Goal: Task Accomplishment & Management: Complete application form

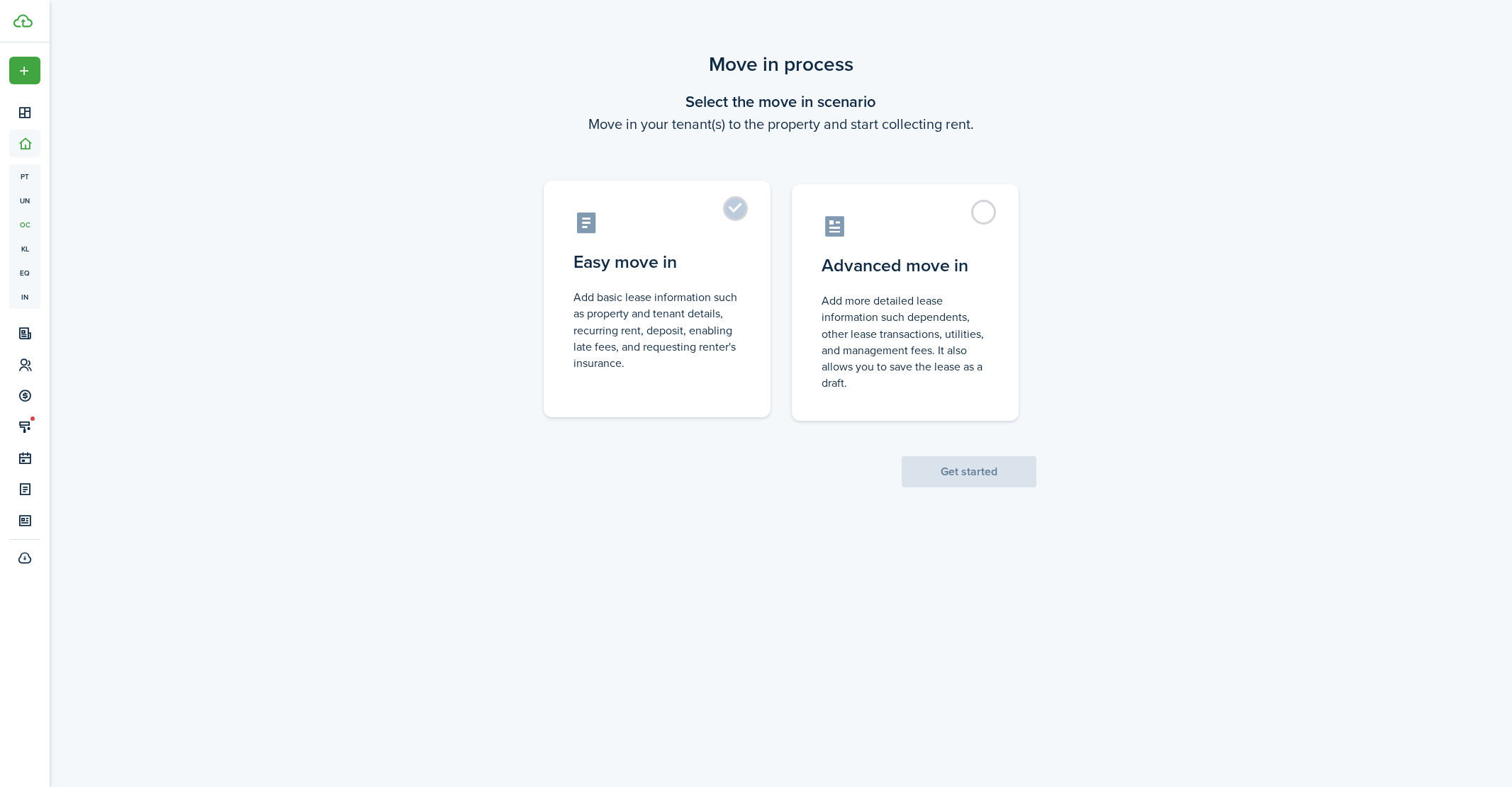
click at [730, 210] on label "Easy move in Add basic lease information such as property and tenant details, r…" at bounding box center [657, 299] width 227 height 236
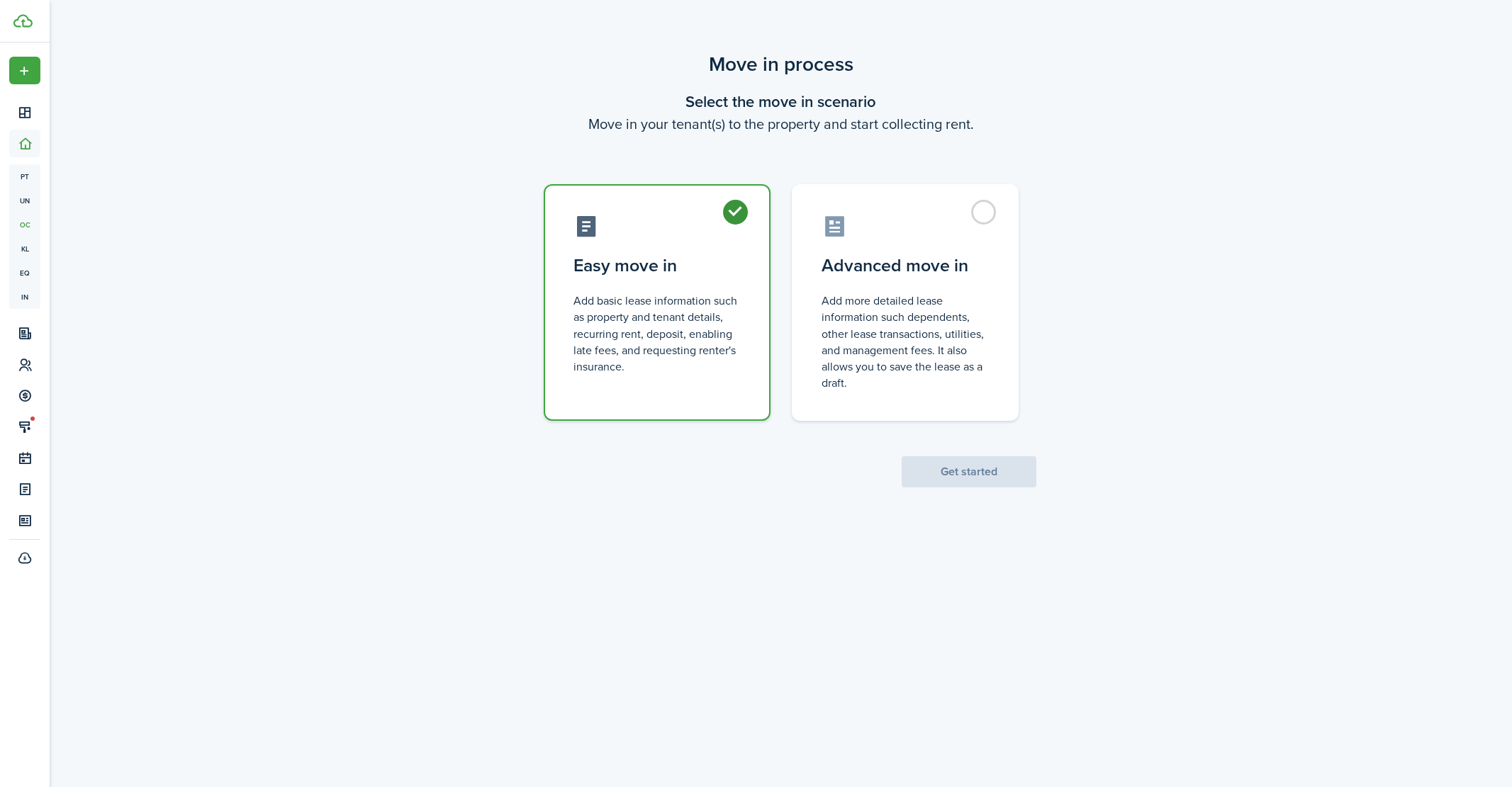
radio input "true"
click at [965, 474] on button "Get started" at bounding box center [969, 471] width 134 height 31
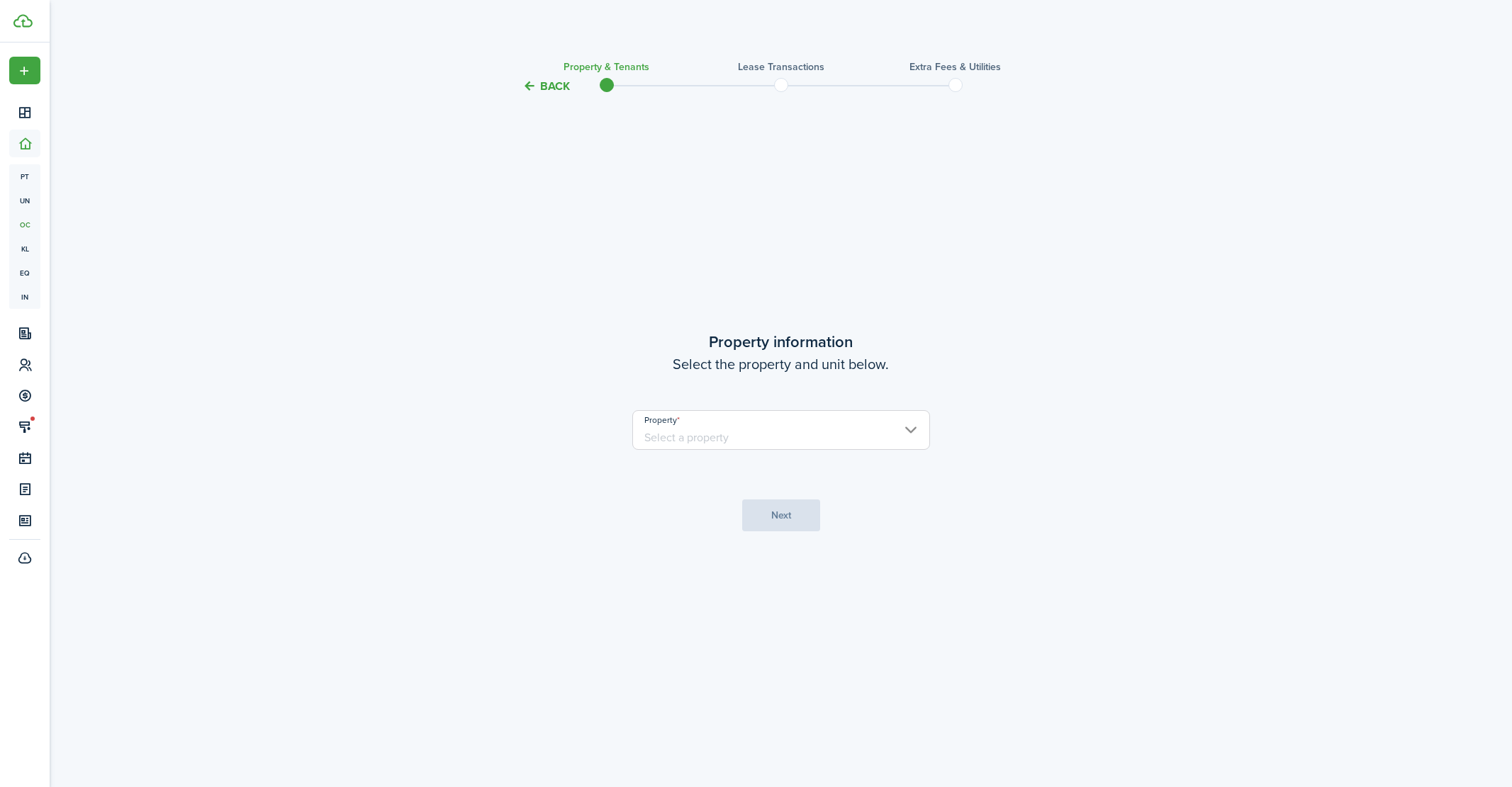
click at [671, 445] on input "Property" at bounding box center [781, 430] width 298 height 40
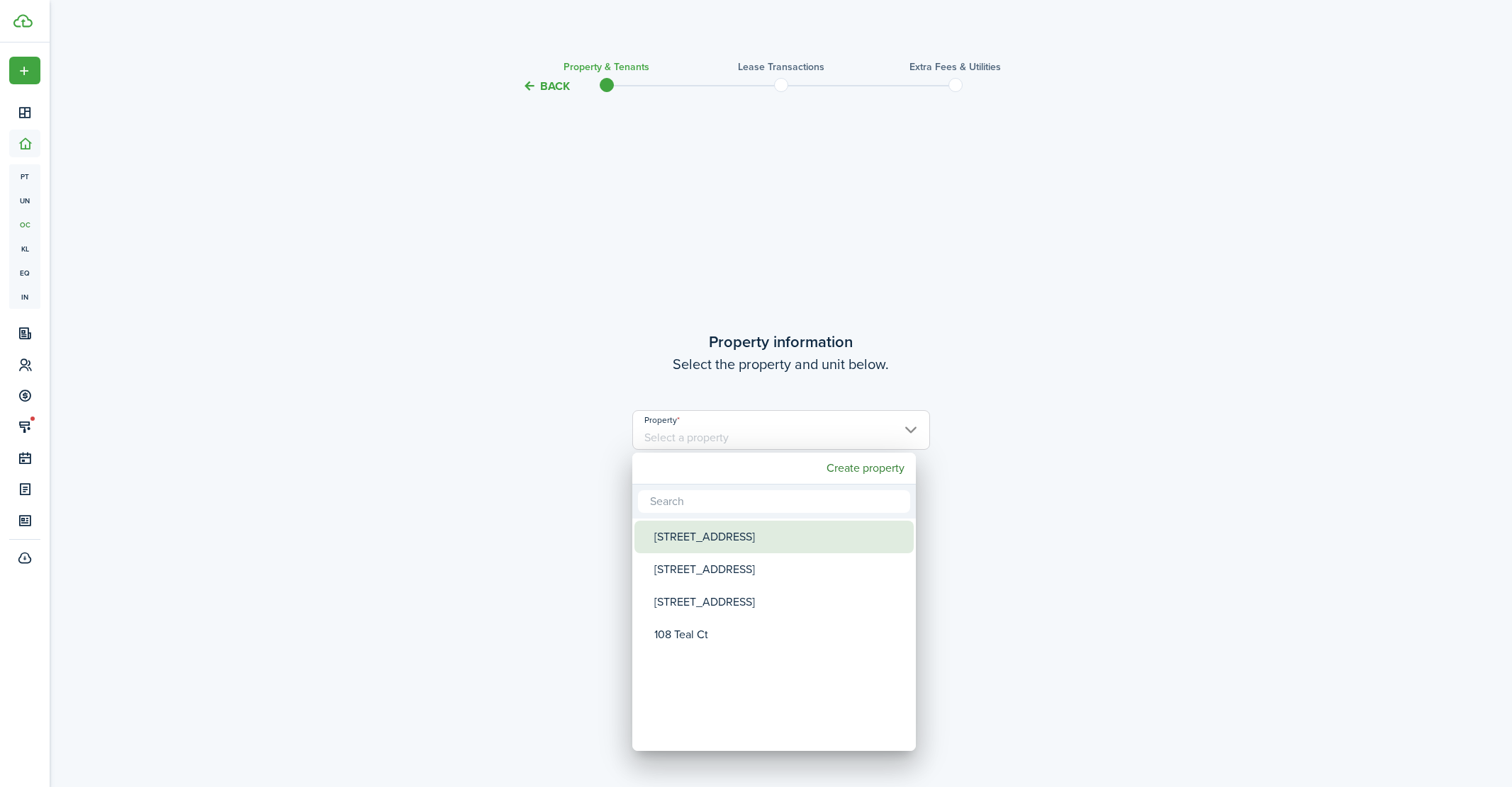
click at [679, 539] on div "[STREET_ADDRESS]" at bounding box center [779, 537] width 250 height 32
type input "[STREET_ADDRESS]"
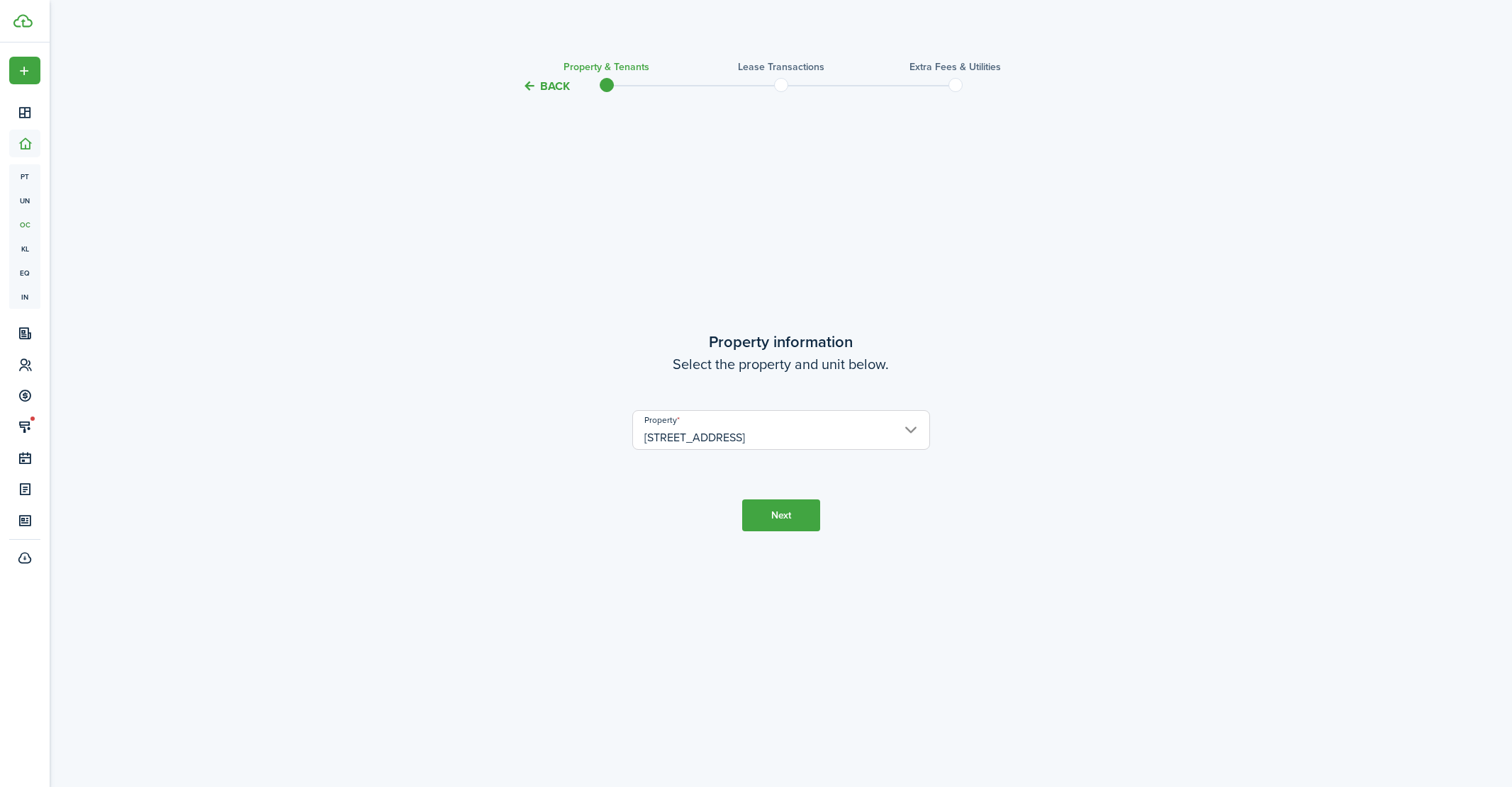
click at [772, 505] on button "Next" at bounding box center [781, 516] width 77 height 32
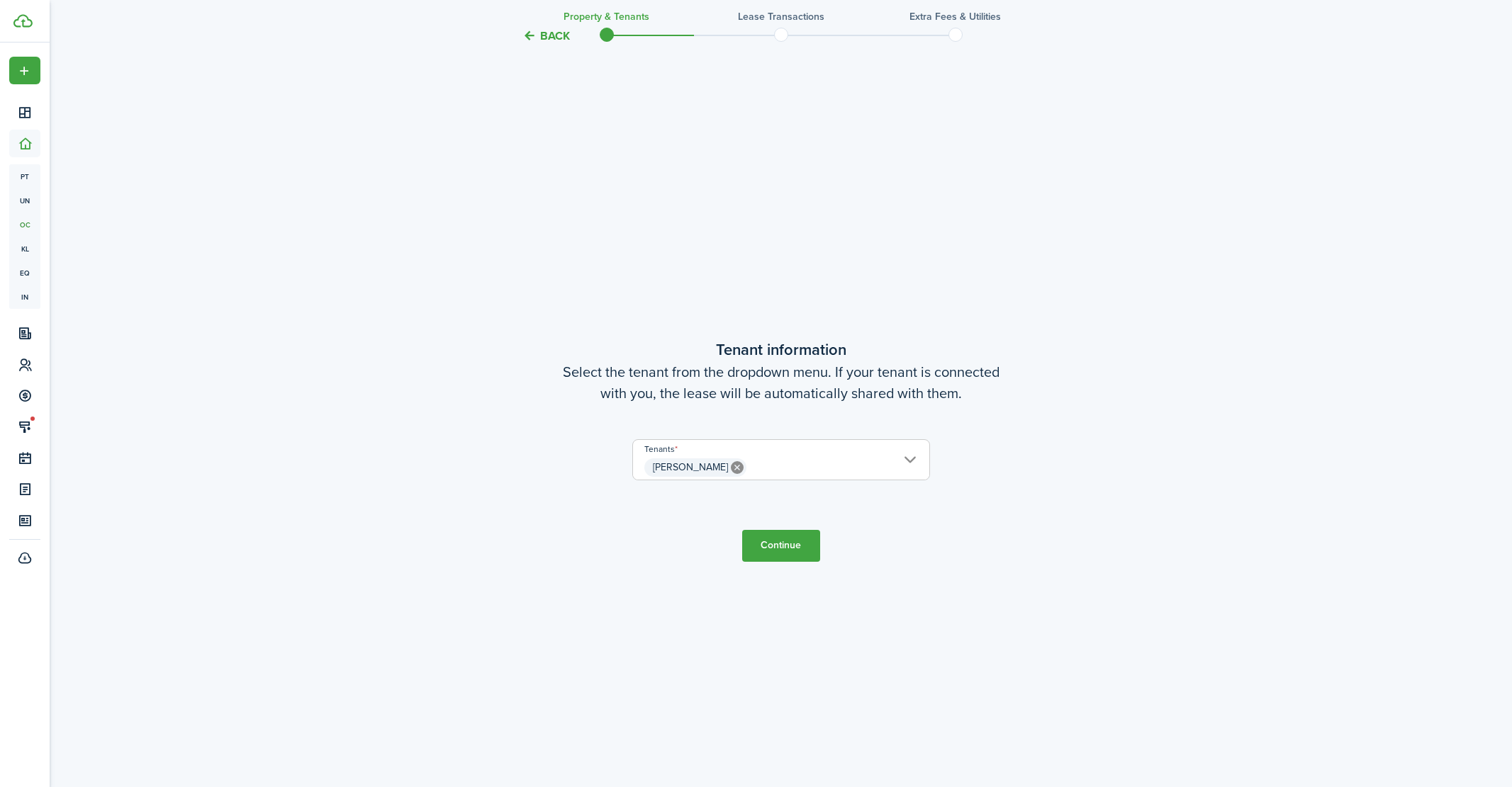
scroll to position [692, 0]
click at [782, 550] on button "Continue" at bounding box center [781, 547] width 77 height 32
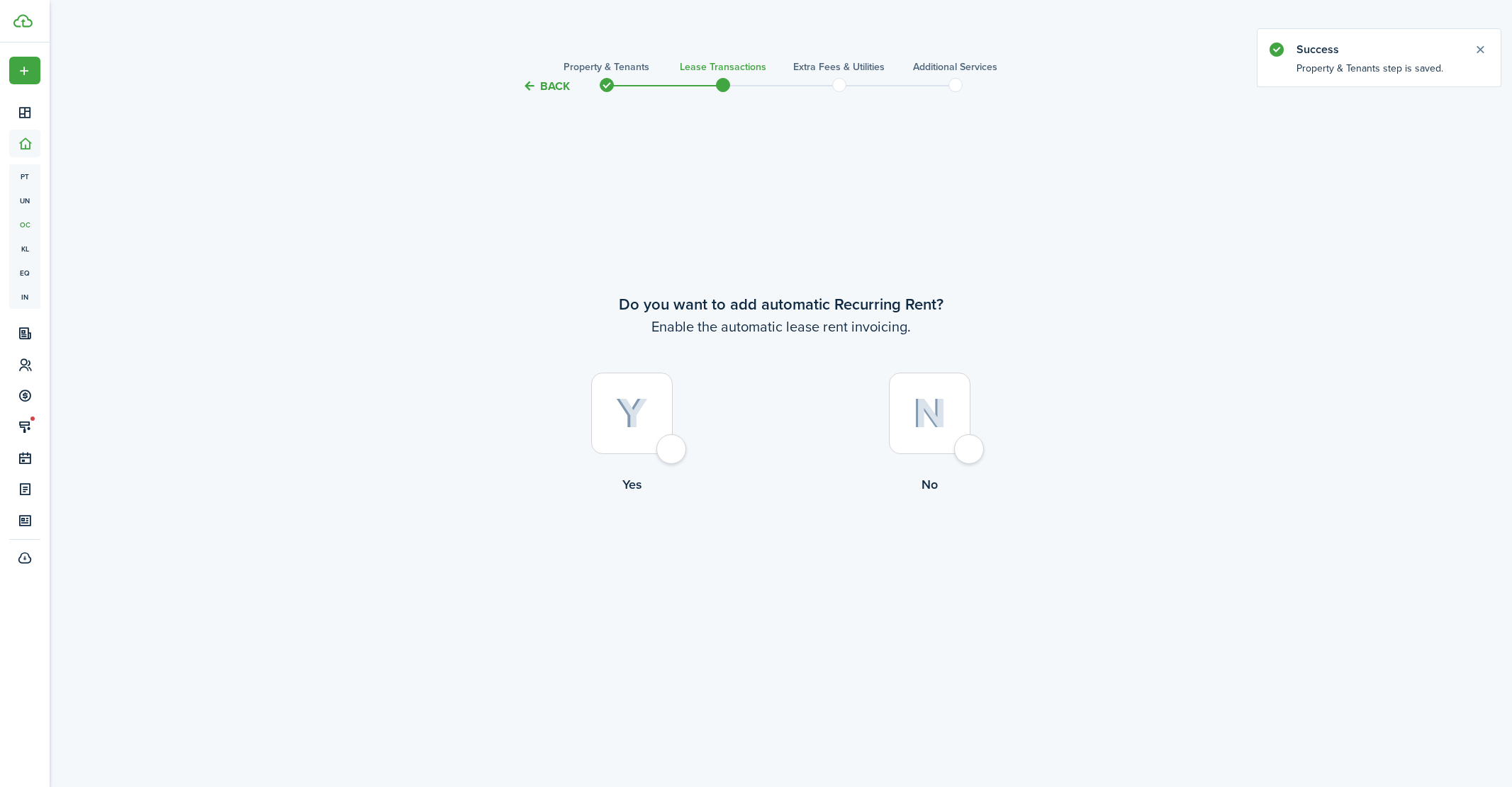
click at [660, 454] on div at bounding box center [631, 413] width 81 height 81
radio input "true"
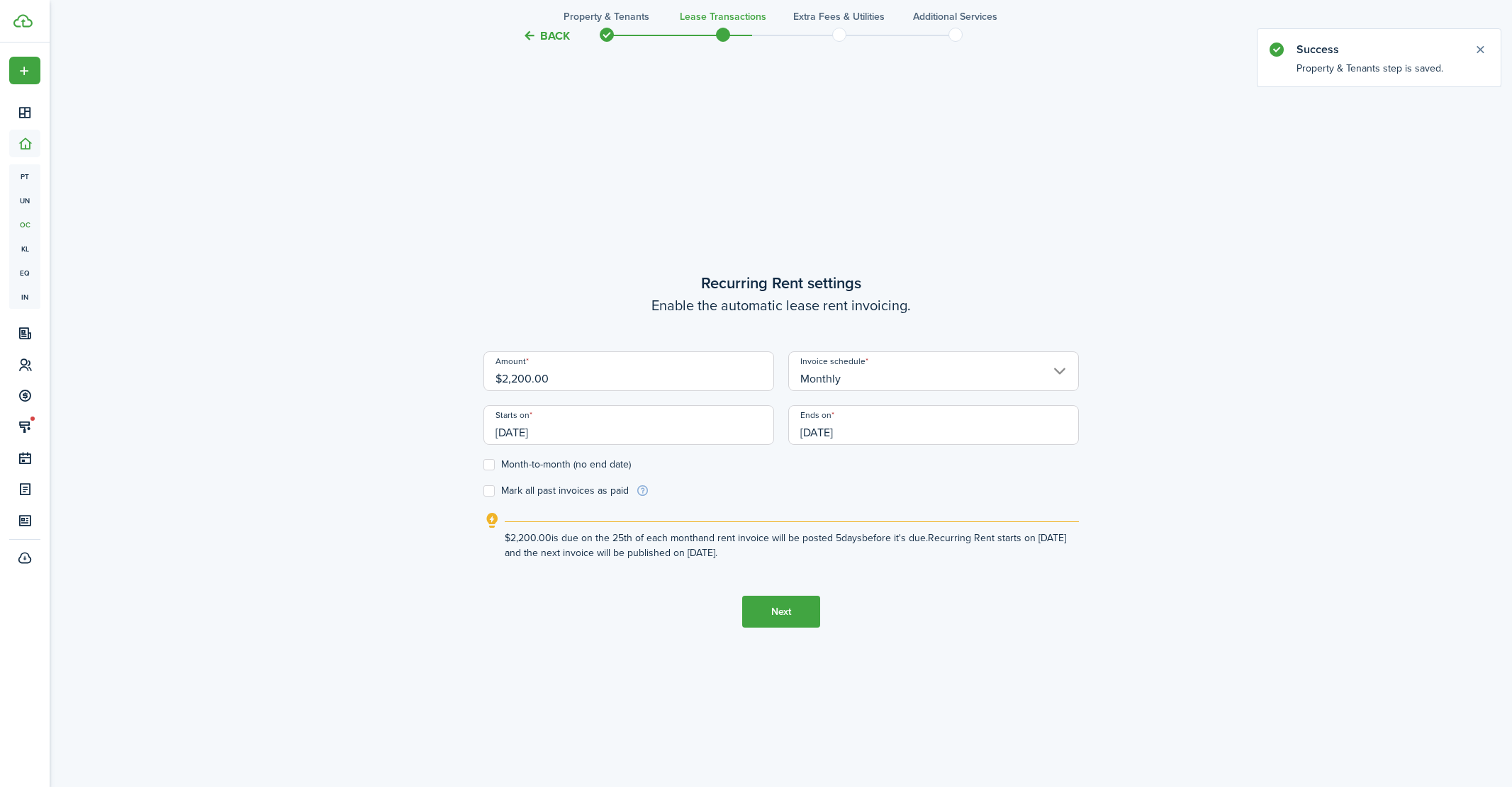
scroll to position [692, 0]
click at [524, 379] on input "$2,200.00" at bounding box center [627, 372] width 290 height 40
type input "$2,250.00"
click at [375, 304] on div "Back Property & Tenants Lease Transactions Extra fees & Utilities Additional Se…" at bounding box center [781, 101] width 822 height 1486
click at [554, 431] on input "[DATE]" at bounding box center [627, 426] width 290 height 40
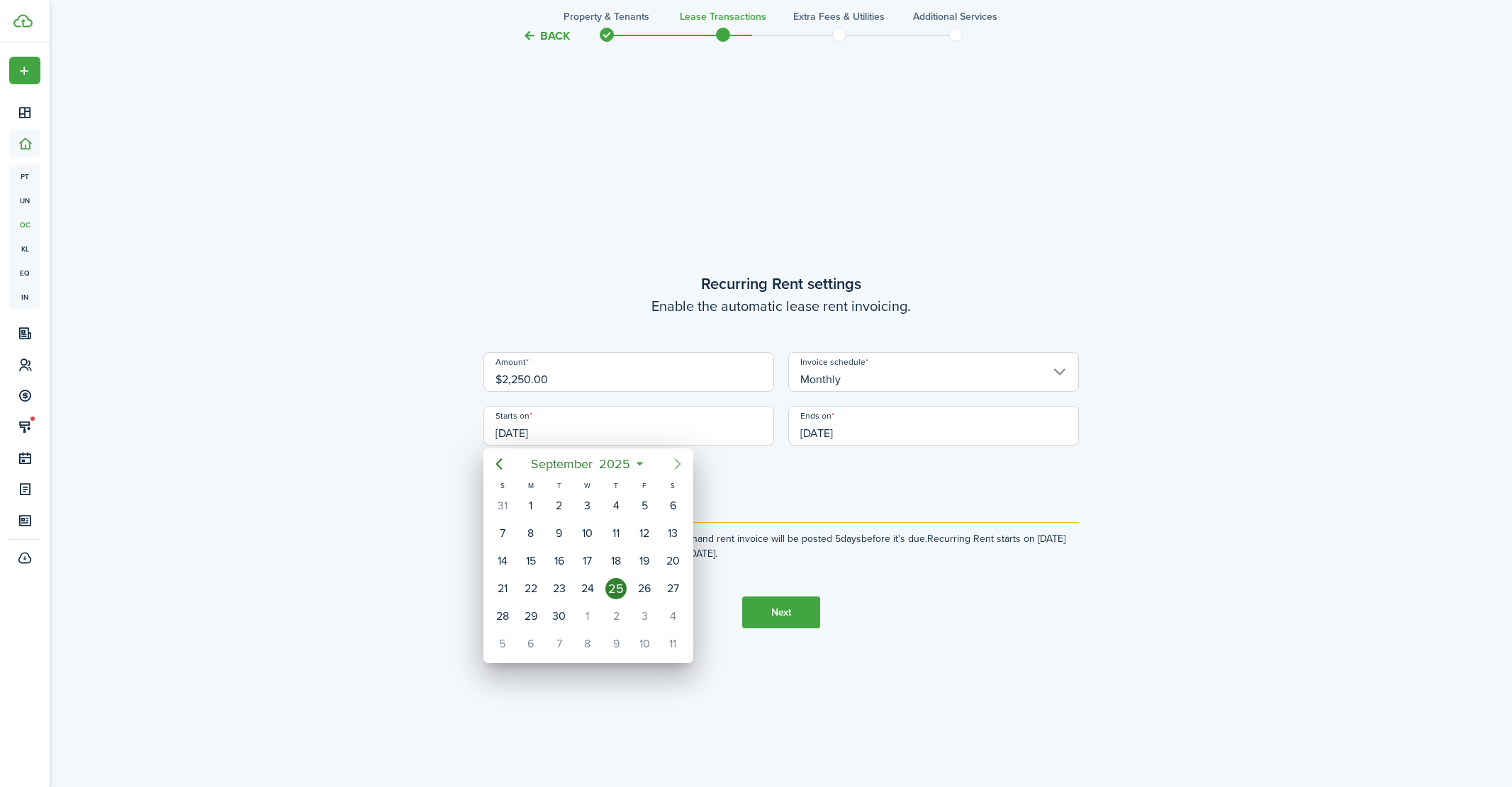
click at [679, 471] on icon "Next page" at bounding box center [678, 464] width 17 height 17
click at [676, 466] on icon "Next page" at bounding box center [678, 464] width 17 height 17
click at [586, 502] on div "1" at bounding box center [587, 505] width 21 height 21
type input "[DATE]"
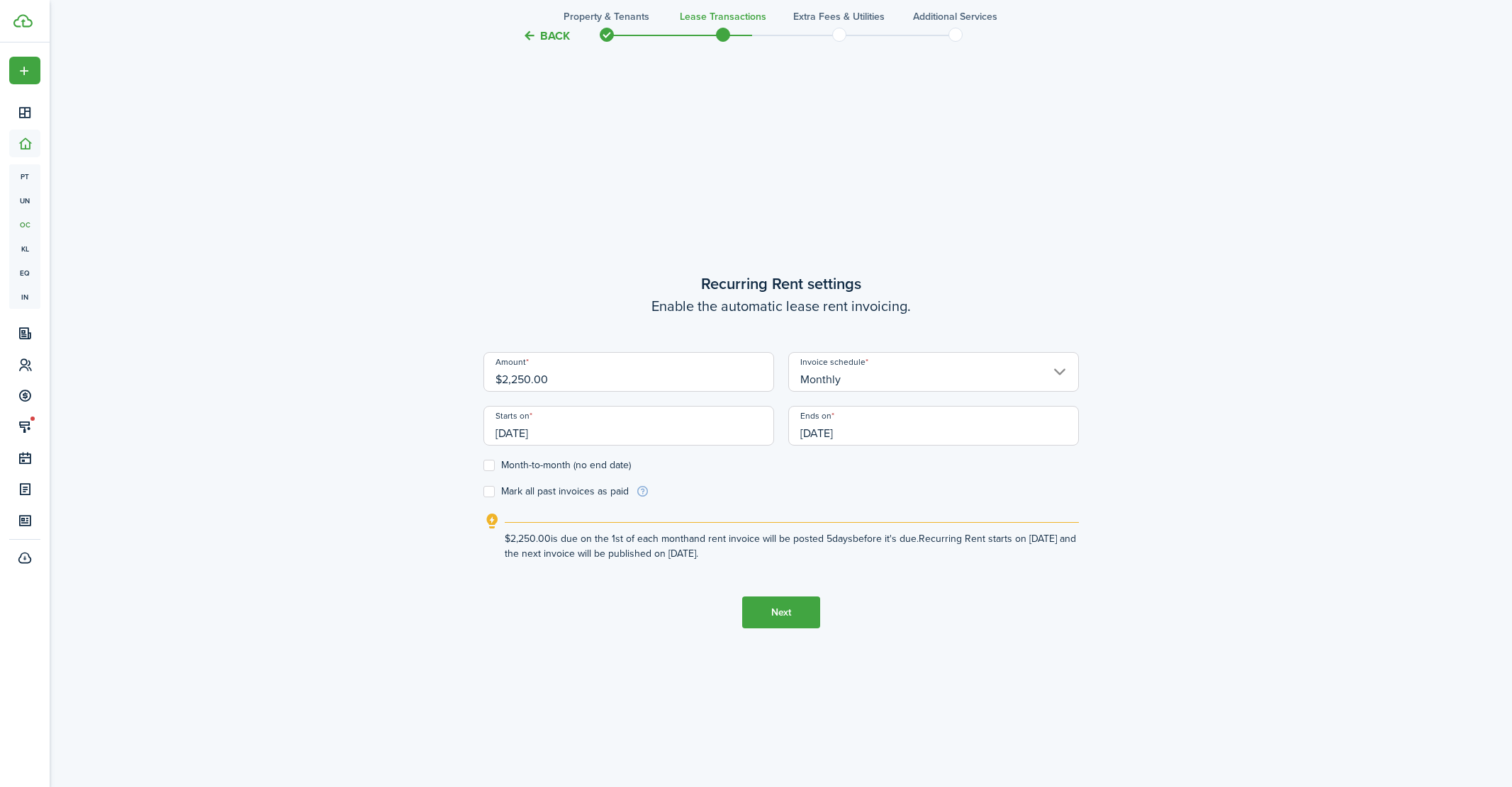
click at [834, 435] on input "[DATE]" at bounding box center [933, 426] width 290 height 40
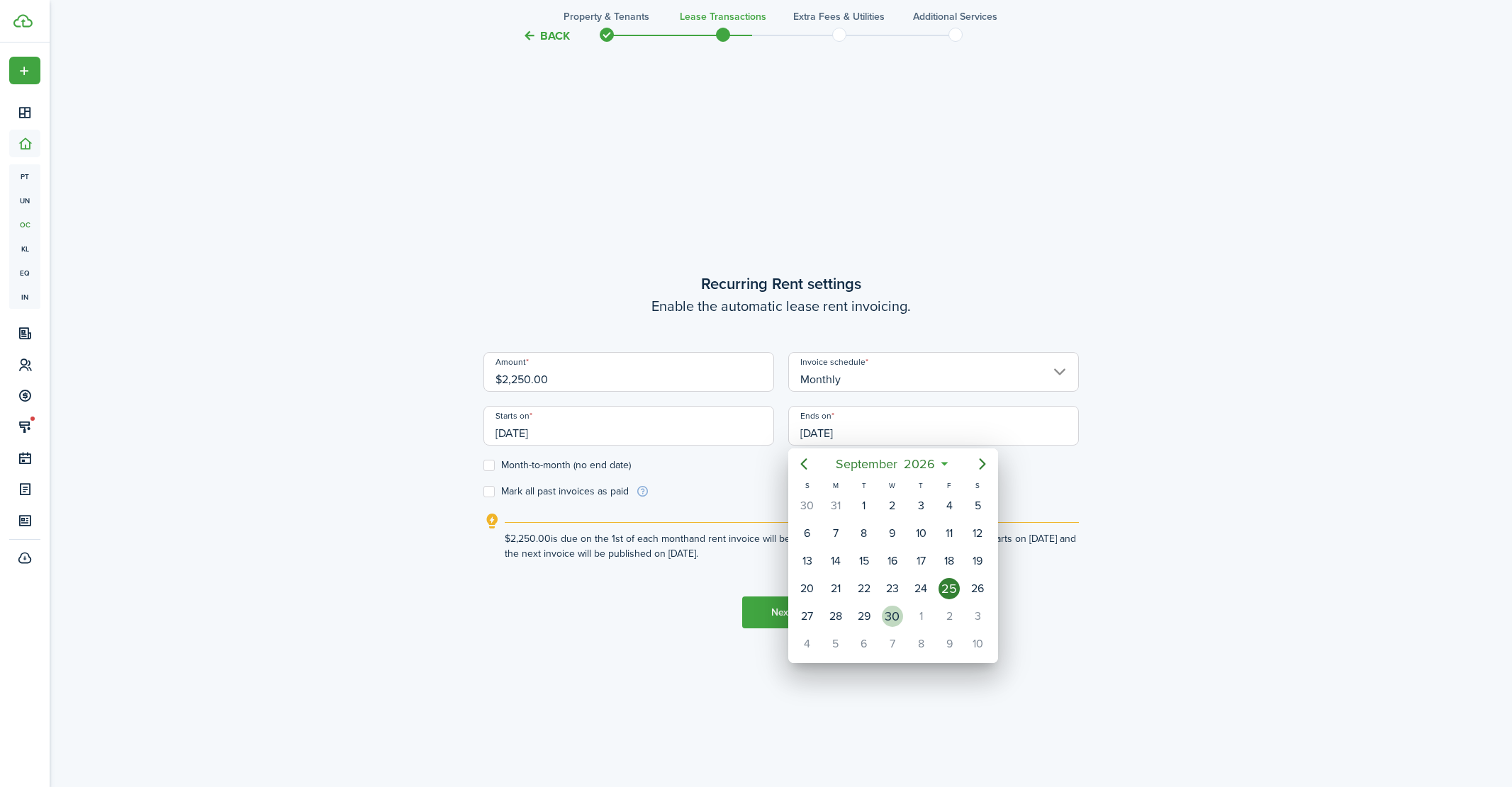
click at [889, 617] on div "30" at bounding box center [892, 616] width 21 height 21
type input "[DATE]"
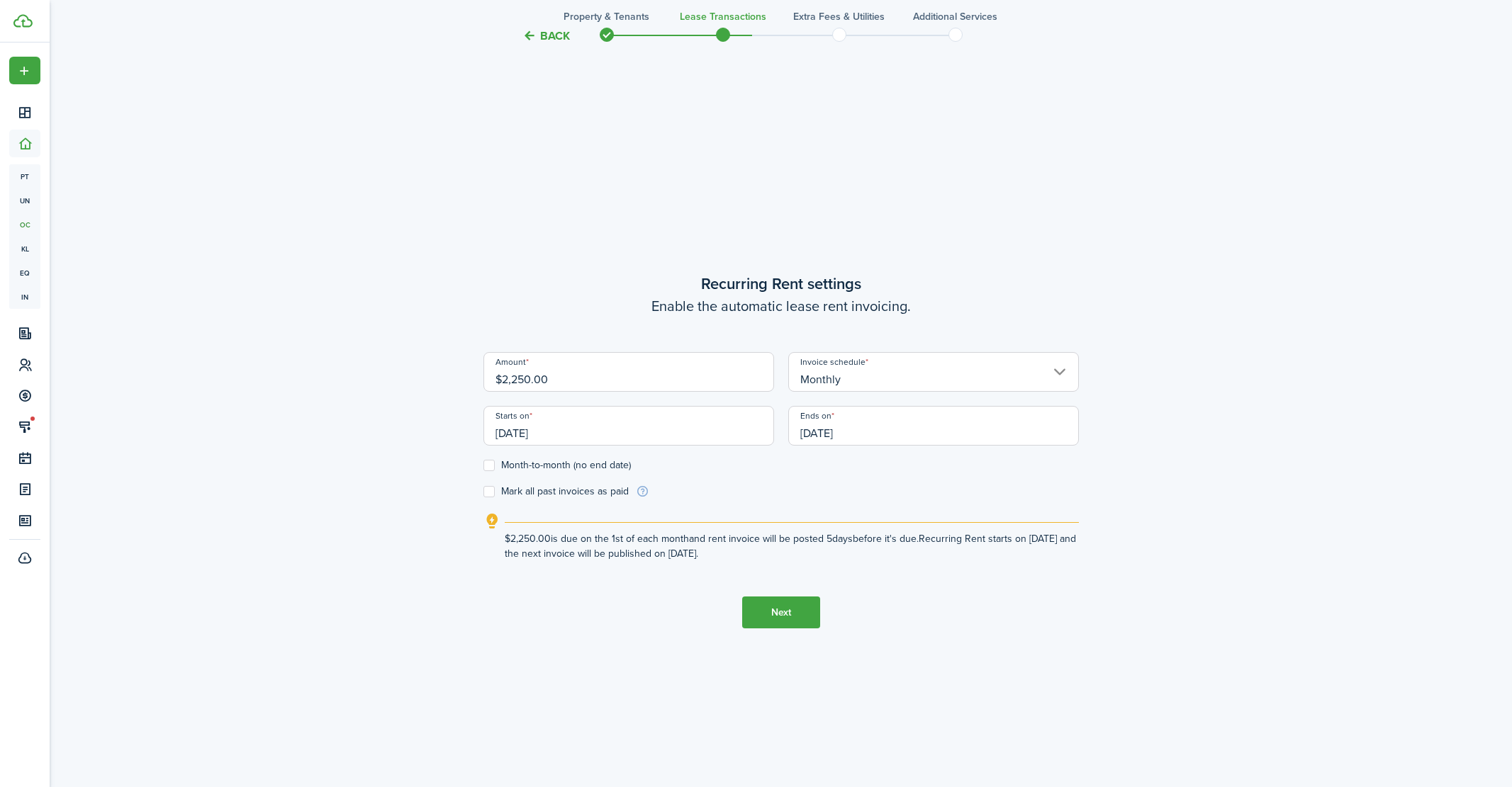
click at [792, 617] on button "Next" at bounding box center [781, 612] width 77 height 32
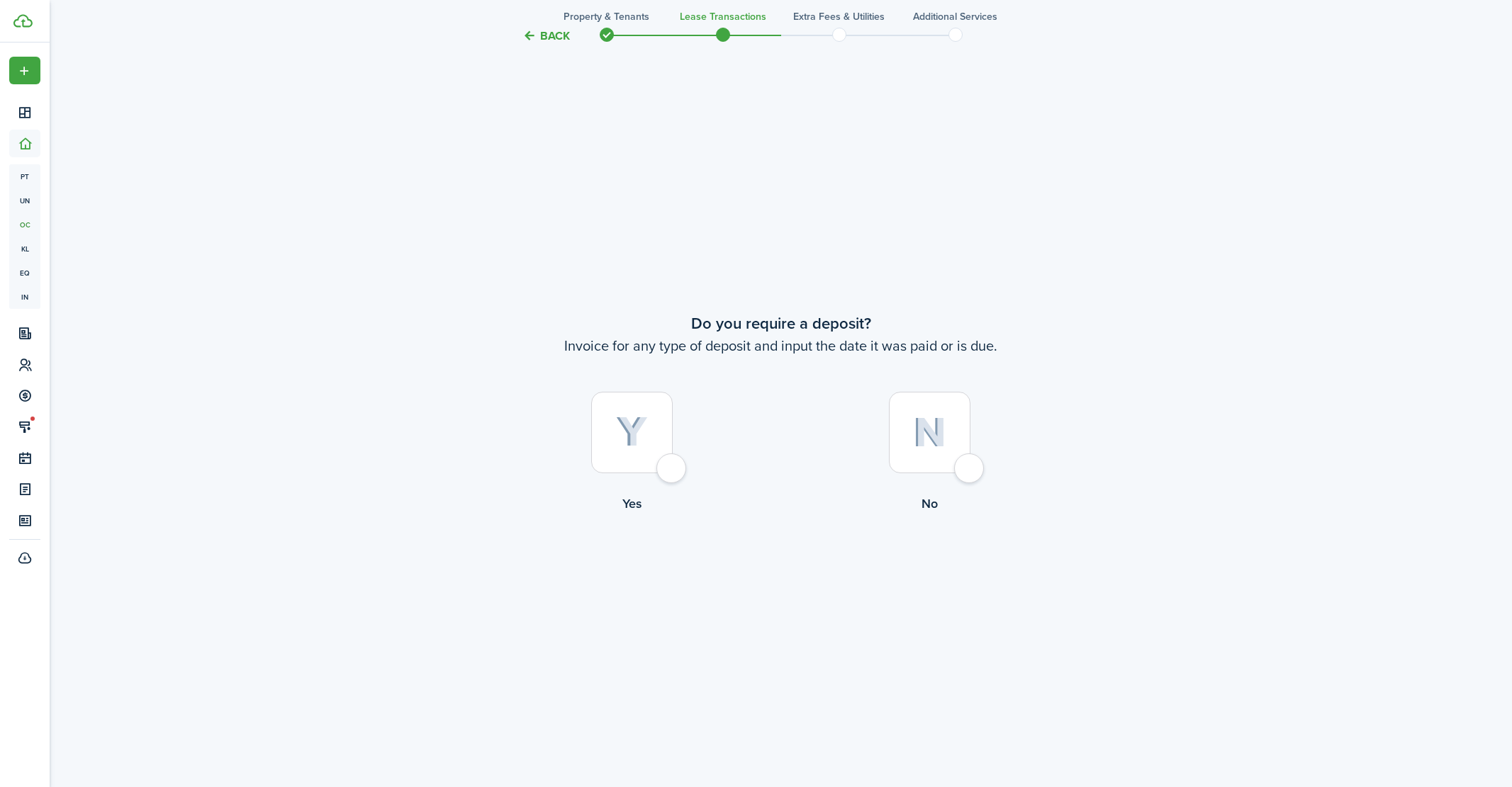
scroll to position [1479, 0]
click at [971, 471] on div at bounding box center [929, 433] width 81 height 81
radio input "true"
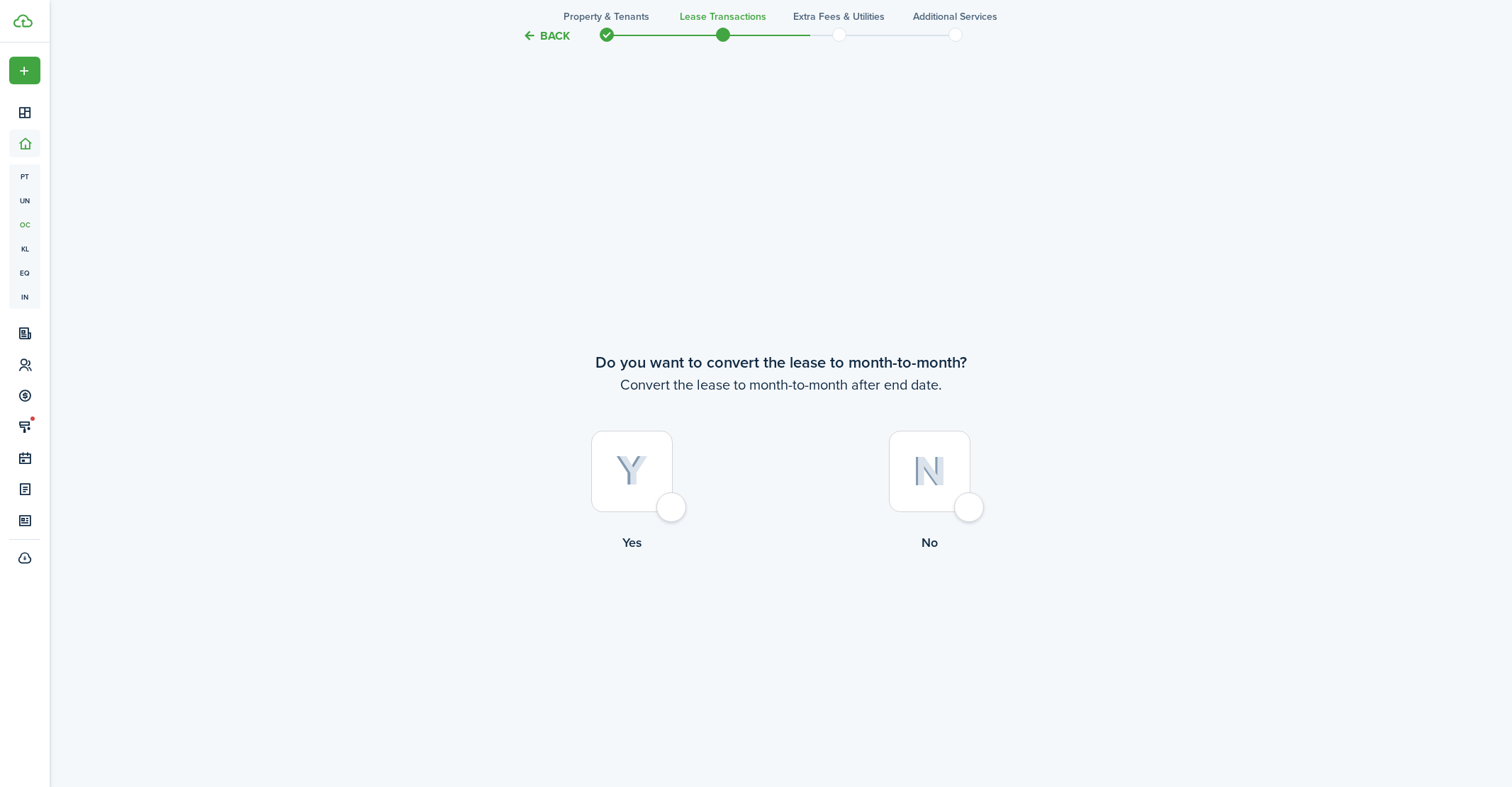
scroll to position [2229, 0]
click at [968, 507] on div at bounding box center [929, 470] width 81 height 81
radio input "true"
click at [768, 613] on button "Continue" at bounding box center [781, 609] width 77 height 32
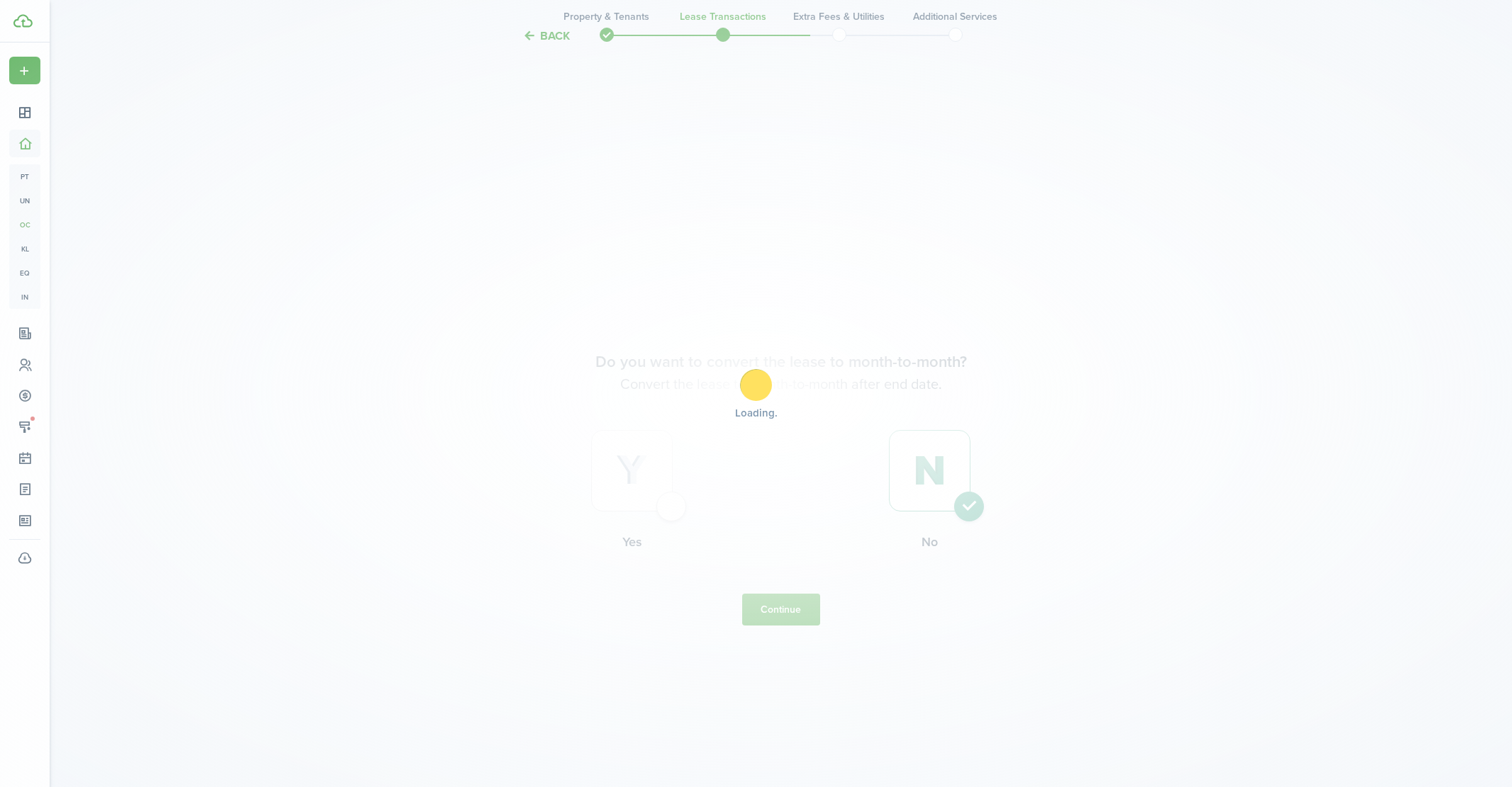
scroll to position [0, 0]
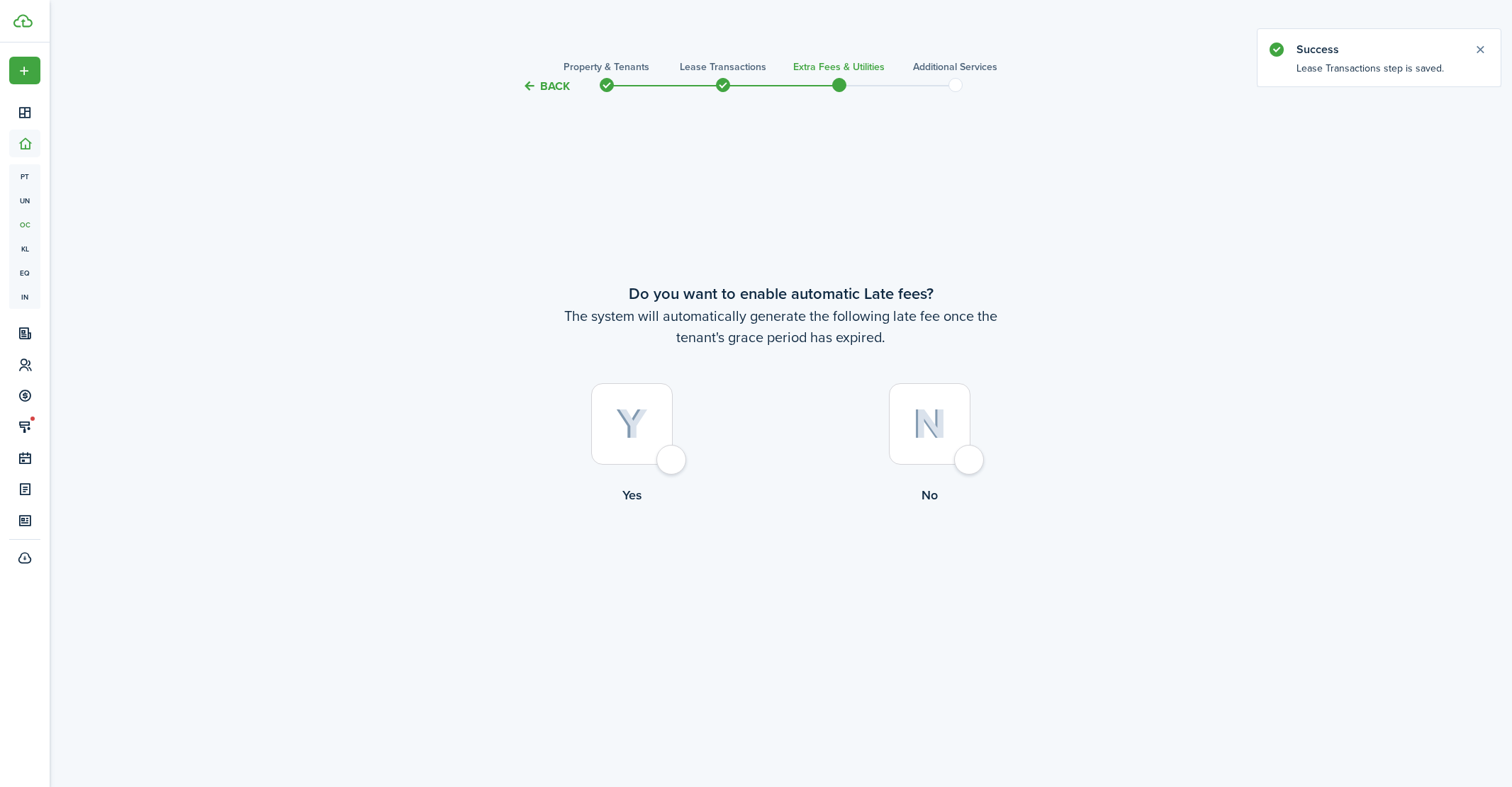
click at [672, 459] on div at bounding box center [631, 424] width 81 height 81
radio input "true"
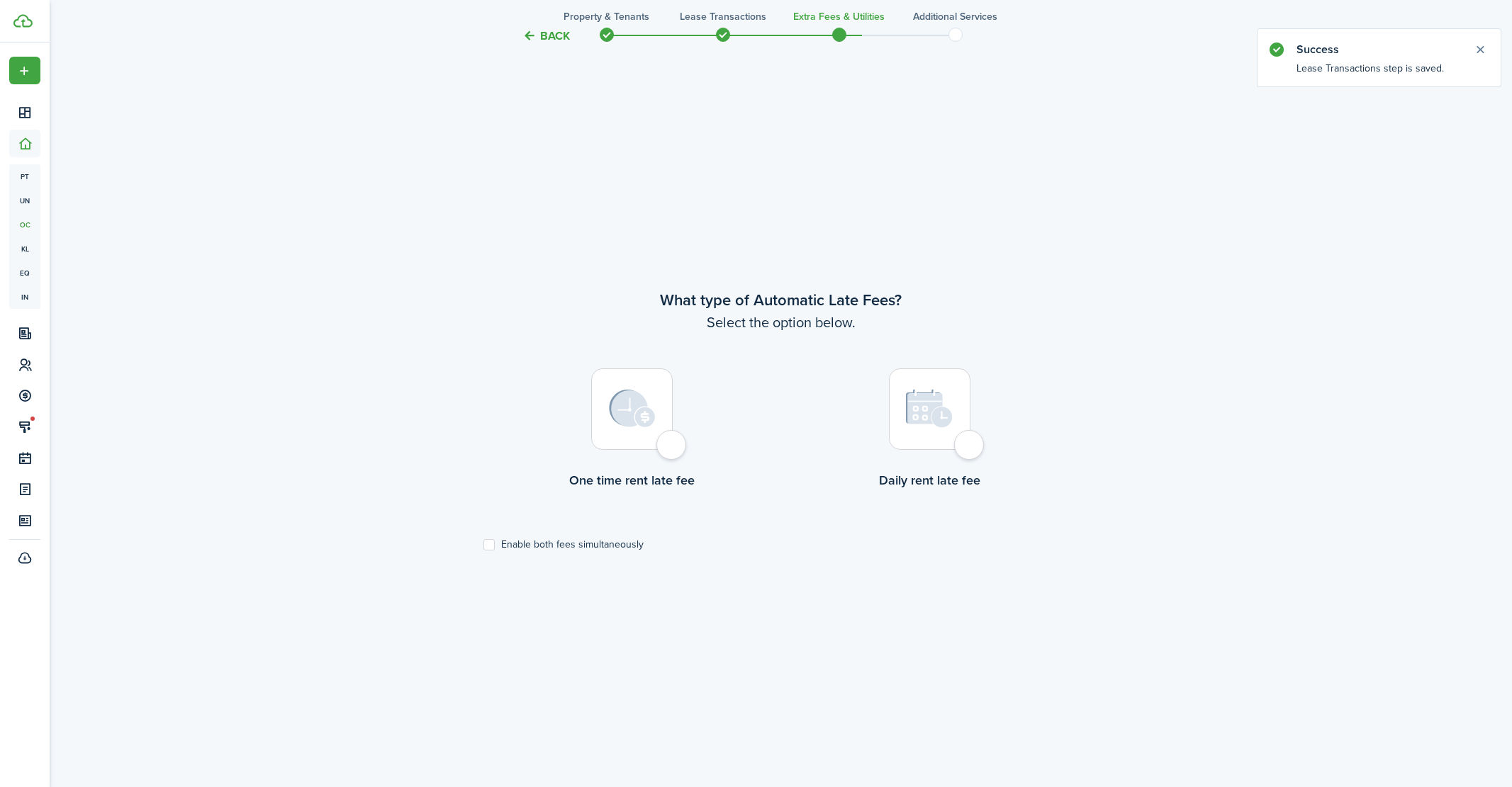
scroll to position [692, 0]
click at [666, 440] on div at bounding box center [631, 406] width 81 height 81
radio input "true"
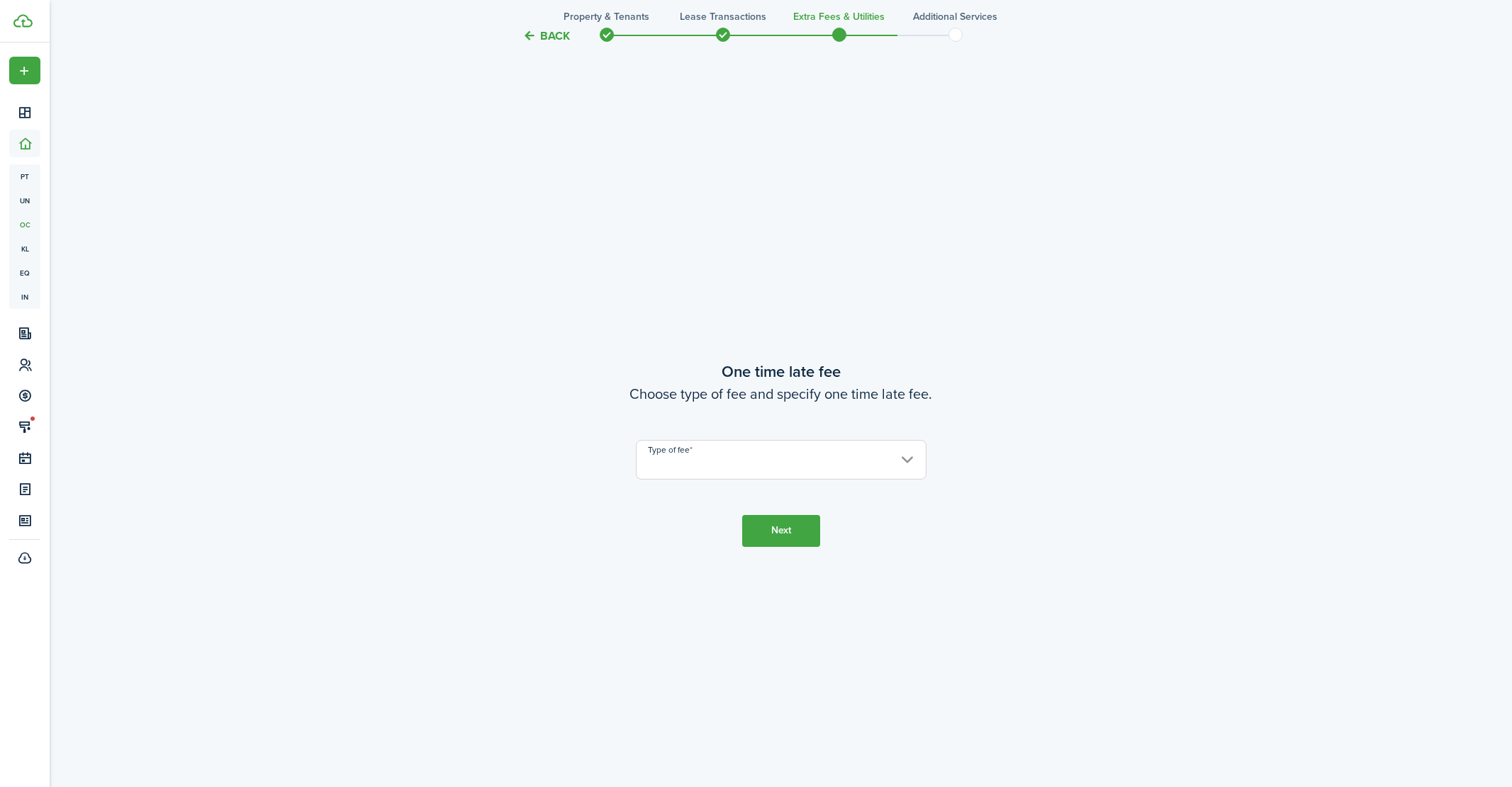
scroll to position [1479, 0]
click at [698, 459] on input "Type of fee" at bounding box center [781, 457] width 290 height 40
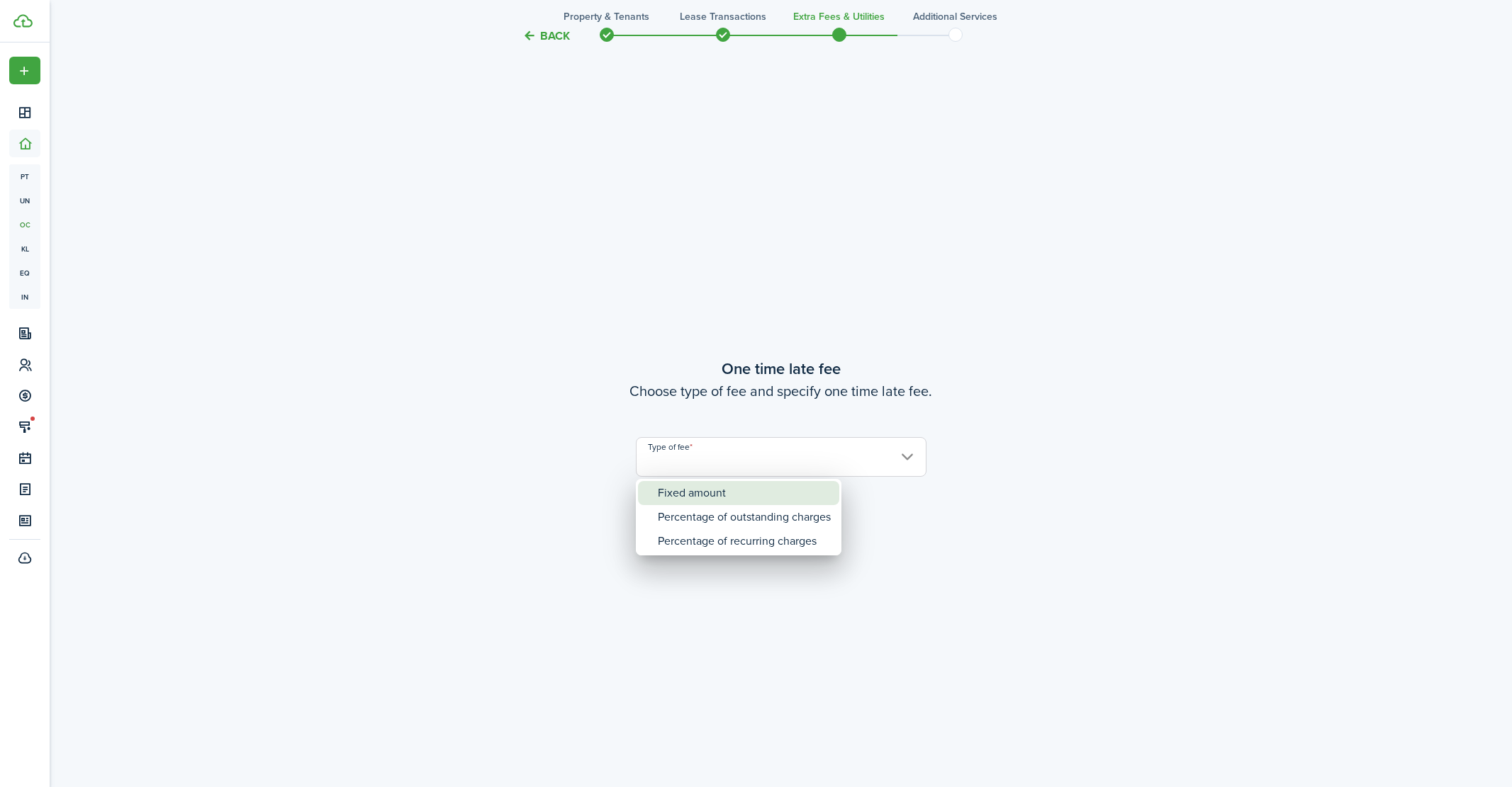
click at [692, 496] on div "Fixed amount" at bounding box center [744, 492] width 173 height 24
type input "Fixed amount"
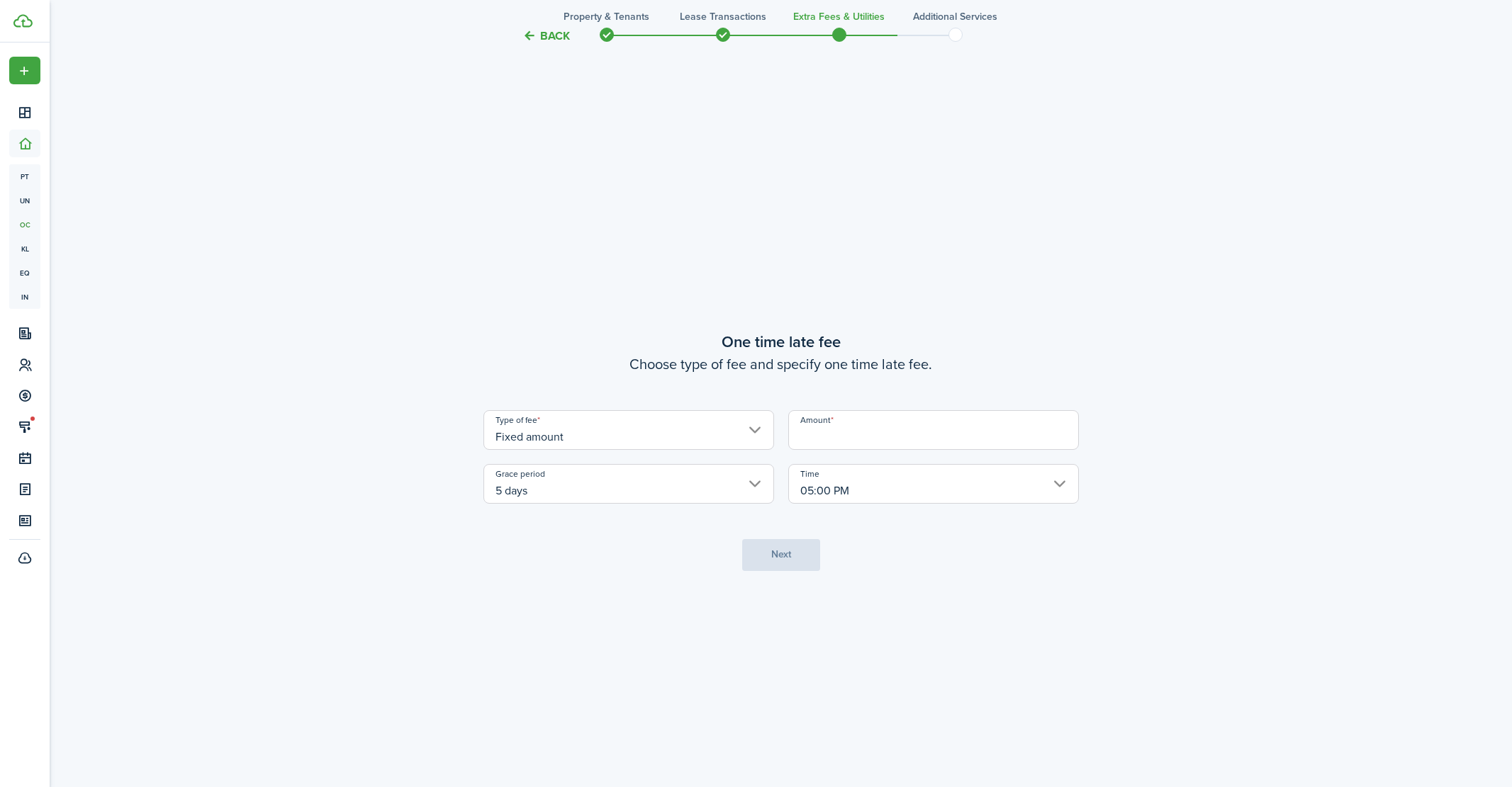
click at [840, 436] on input "Amount" at bounding box center [933, 430] width 290 height 40
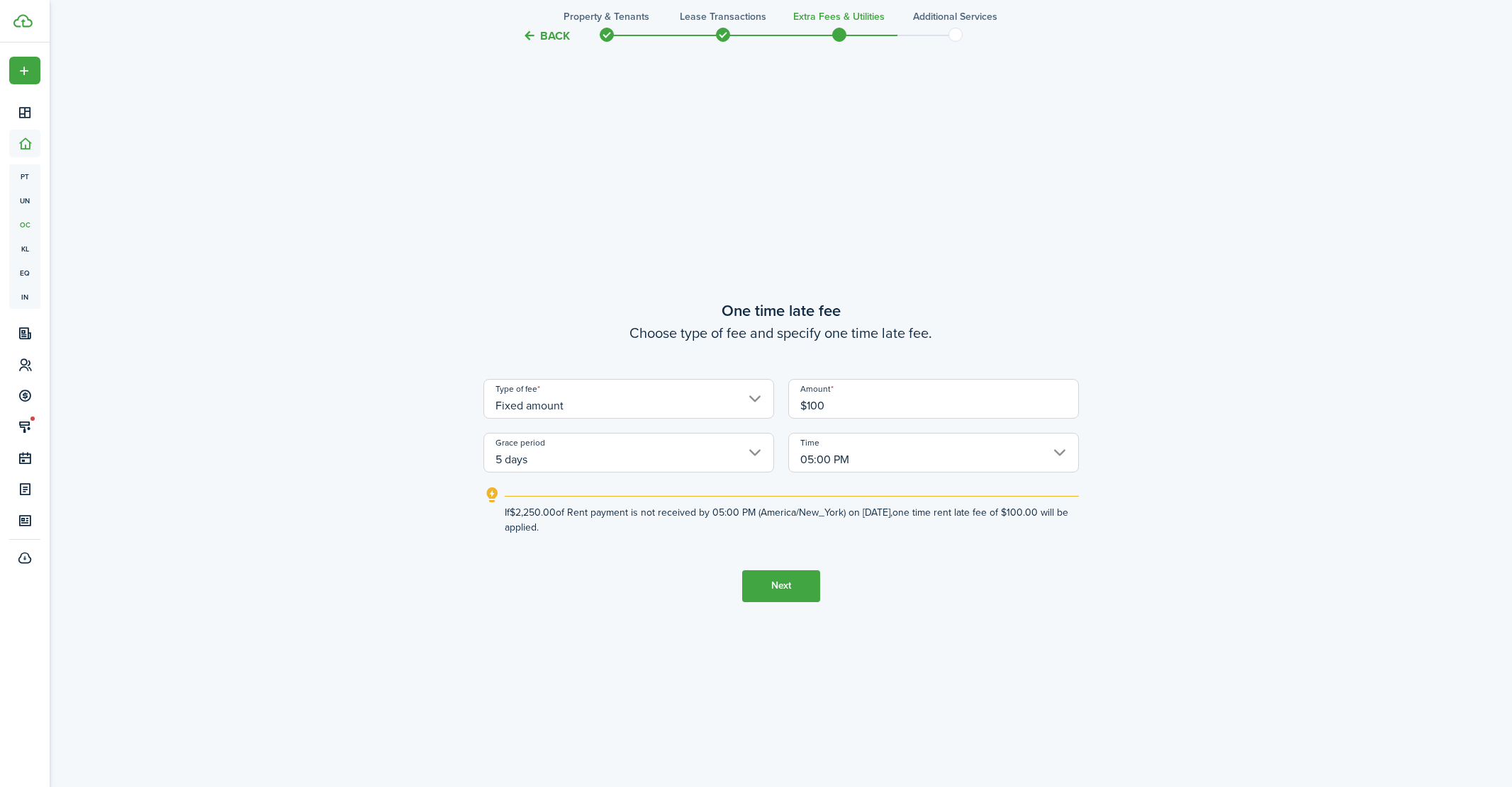
click at [638, 455] on input "5 days" at bounding box center [627, 453] width 290 height 40
type input "$100.00"
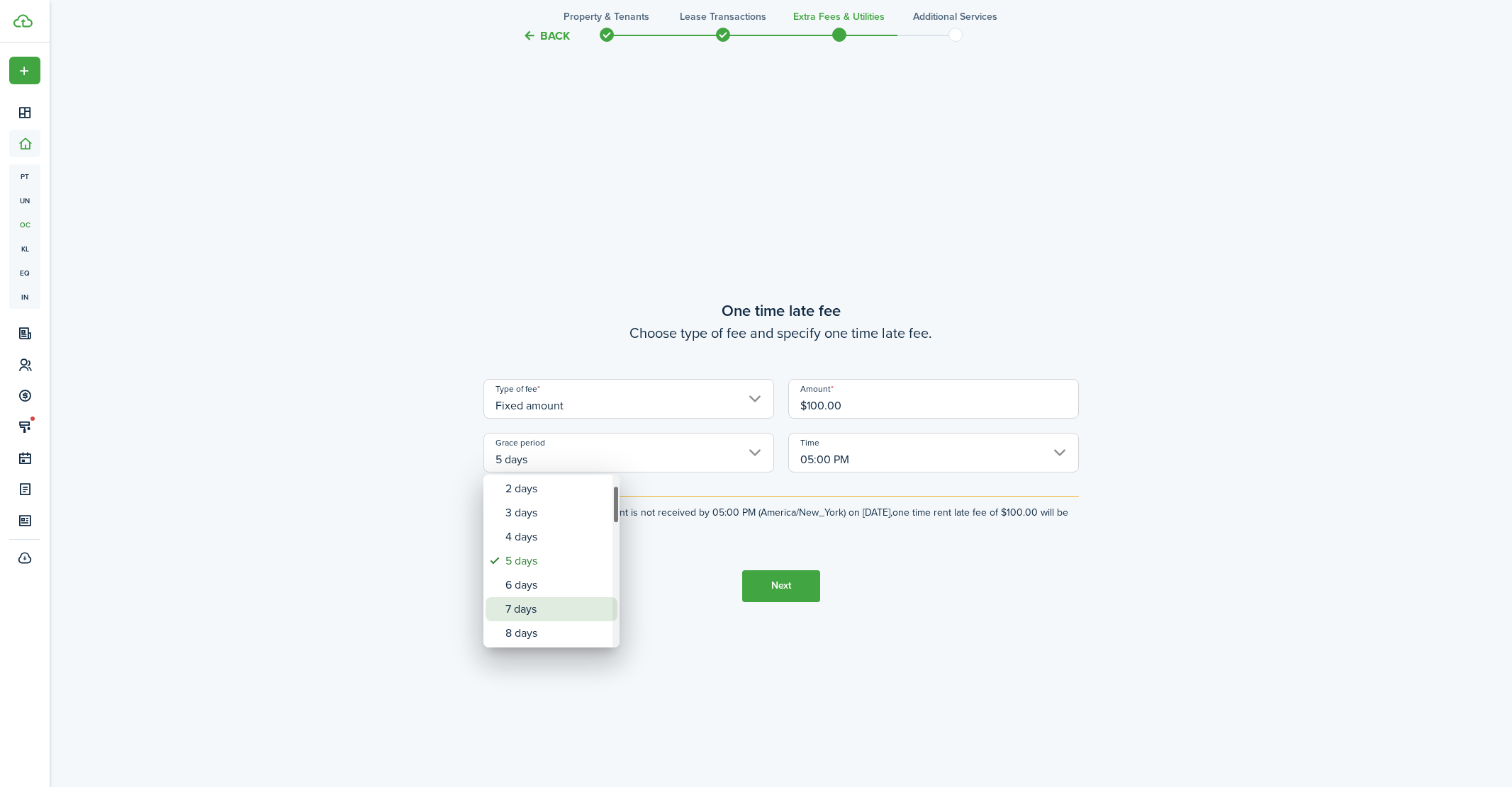
click at [525, 610] on div "7 days" at bounding box center [557, 608] width 103 height 24
type input "7 days"
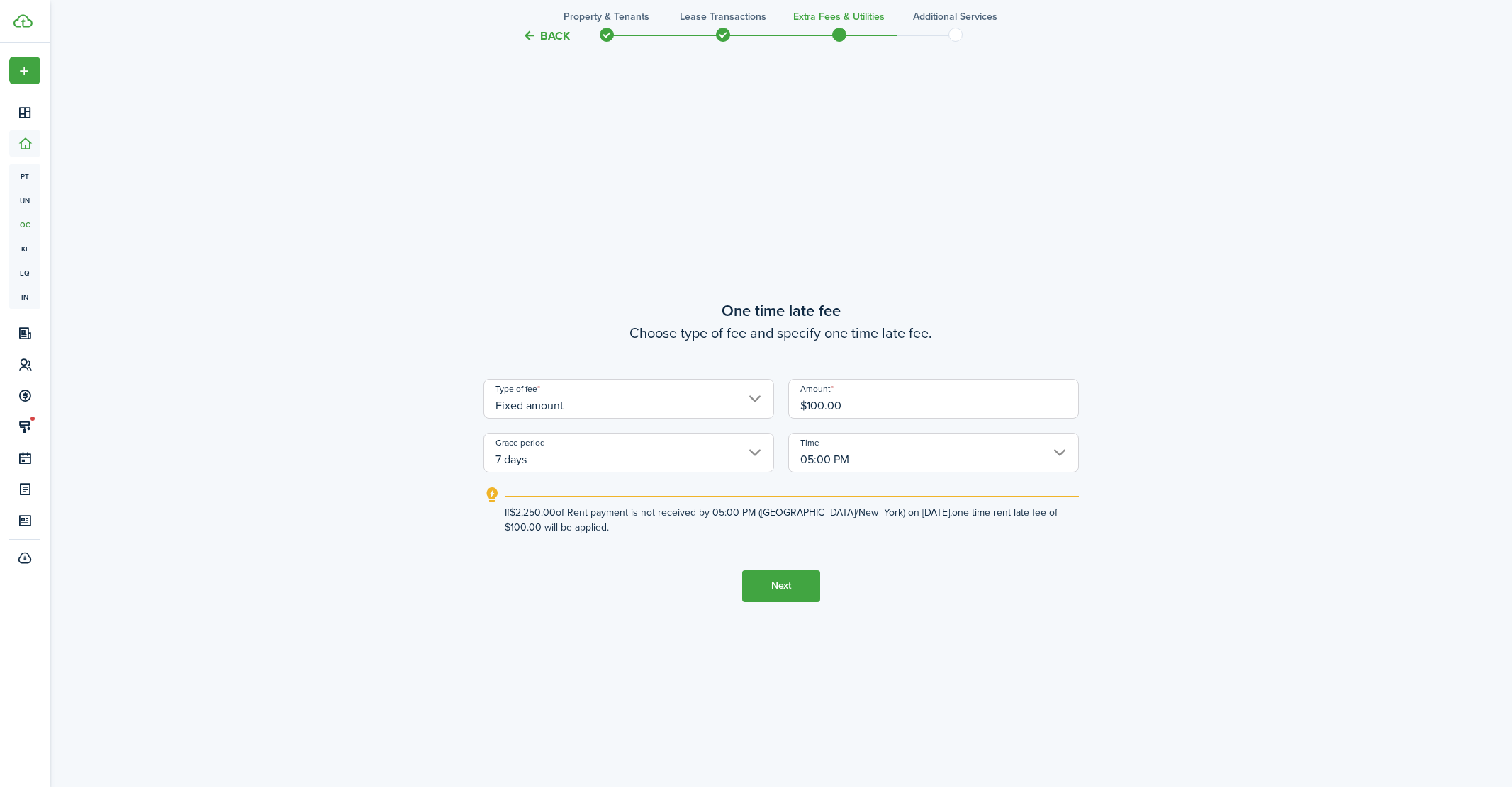
click at [787, 588] on button "Next" at bounding box center [781, 587] width 77 height 32
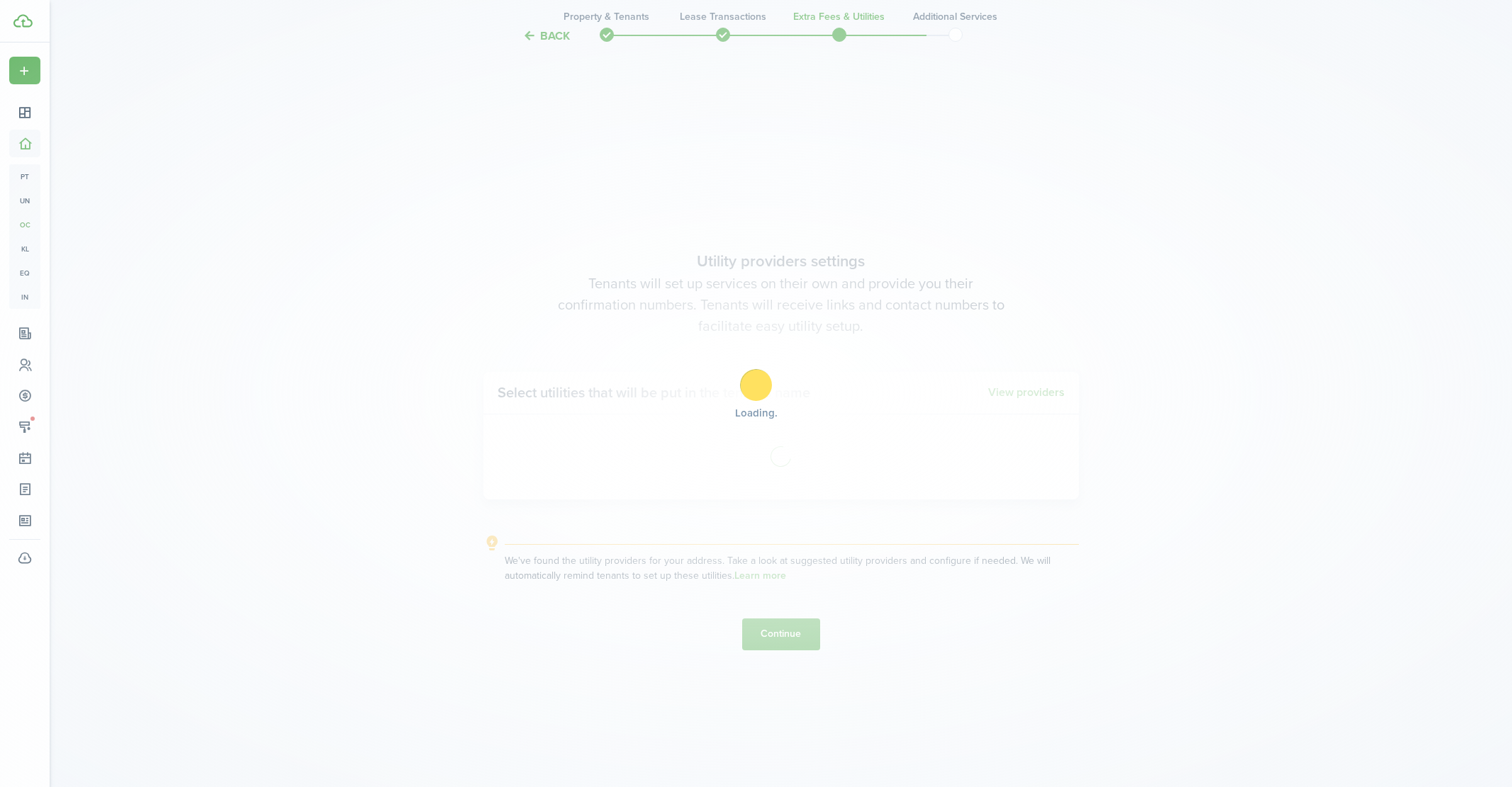
scroll to position [2266, 0]
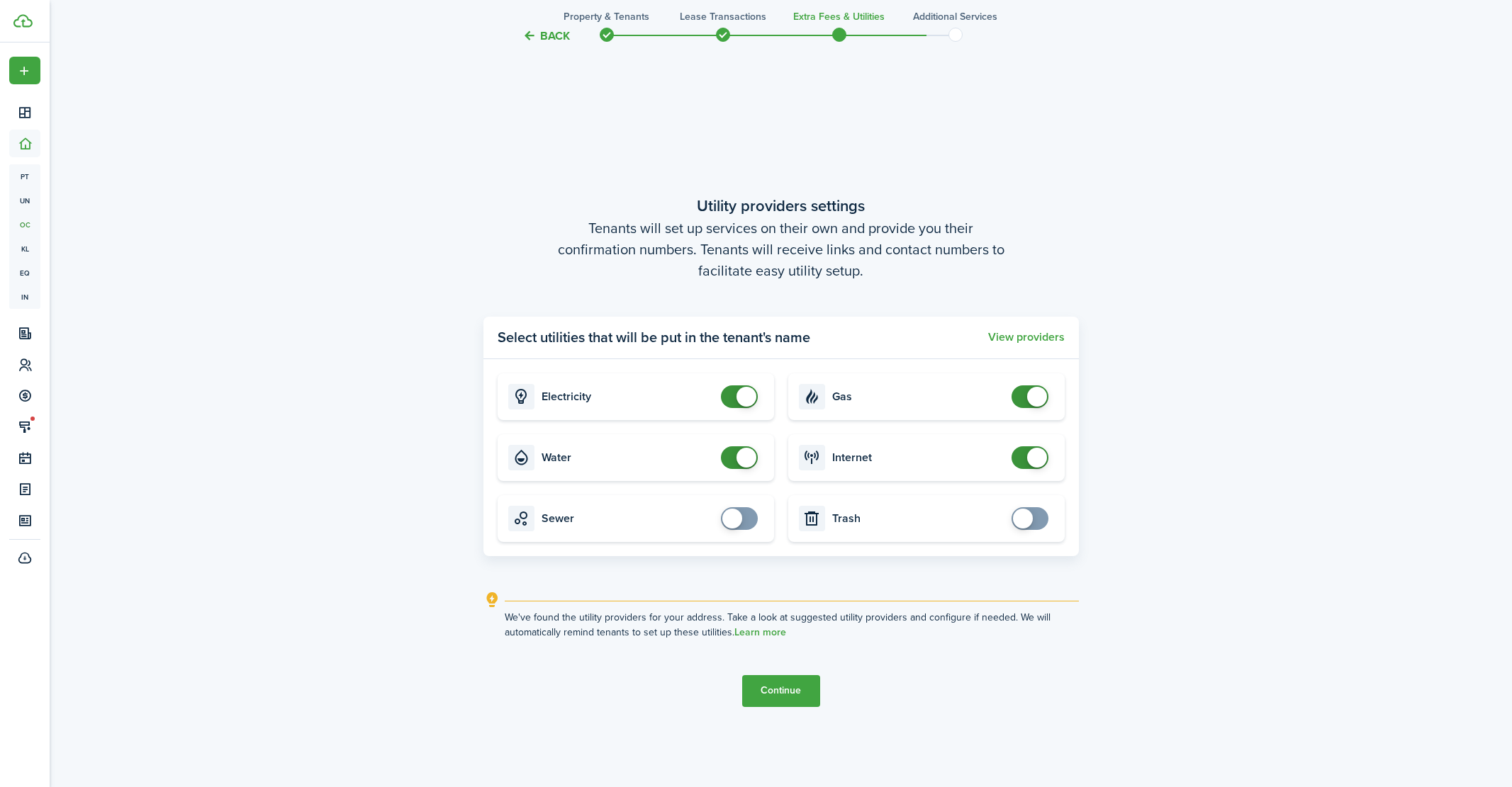
checkbox input "false"
click at [741, 399] on span at bounding box center [746, 396] width 20 height 20
checkbox input "false"
click at [746, 458] on span at bounding box center [746, 457] width 20 height 20
checkbox input "false"
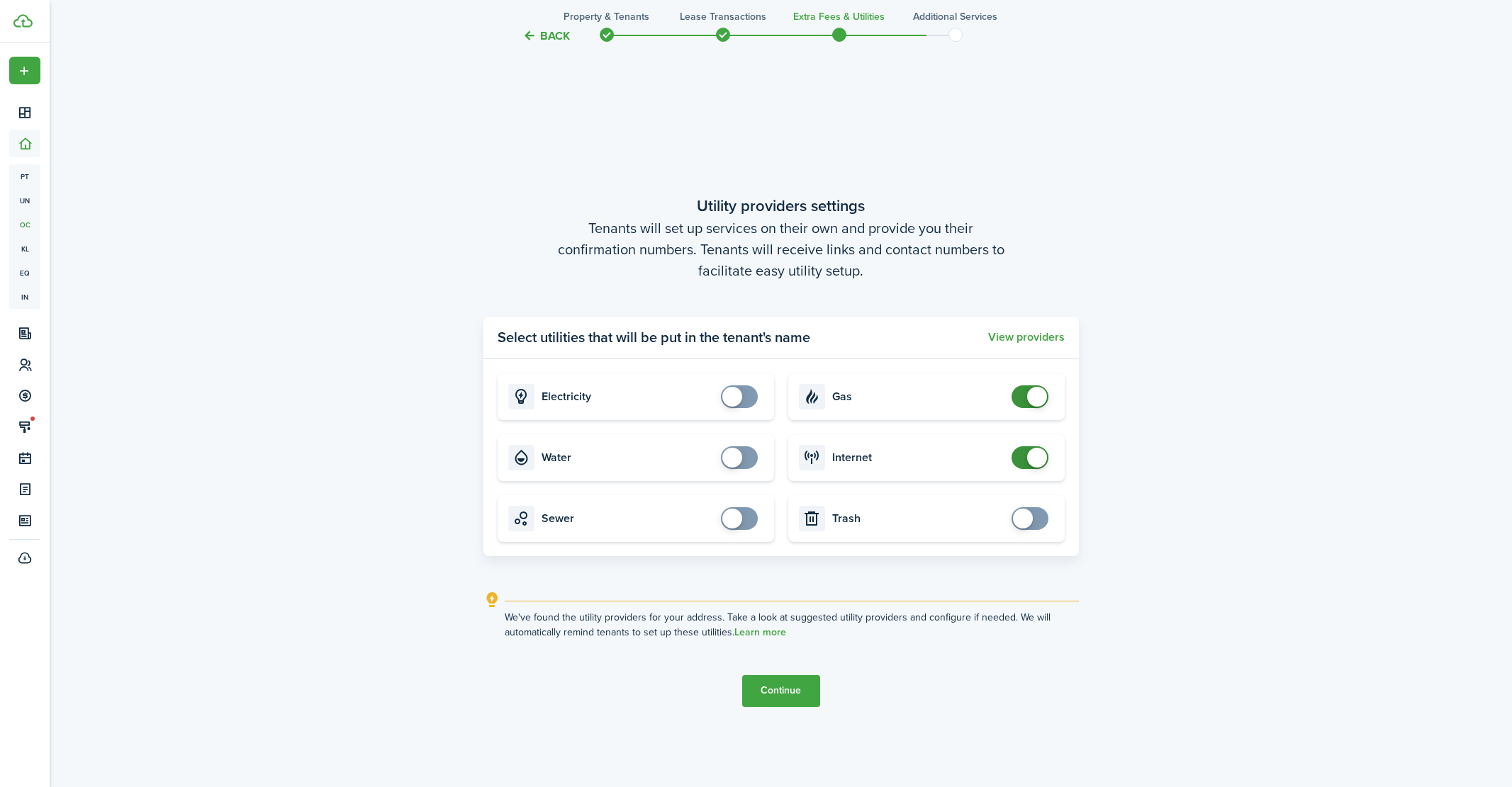
click at [1041, 398] on span at bounding box center [1037, 396] width 20 height 20
click at [1033, 463] on span at bounding box center [1037, 457] width 20 height 20
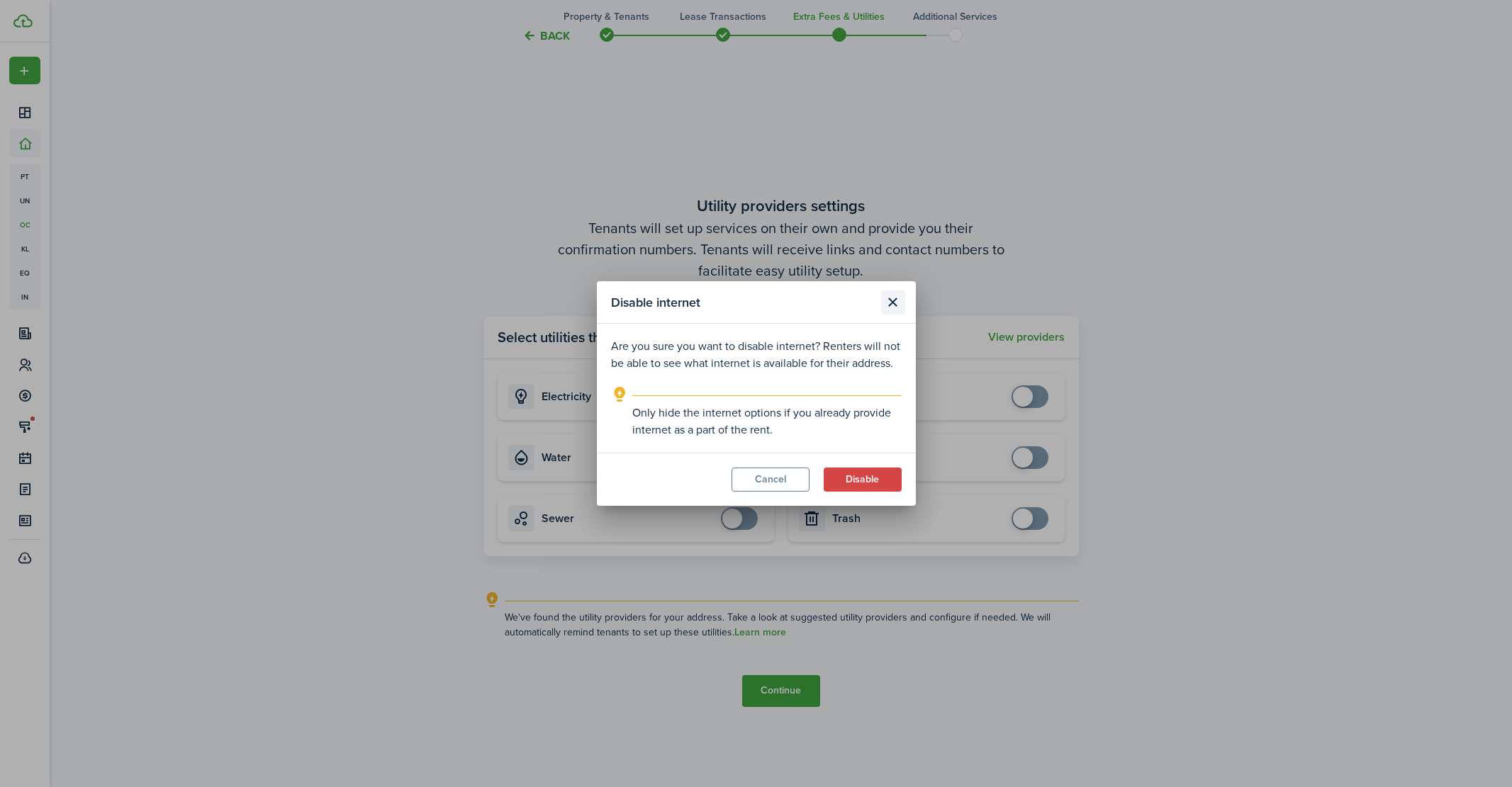
click at [891, 299] on button "Close modal" at bounding box center [892, 301] width 24 height 24
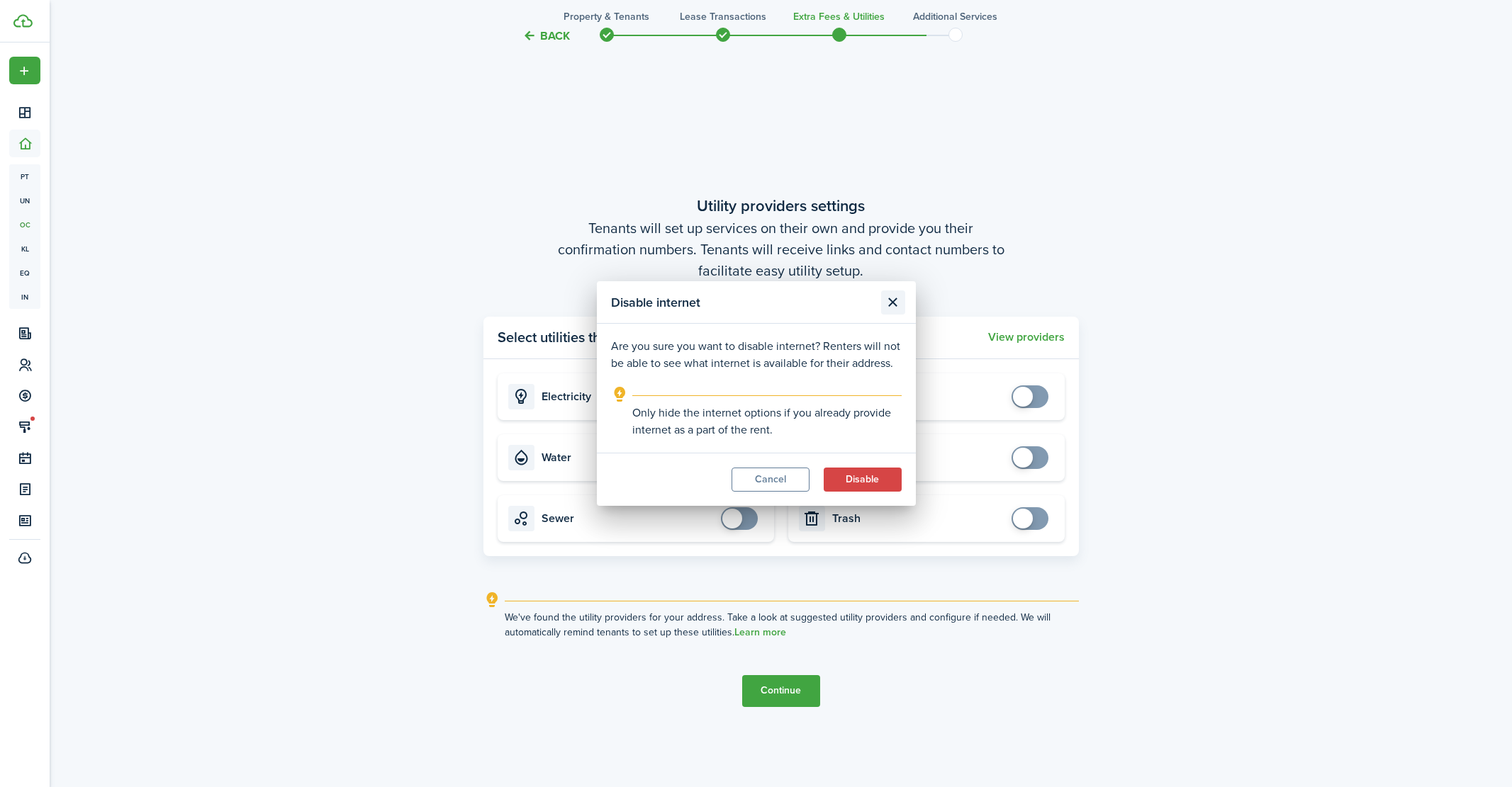
checkbox input "true"
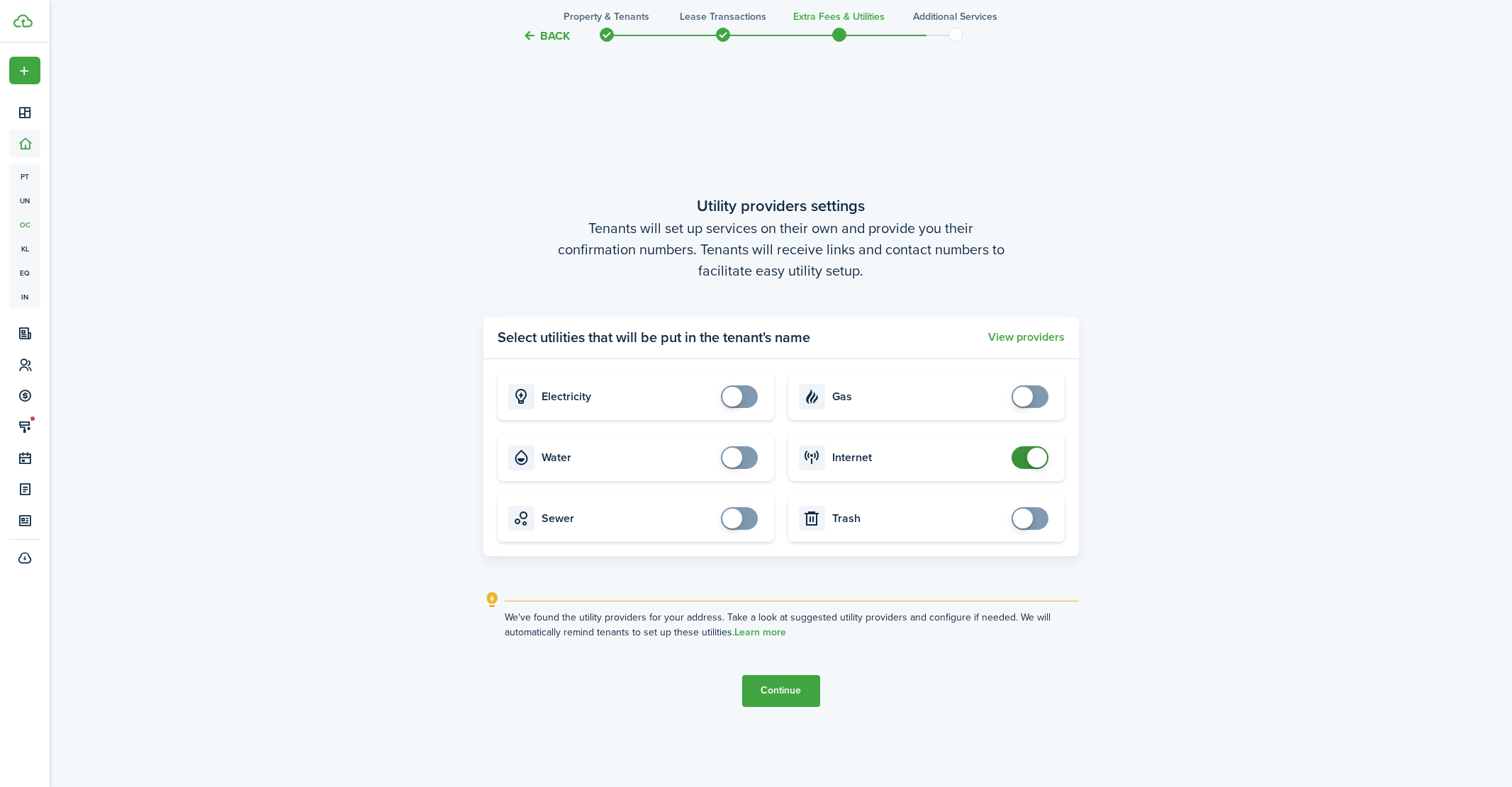
checkbox input "true"
click at [740, 395] on span at bounding box center [731, 396] width 20 height 20
checkbox input "true"
click at [731, 462] on span at bounding box center [731, 457] width 20 height 20
checkbox input "true"
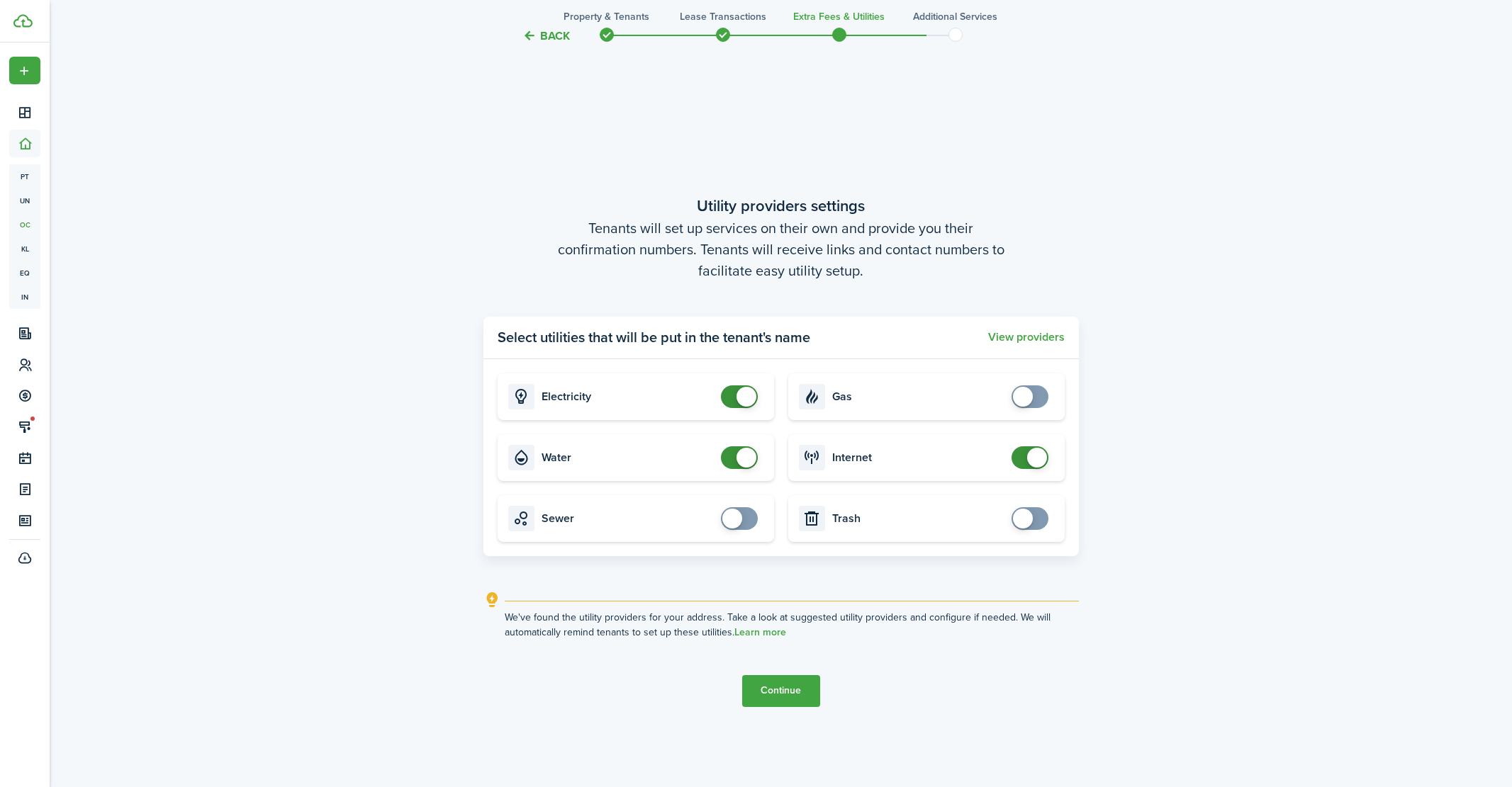
click at [1024, 403] on span at bounding box center [1022, 396] width 20 height 20
checkbox input "false"
click at [746, 398] on span at bounding box center [746, 396] width 20 height 20
checkbox input "false"
click at [739, 457] on span at bounding box center [746, 457] width 20 height 20
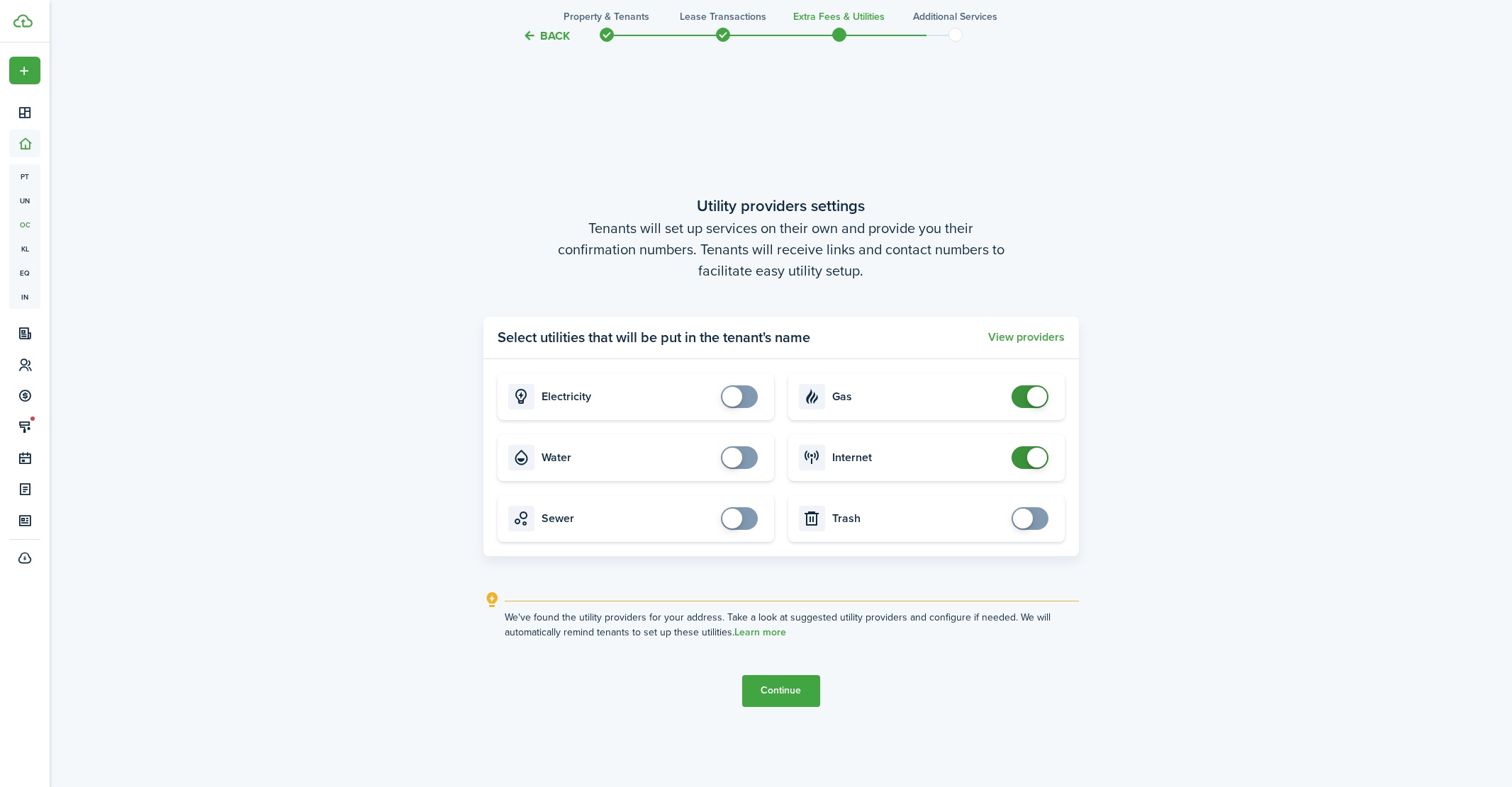
checkbox input "false"
click at [1033, 399] on span at bounding box center [1037, 396] width 20 height 20
checkbox input "false"
click at [1033, 451] on span at bounding box center [1037, 457] width 20 height 20
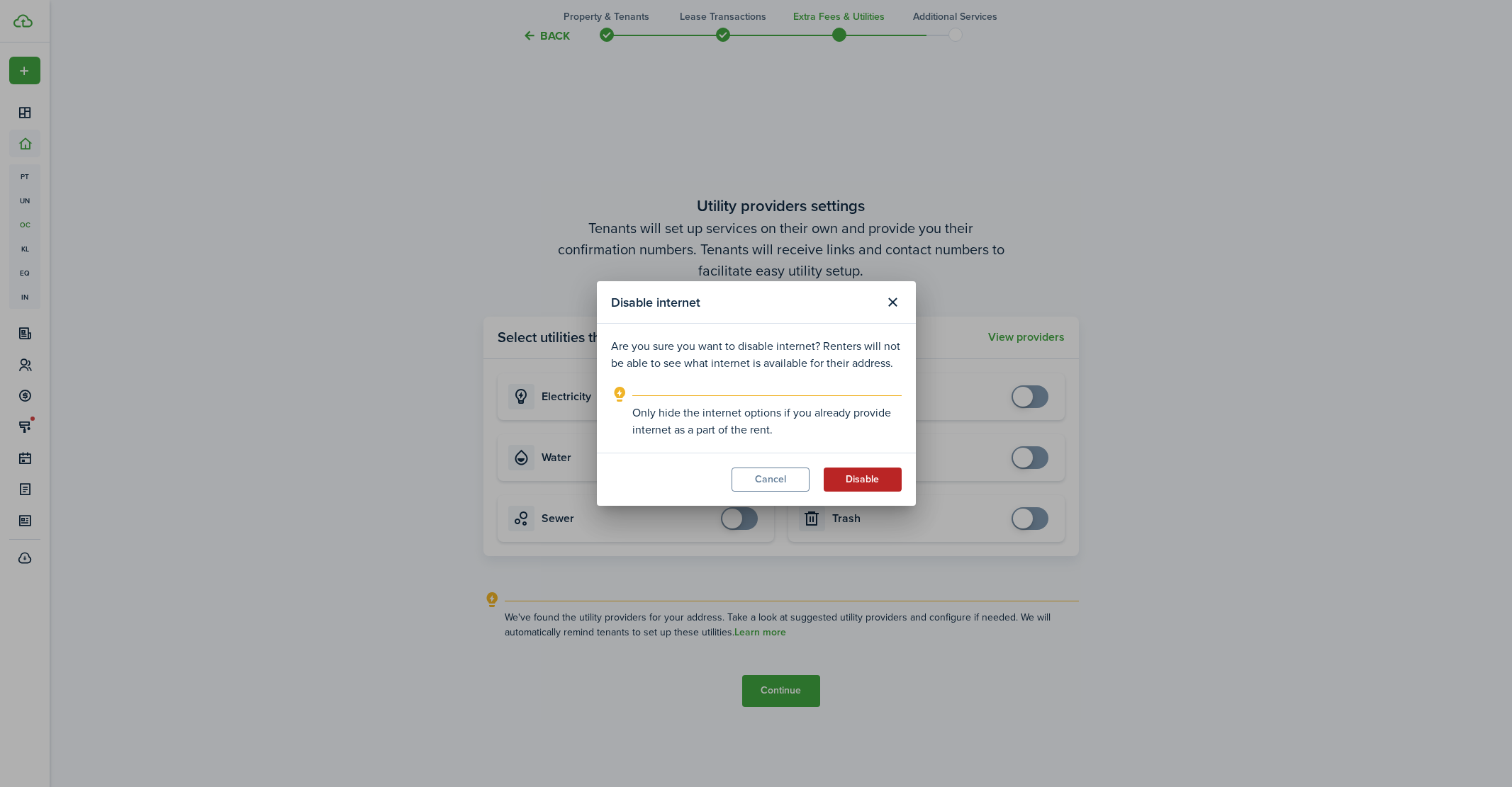
click at [857, 477] on button "Disable" at bounding box center [862, 479] width 77 height 24
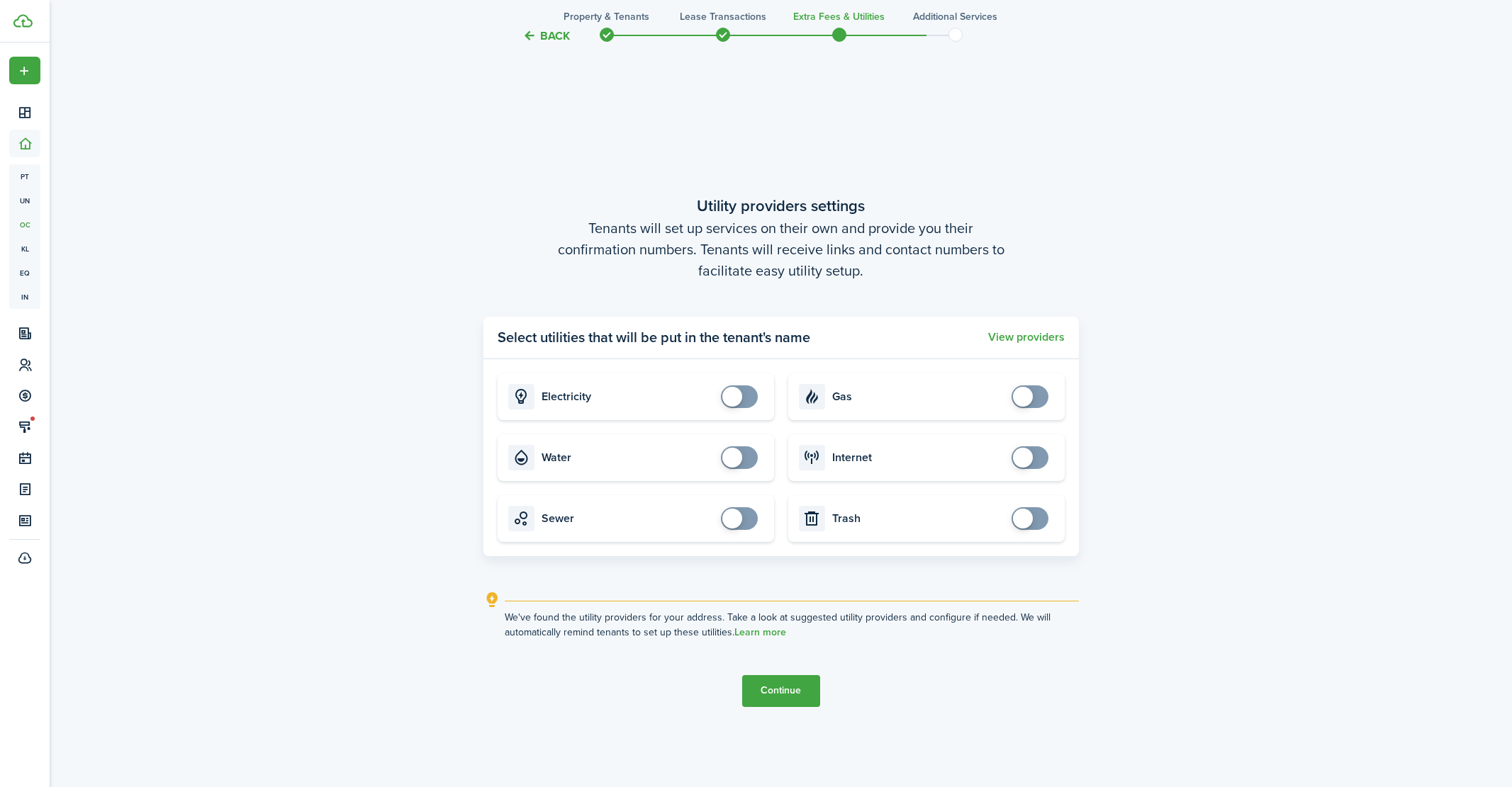
click at [775, 693] on button "Continue" at bounding box center [781, 692] width 77 height 32
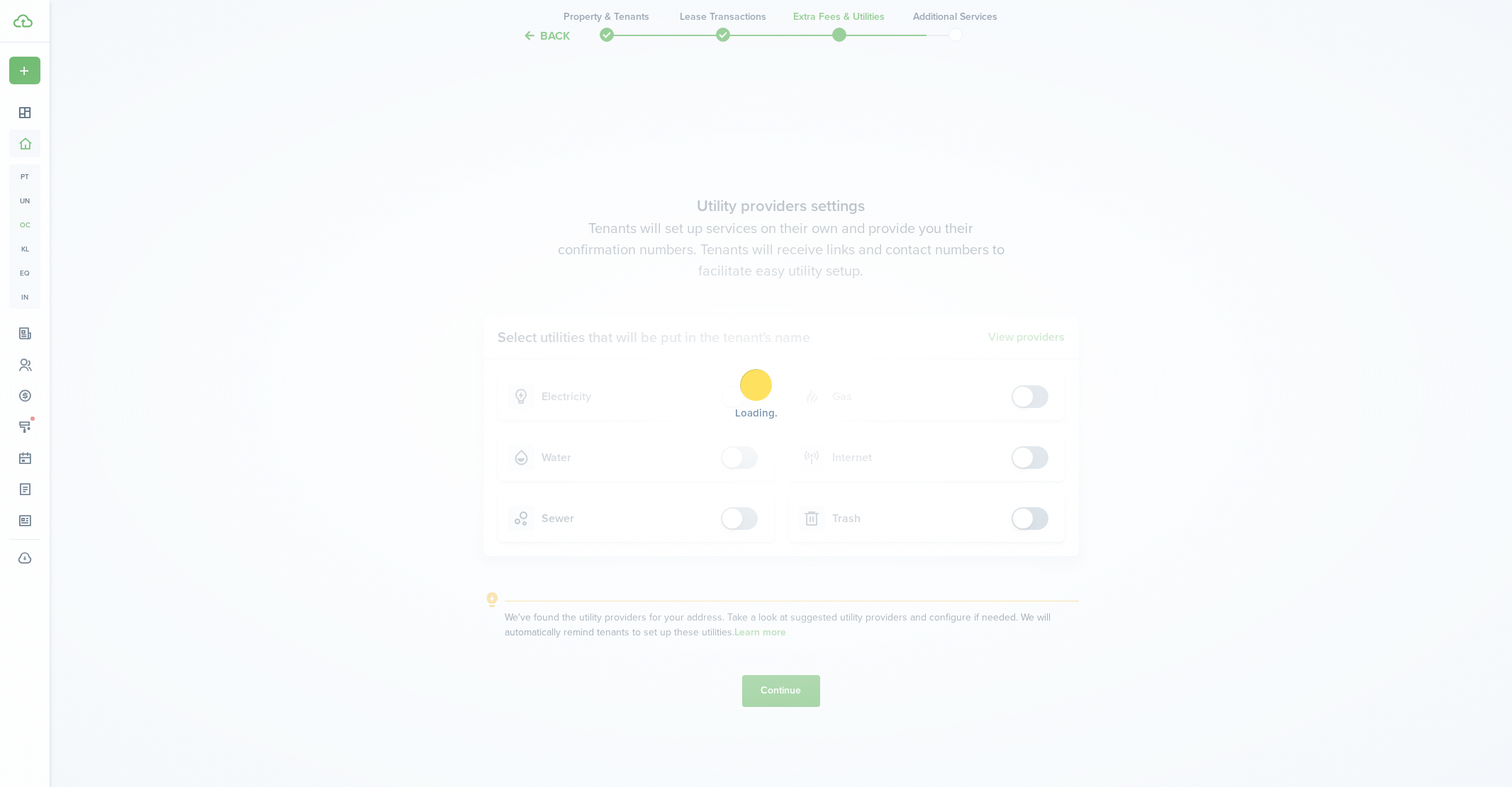
scroll to position [0, 0]
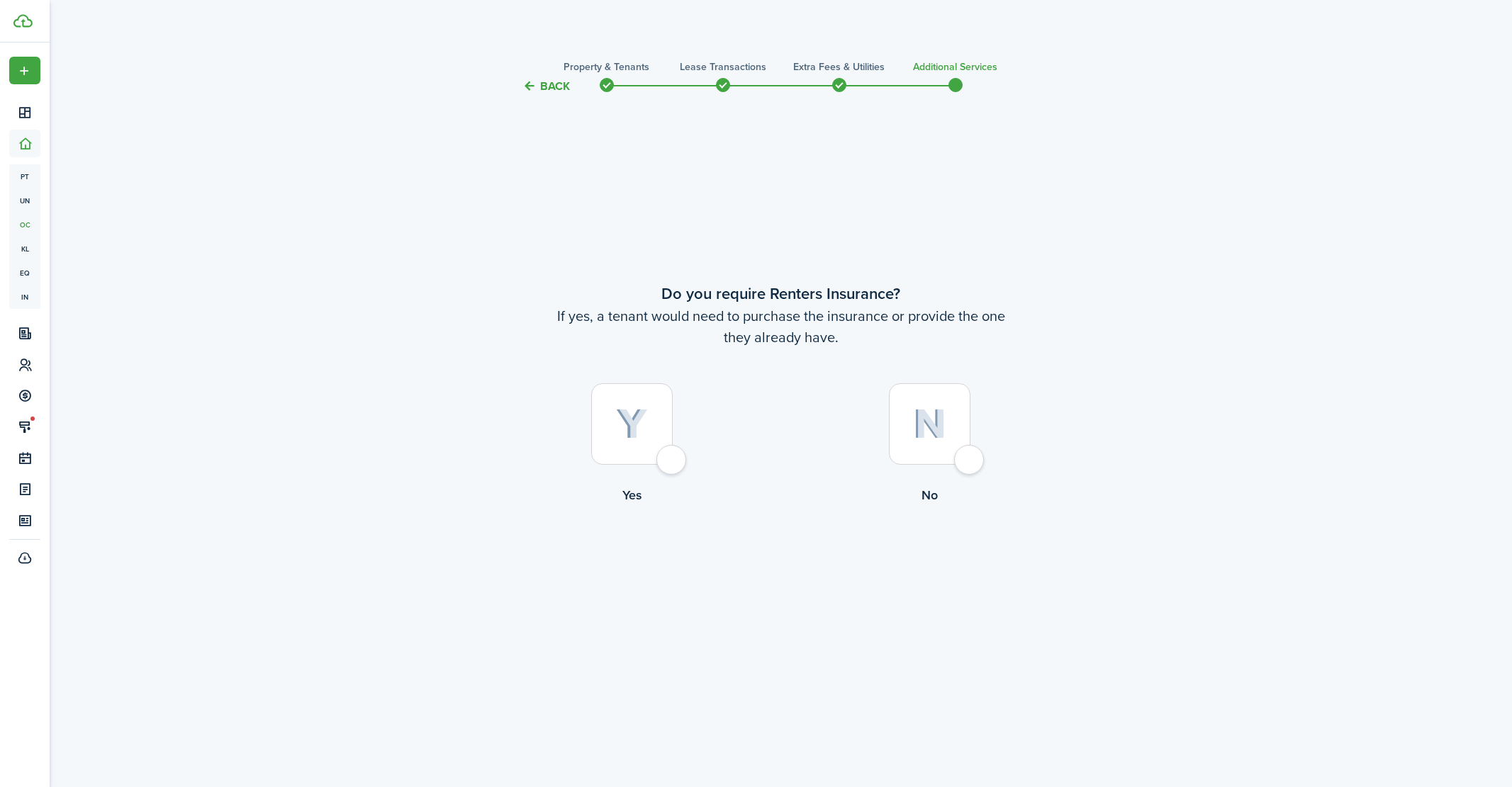
click at [968, 539] on tc-wizard-step "Do you require Renters Insurance? If yes, a tenant would need to purchase the i…" at bounding box center [781, 431] width 595 height 635
click at [971, 462] on div at bounding box center [929, 424] width 81 height 81
radio input "true"
click at [795, 562] on button "Complete move in" at bounding box center [781, 564] width 104 height 32
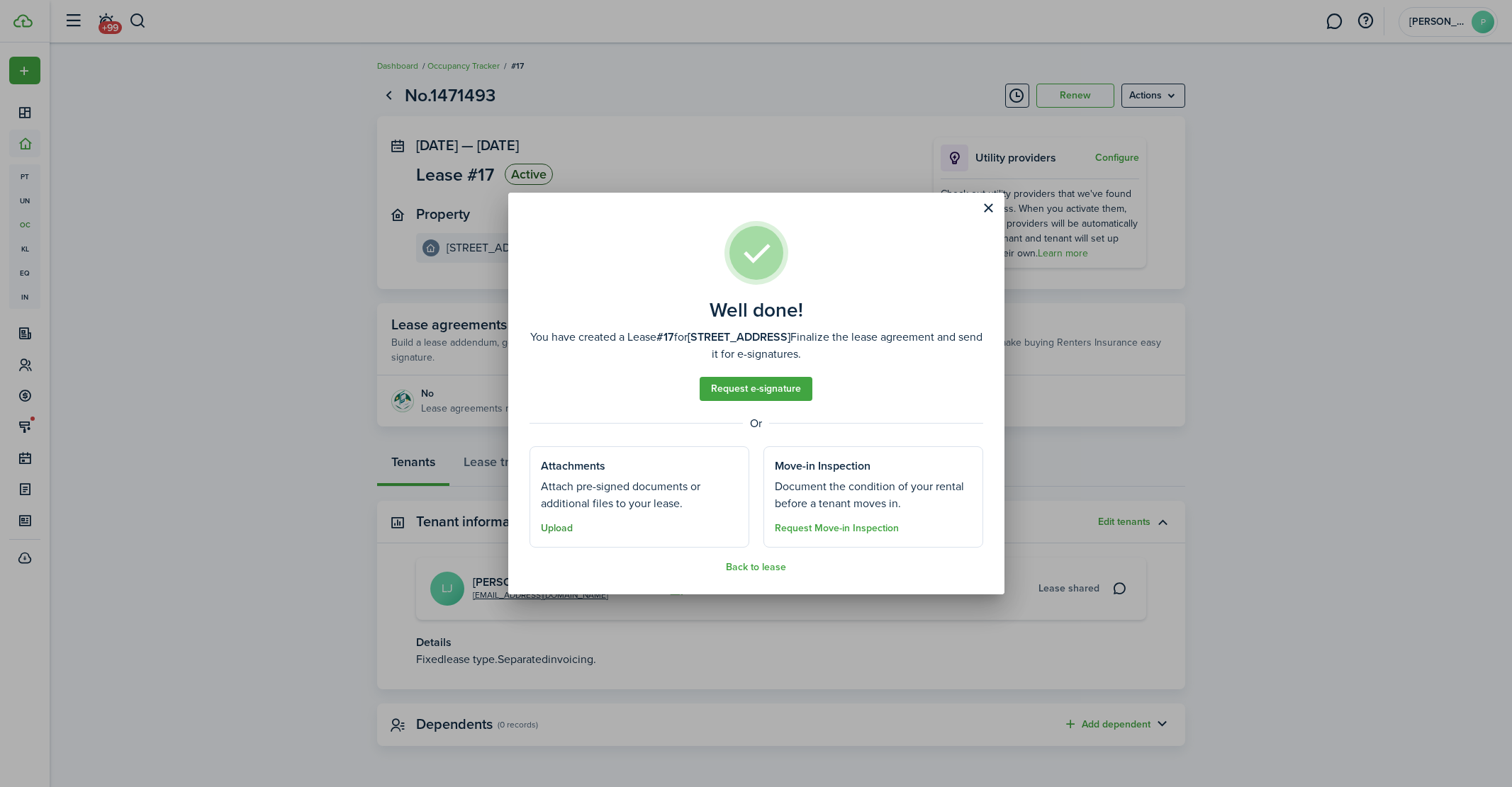
click at [560, 530] on button "Upload" at bounding box center [557, 528] width 32 height 11
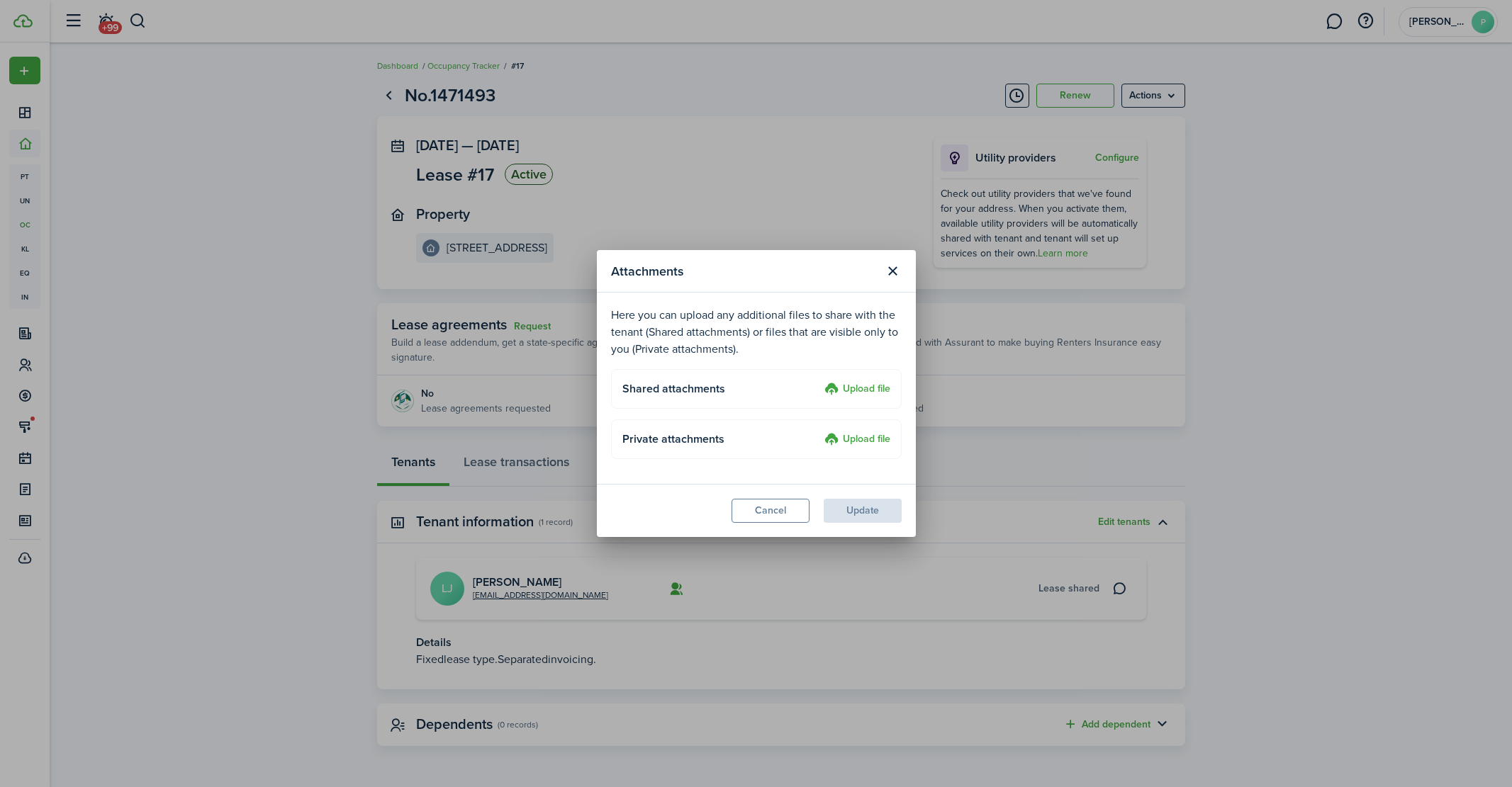
click at [722, 435] on h4 "Private attachments" at bounding box center [720, 439] width 197 height 17
click at [857, 392] on label "Upload file" at bounding box center [857, 389] width 66 height 17
click at [819, 381] on input "Upload file" at bounding box center [819, 381] width 0 height 0
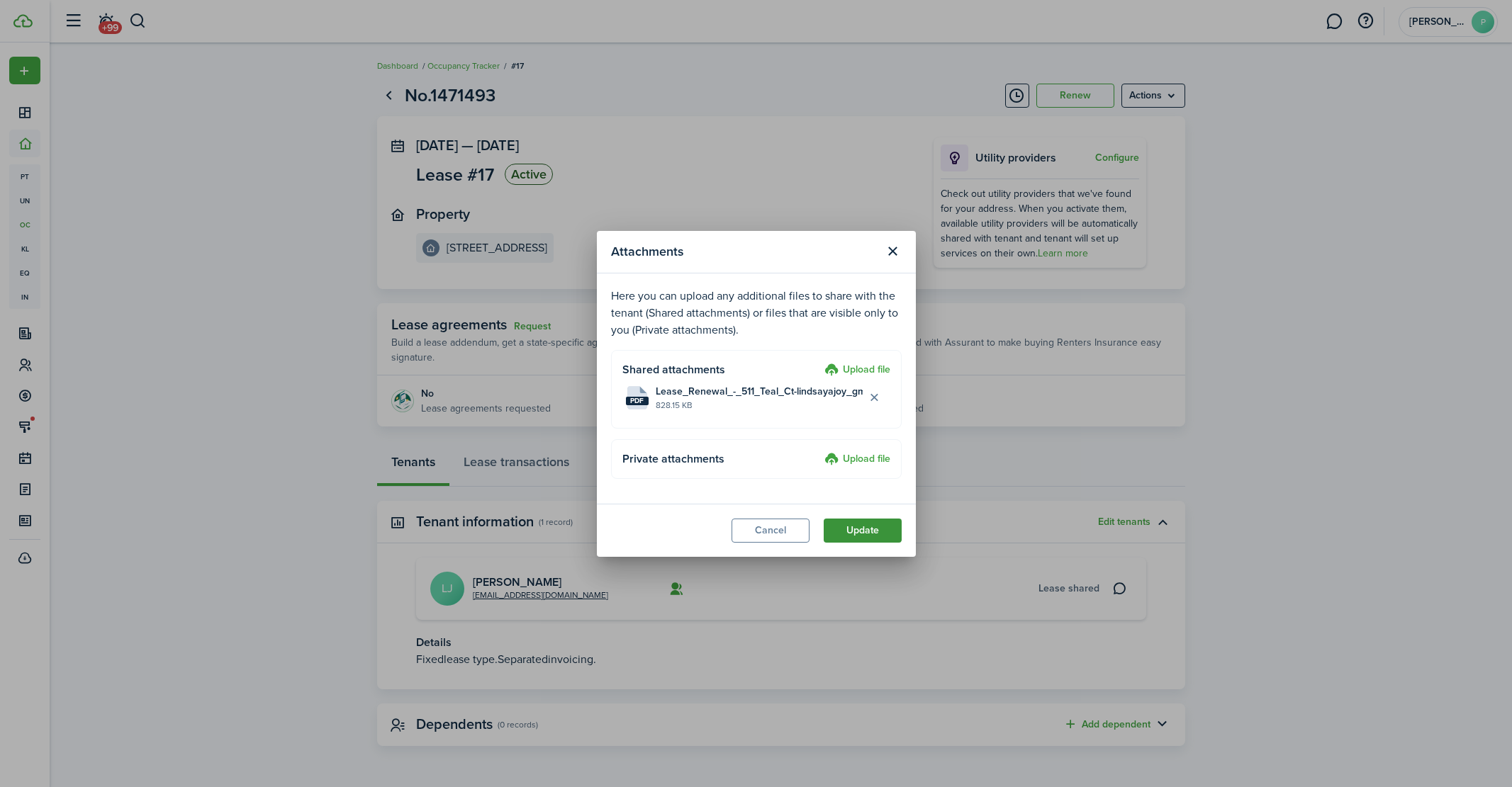
click at [868, 529] on button "Update" at bounding box center [862, 530] width 77 height 24
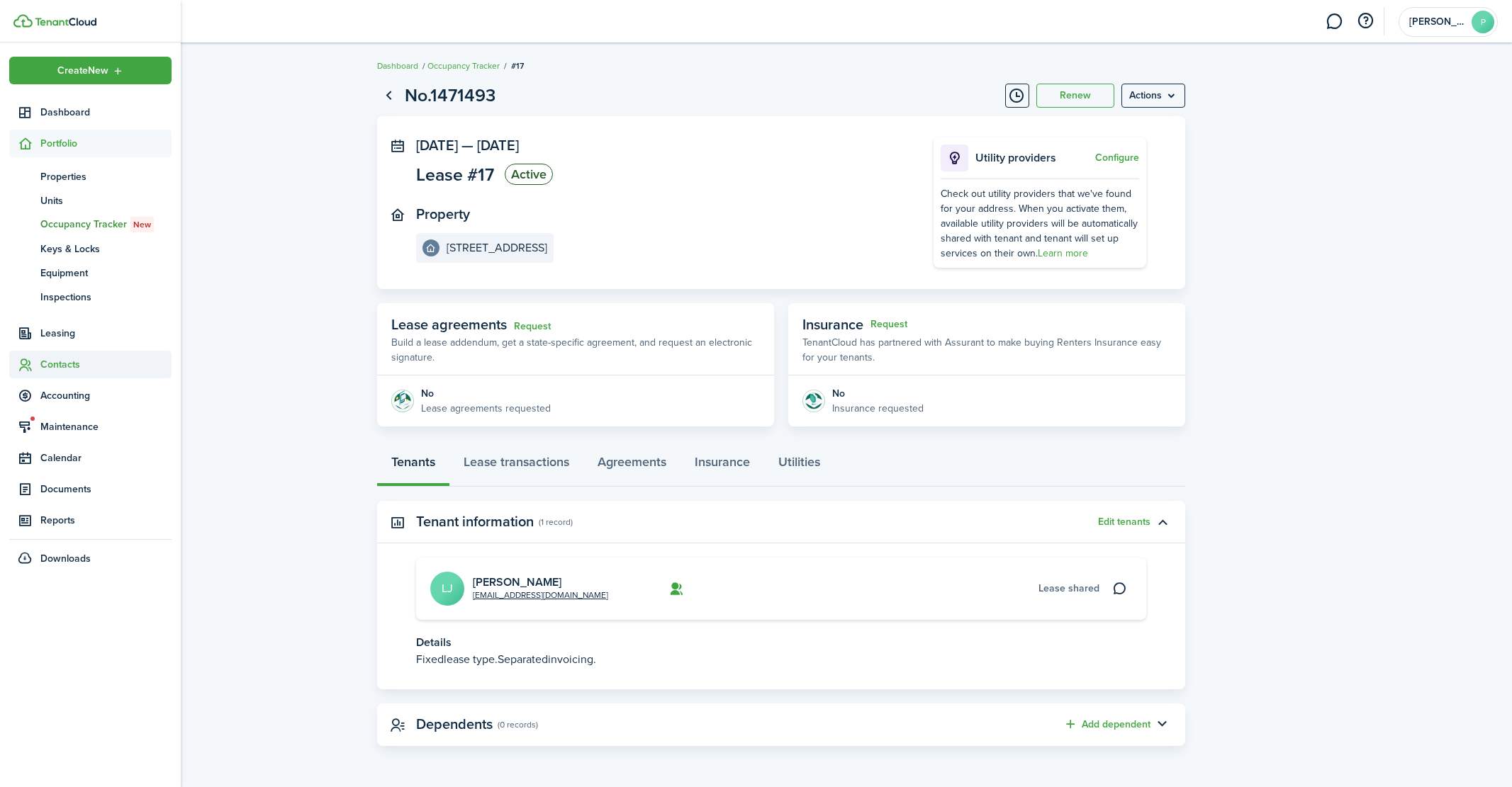
click at [53, 366] on span "Contacts" at bounding box center [106, 365] width 131 height 15
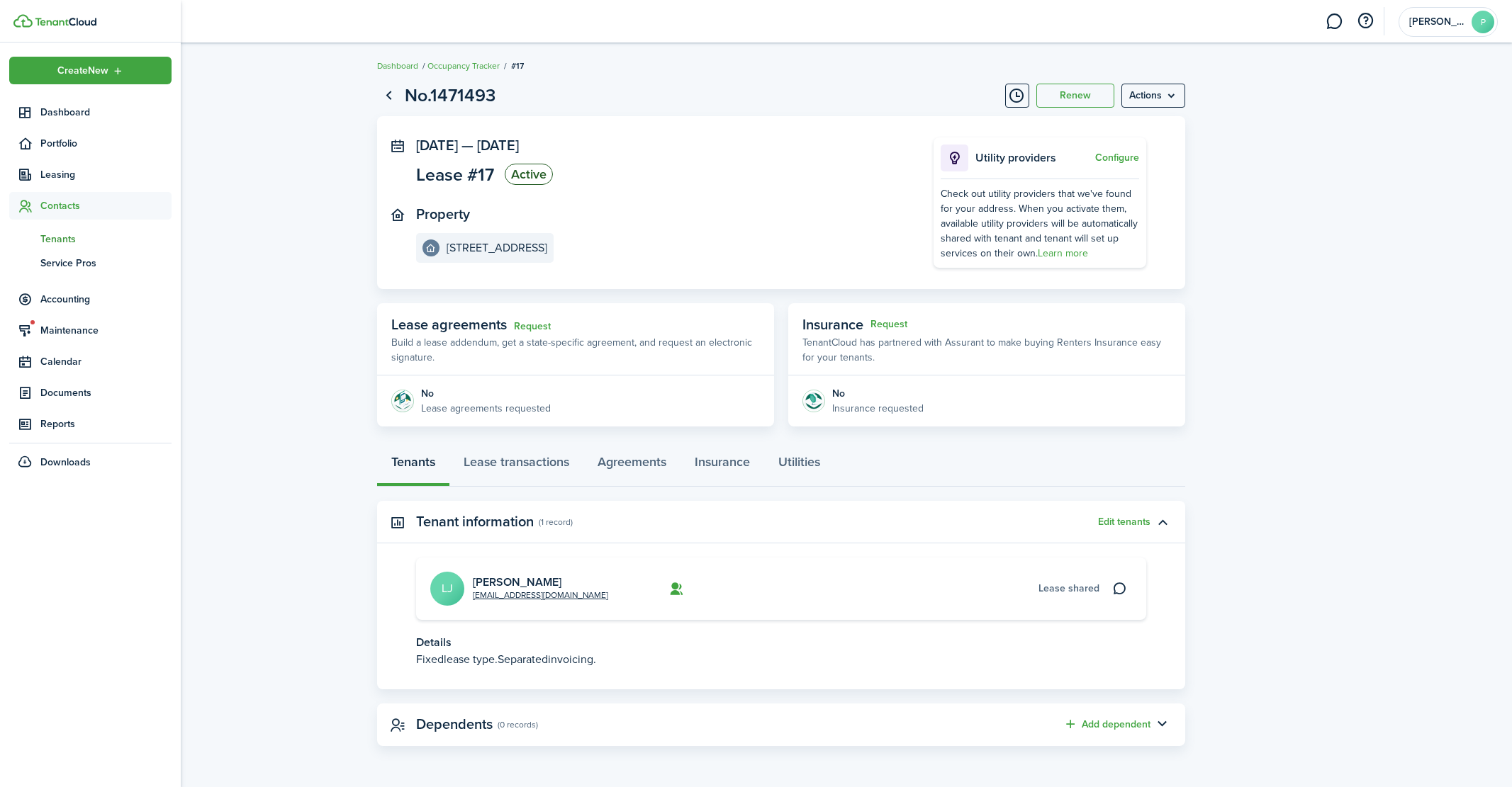
click at [61, 242] on span "Tenants" at bounding box center [106, 239] width 131 height 15
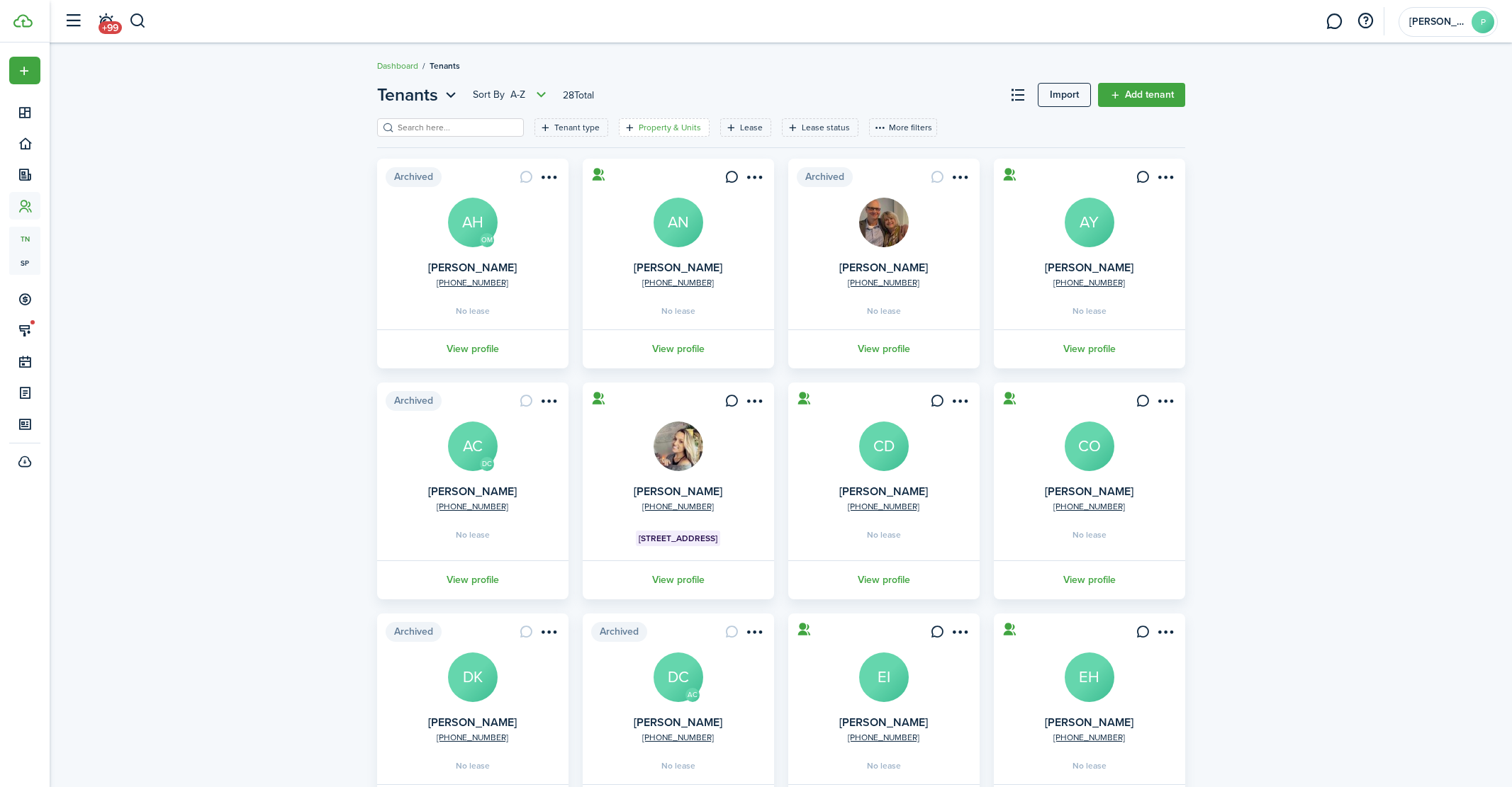
click at [646, 128] on filter-tag-label "Property & Units" at bounding box center [670, 127] width 62 height 12
click at [653, 197] on span "Property" at bounding box center [662, 203] width 180 height 31
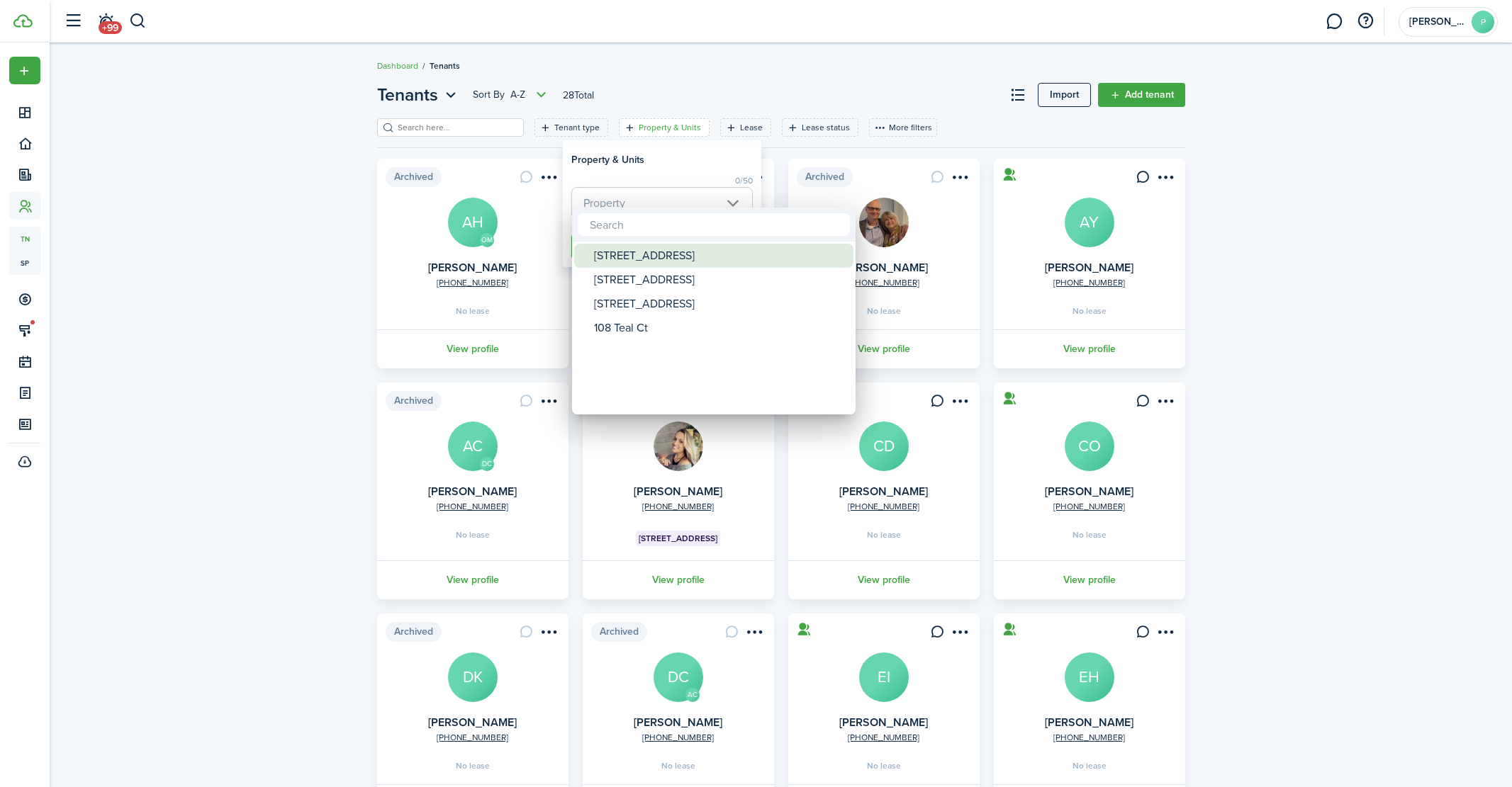
click at [629, 252] on div "[STREET_ADDRESS]" at bounding box center [718, 255] width 250 height 24
type input "[STREET_ADDRESS]"
click at [650, 167] on div at bounding box center [756, 393] width 1739 height 1014
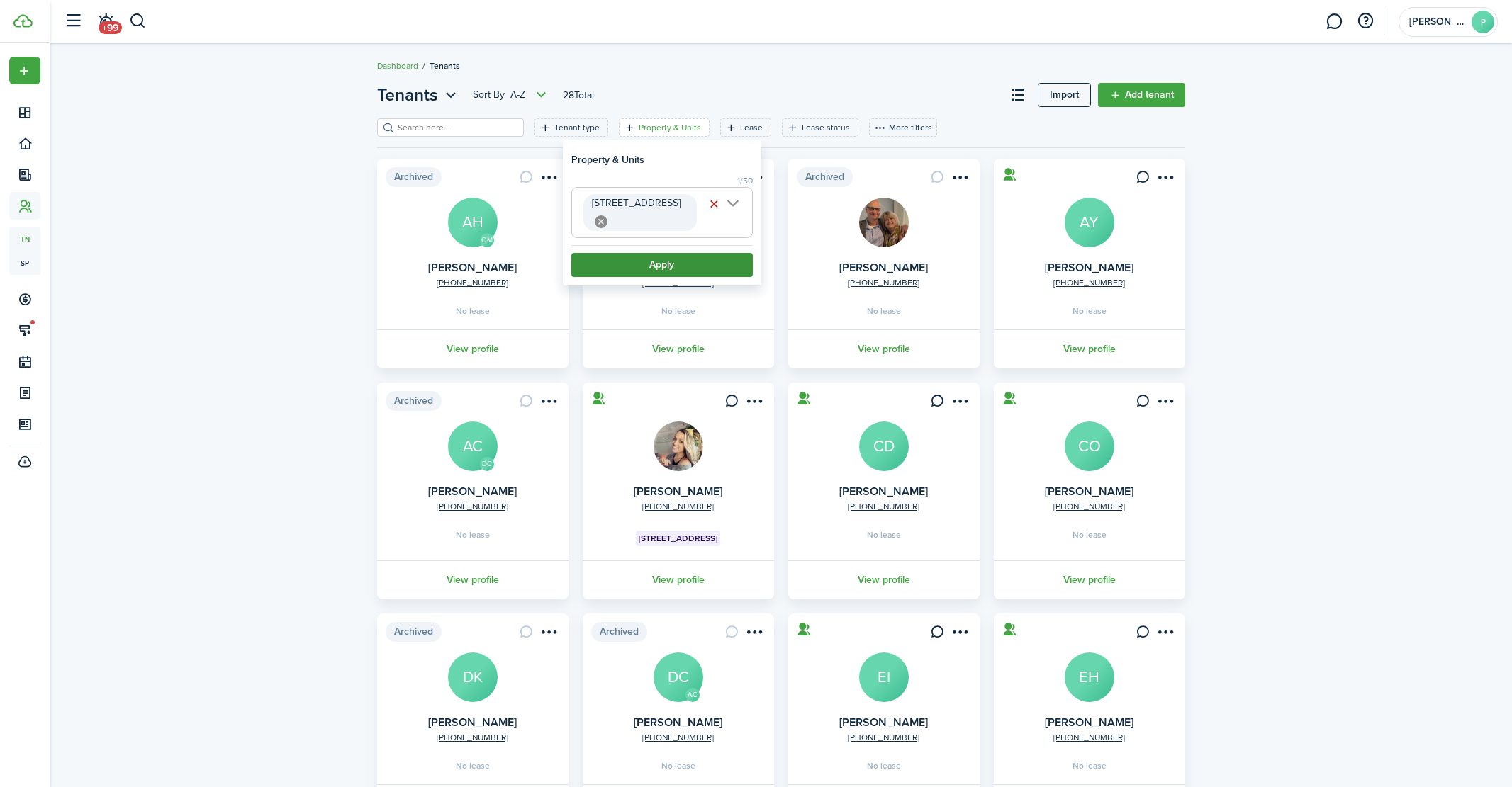
click at [662, 253] on button "Apply" at bounding box center [662, 265] width 181 height 24
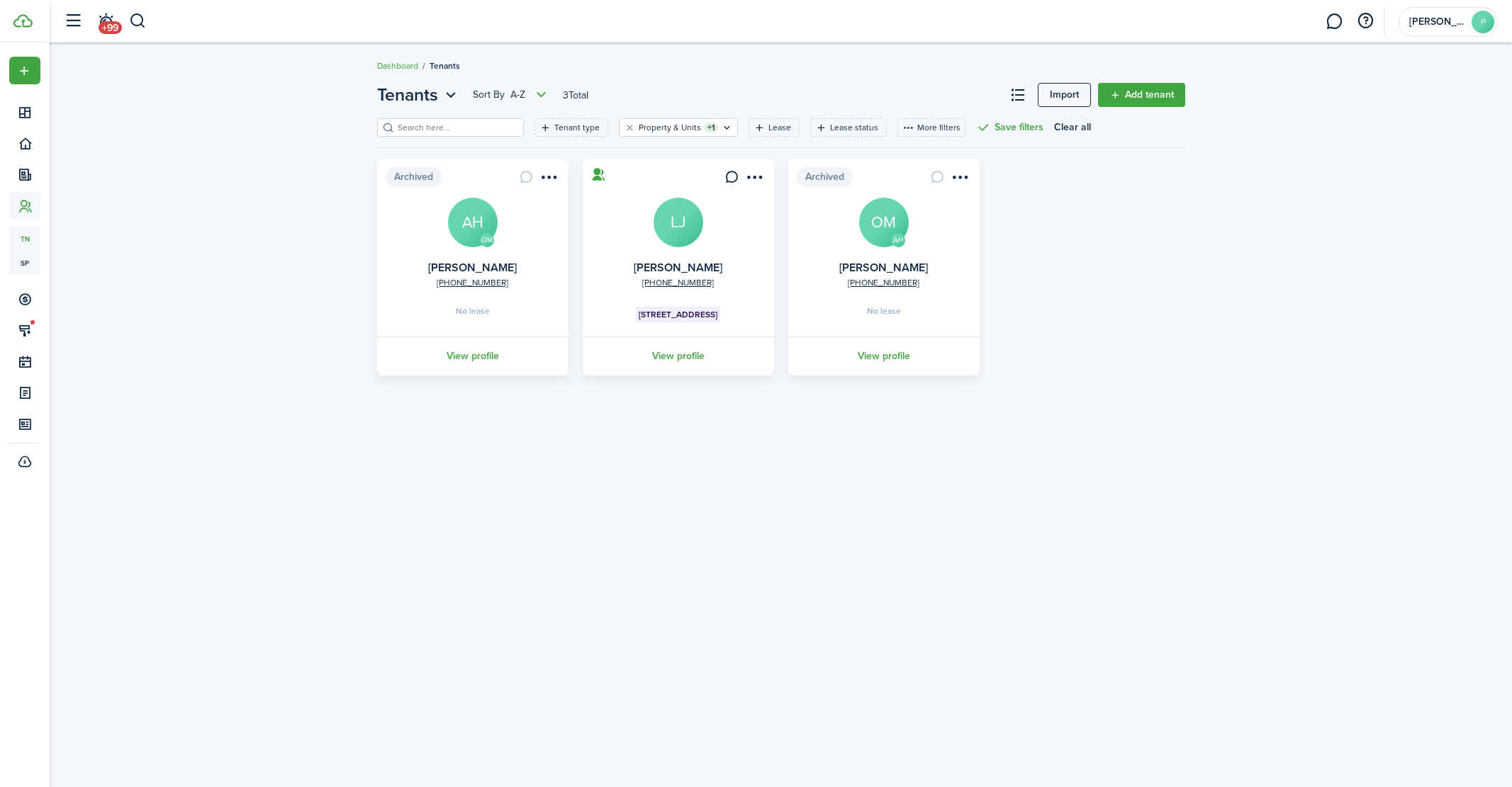
click at [677, 231] on avatar-text "LJ" at bounding box center [678, 222] width 49 height 49
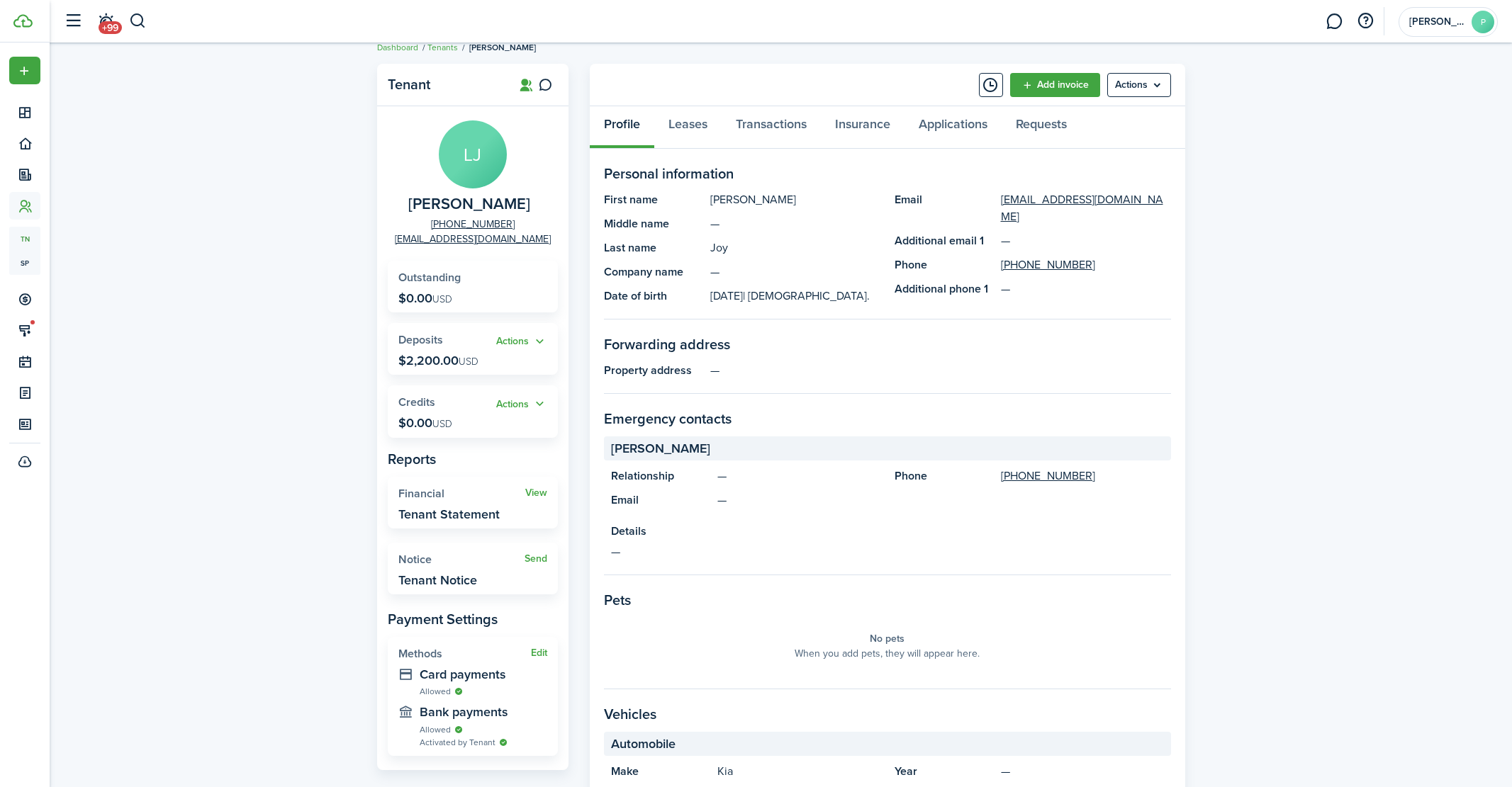
scroll to position [20, 0]
click at [692, 126] on link "Leases" at bounding box center [687, 126] width 67 height 43
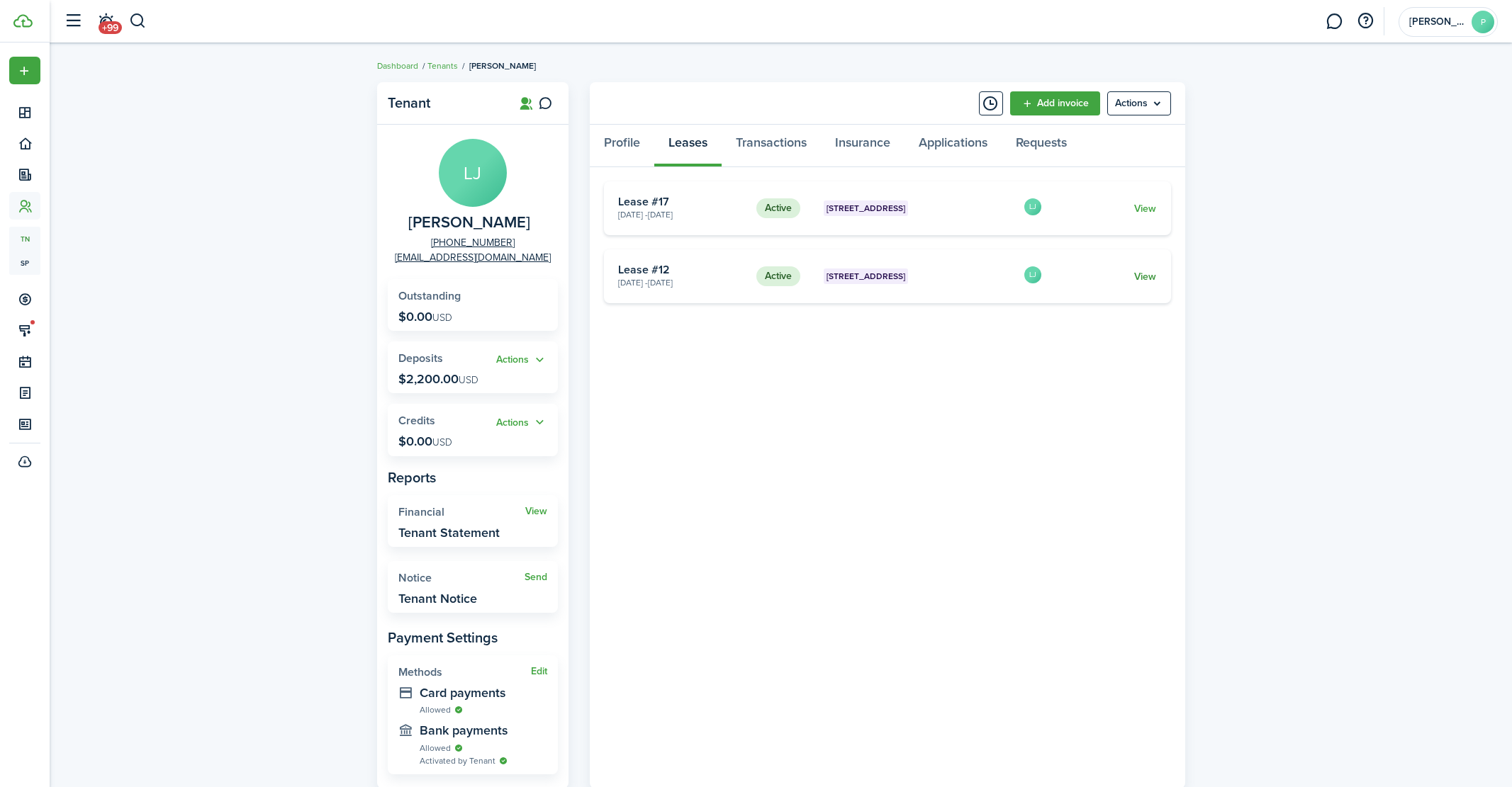
click at [1144, 282] on link "View" at bounding box center [1144, 277] width 22 height 15
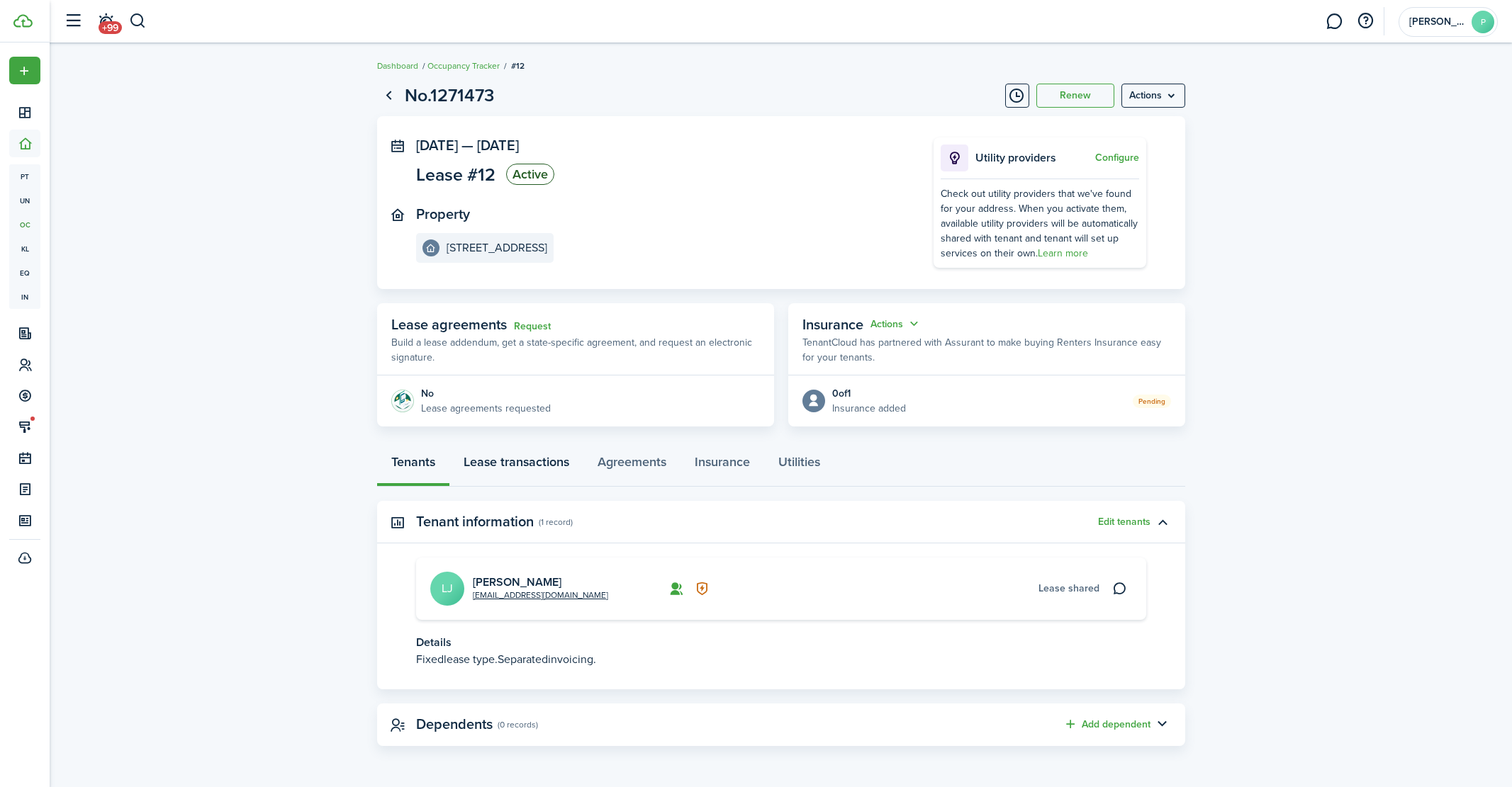
click at [540, 466] on link "Lease transactions" at bounding box center [516, 465] width 134 height 43
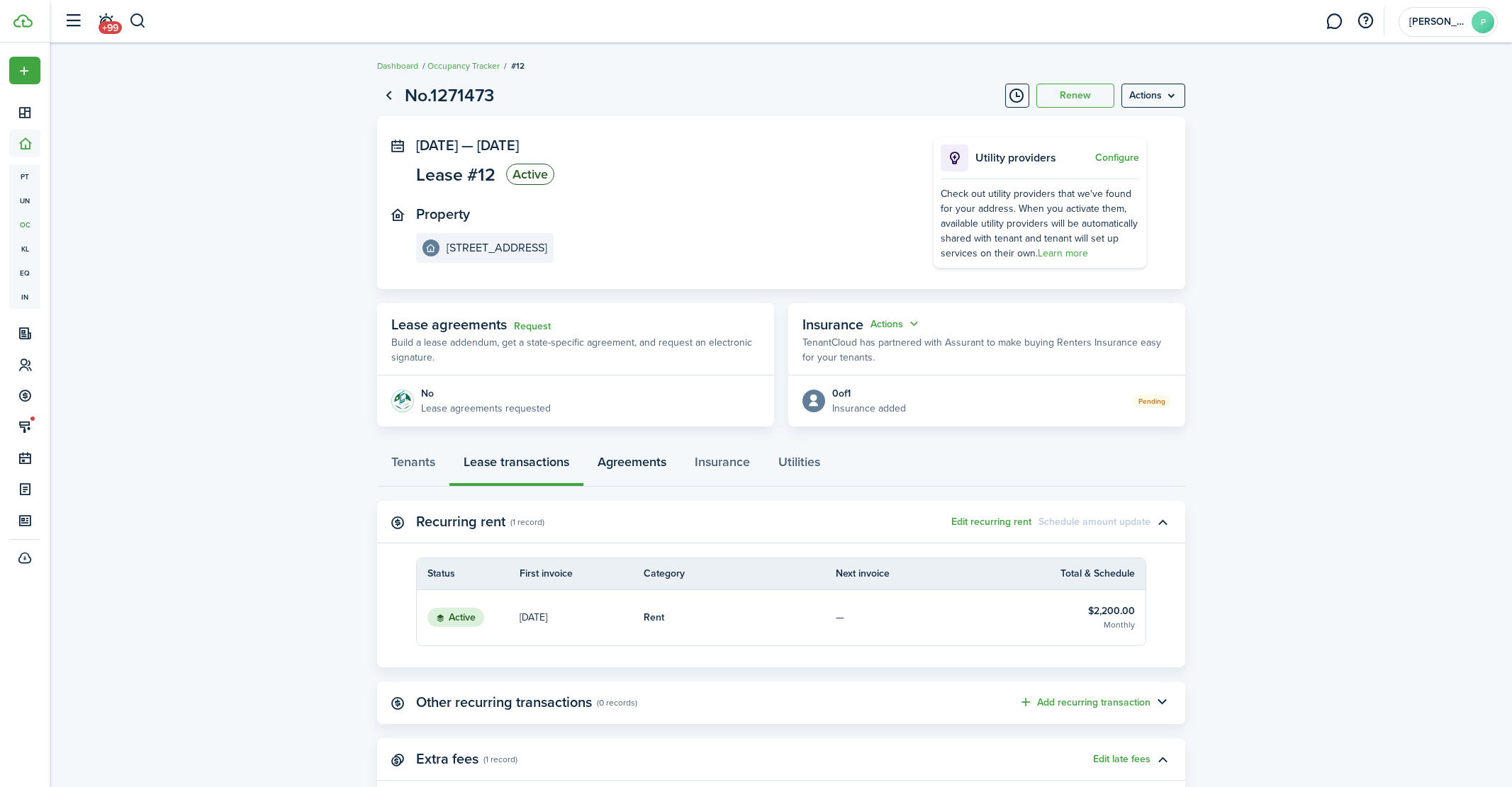
click at [654, 463] on link "Agreements" at bounding box center [631, 465] width 97 height 43
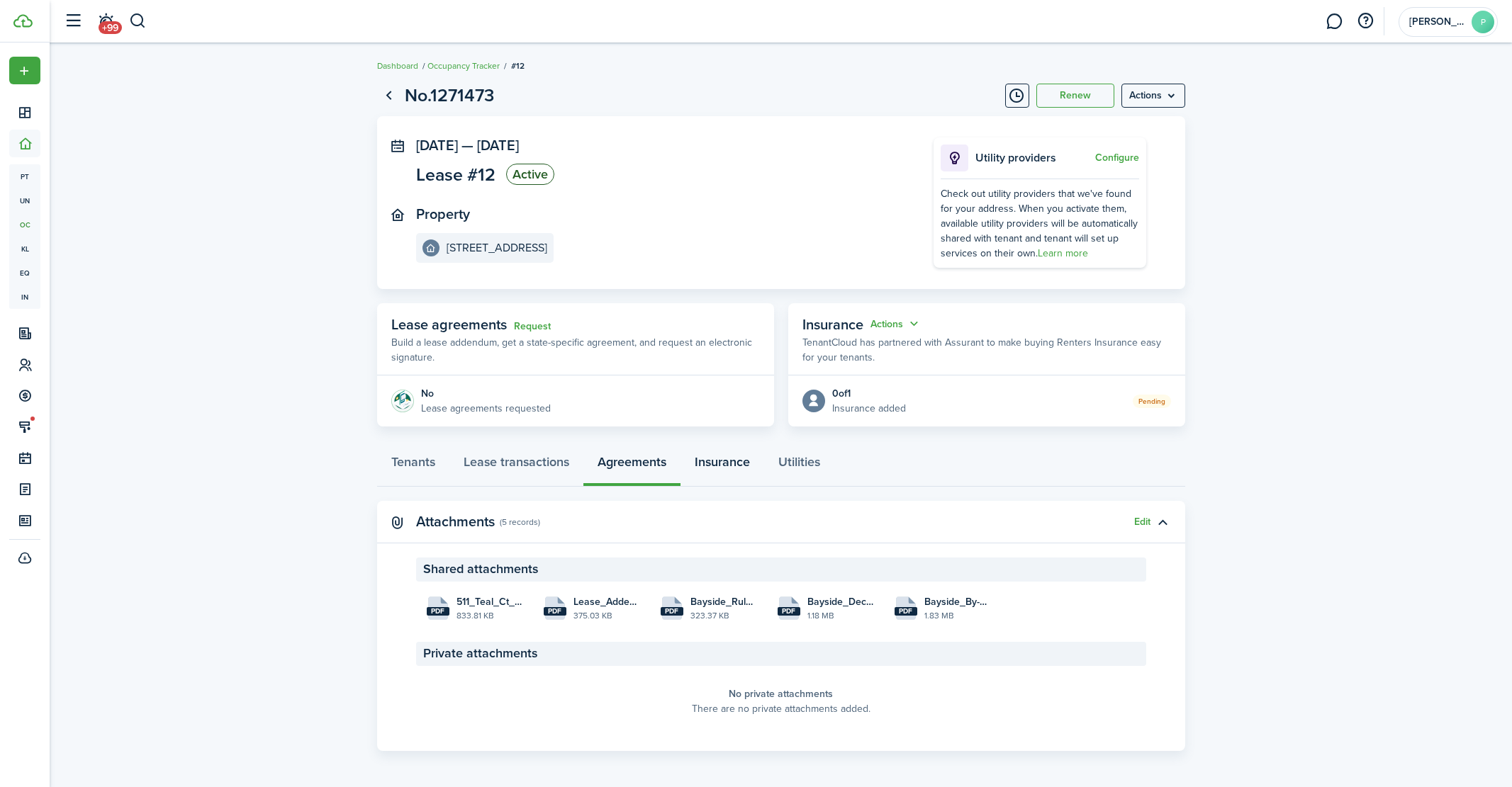
click at [738, 469] on link "Insurance" at bounding box center [722, 465] width 83 height 43
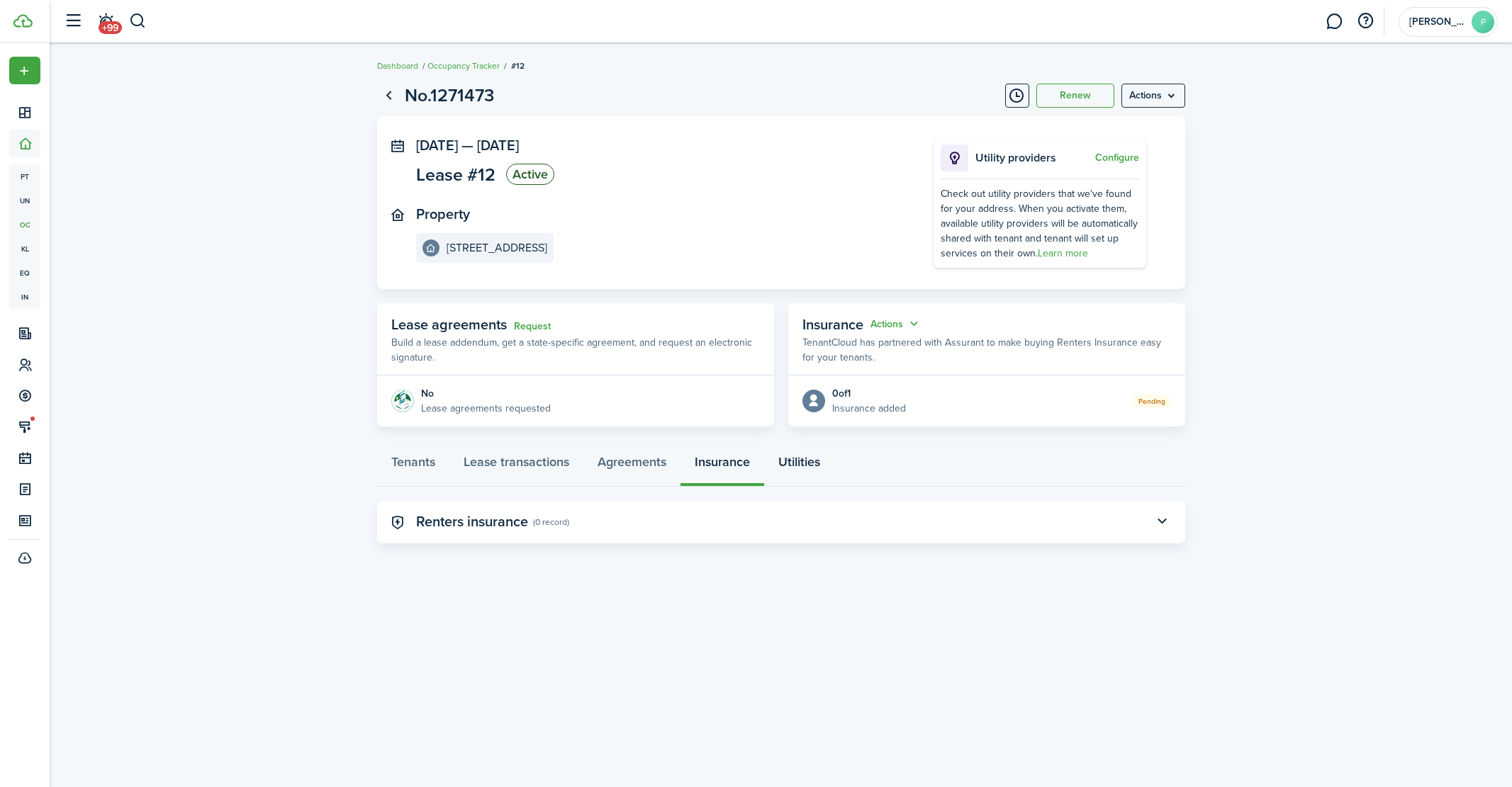
click at [804, 462] on link "Utilities" at bounding box center [799, 465] width 70 height 43
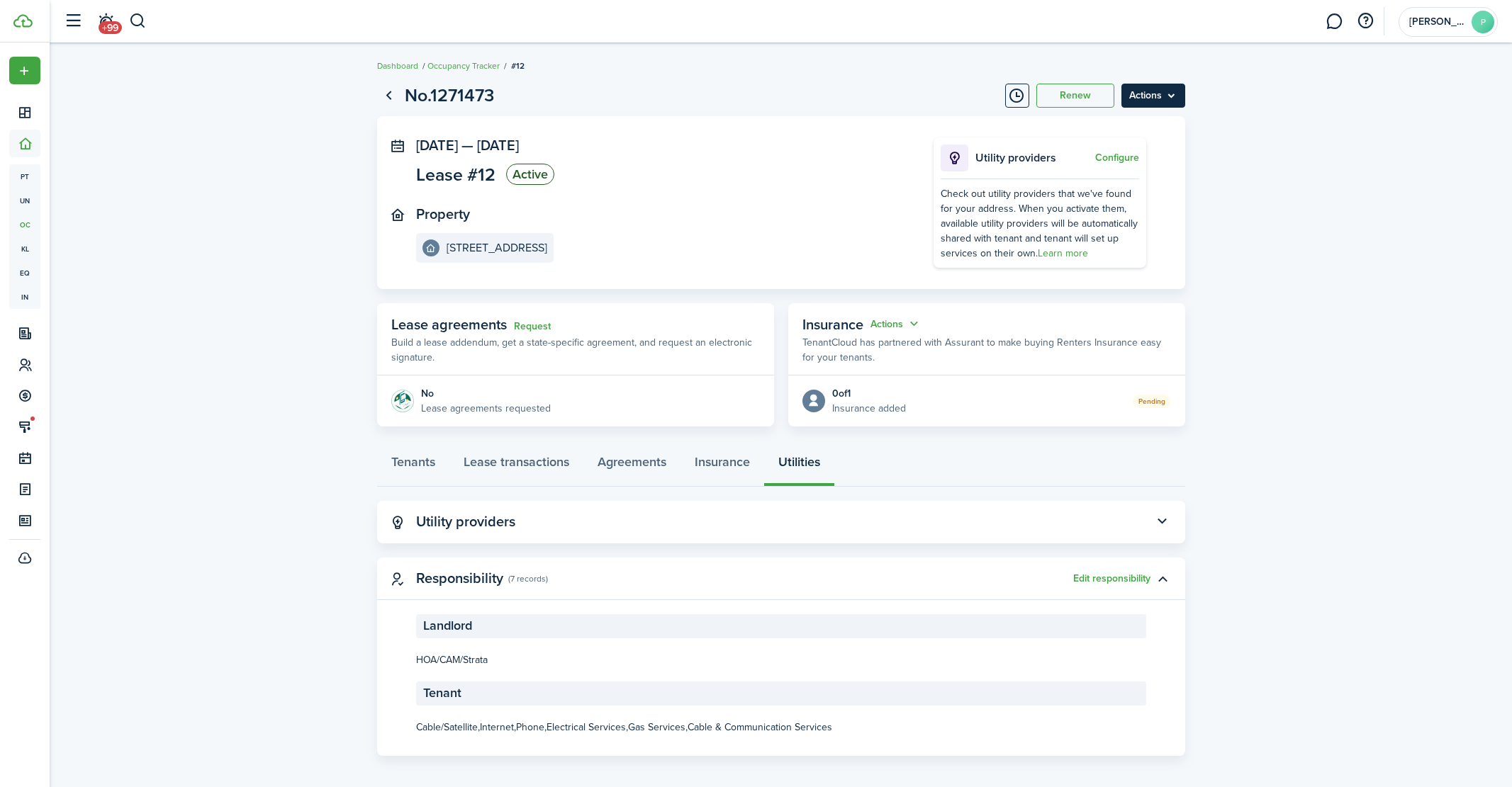
click at [1141, 97] on menu-btn "Actions" at bounding box center [1152, 94] width 63 height 24
click at [1396, 129] on lease-view "No.1271473 Renew Actions [DATE] — [DATE] Lease #12 Active Property [STREET_ADDR…" at bounding box center [780, 419] width 1462 height 688
click at [1328, 21] on link at bounding box center [1333, 22] width 26 height 36
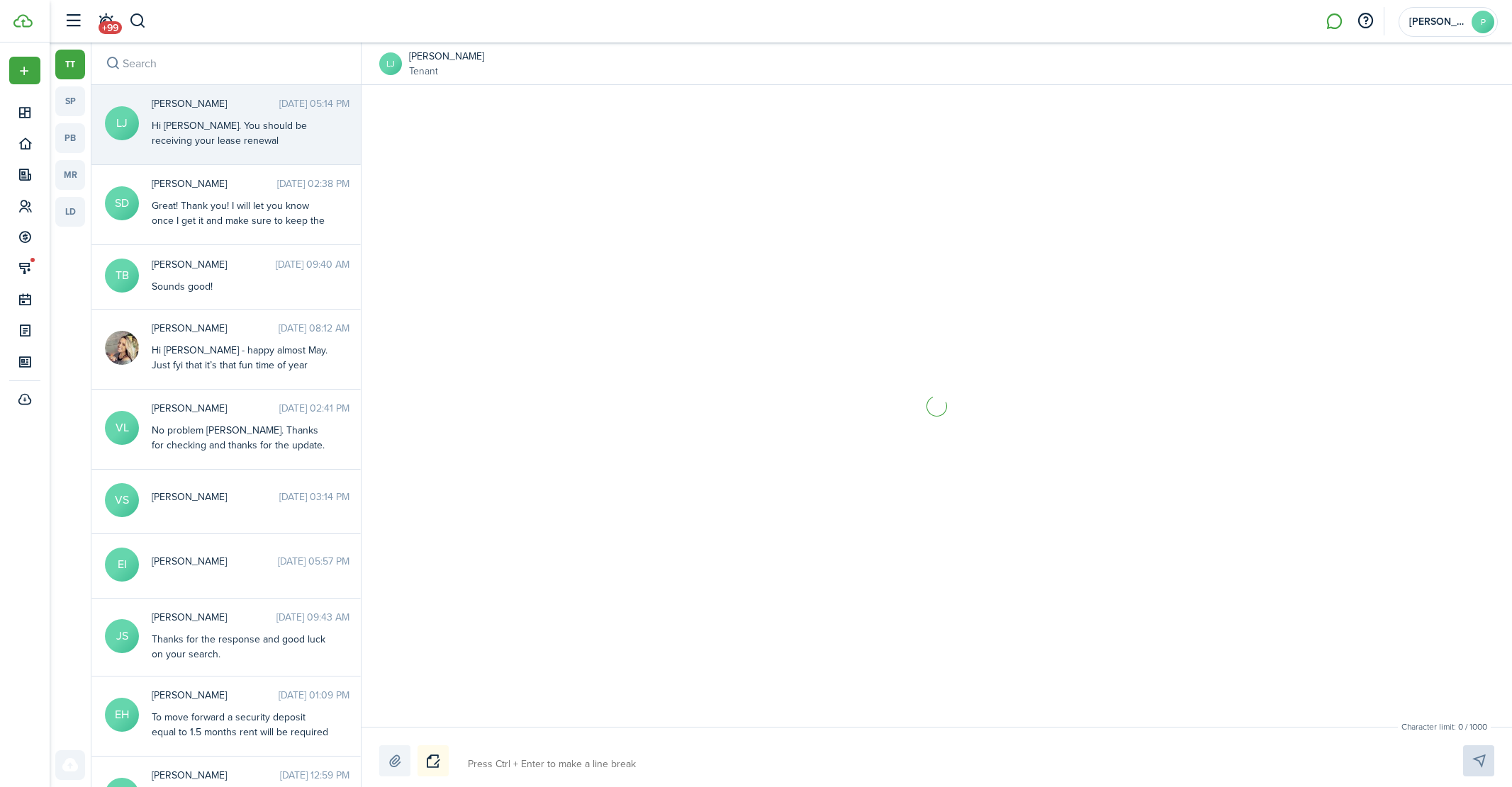
scroll to position [1549, 0]
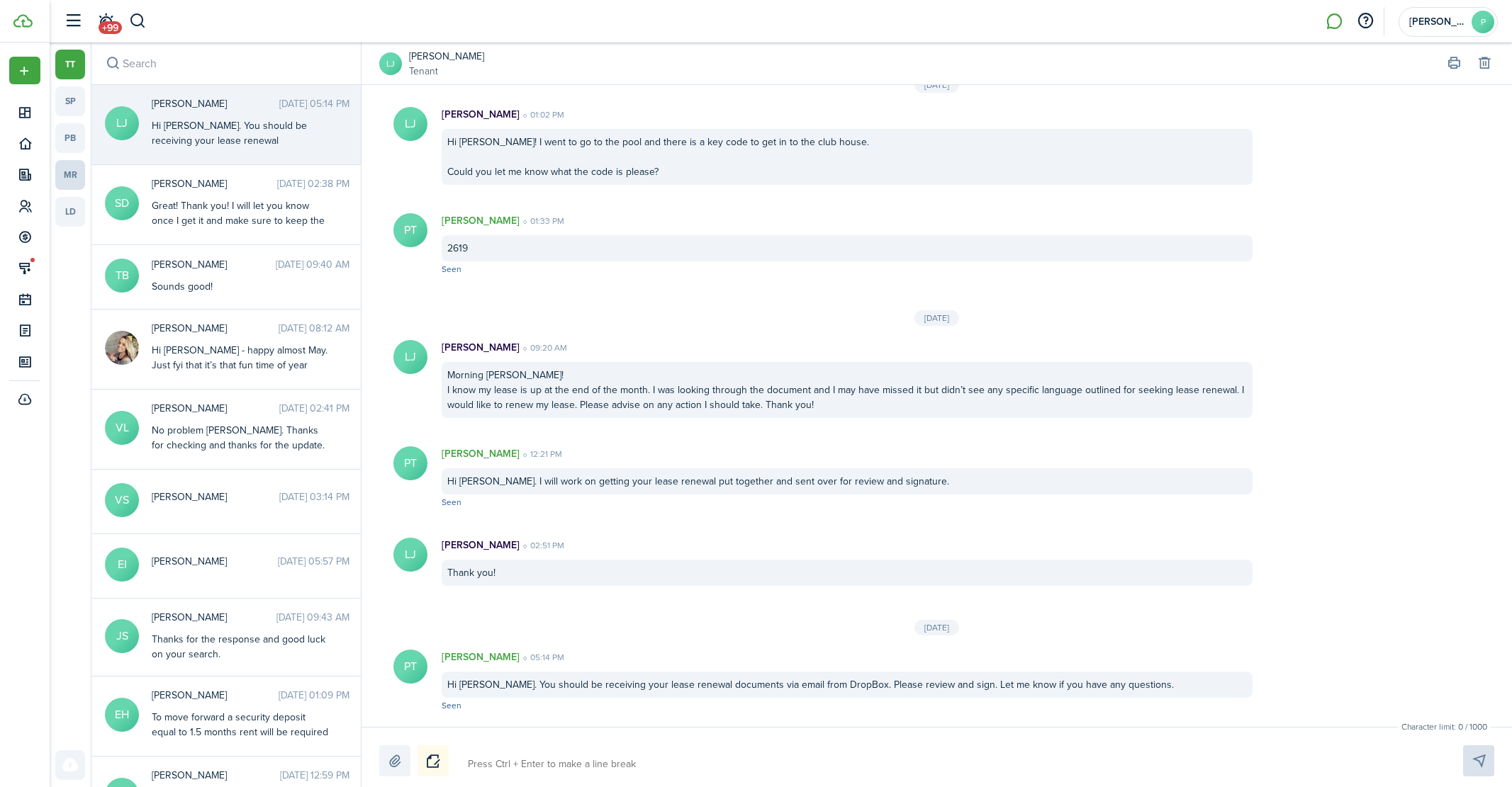
click at [67, 173] on link "mr" at bounding box center [69, 174] width 29 height 29
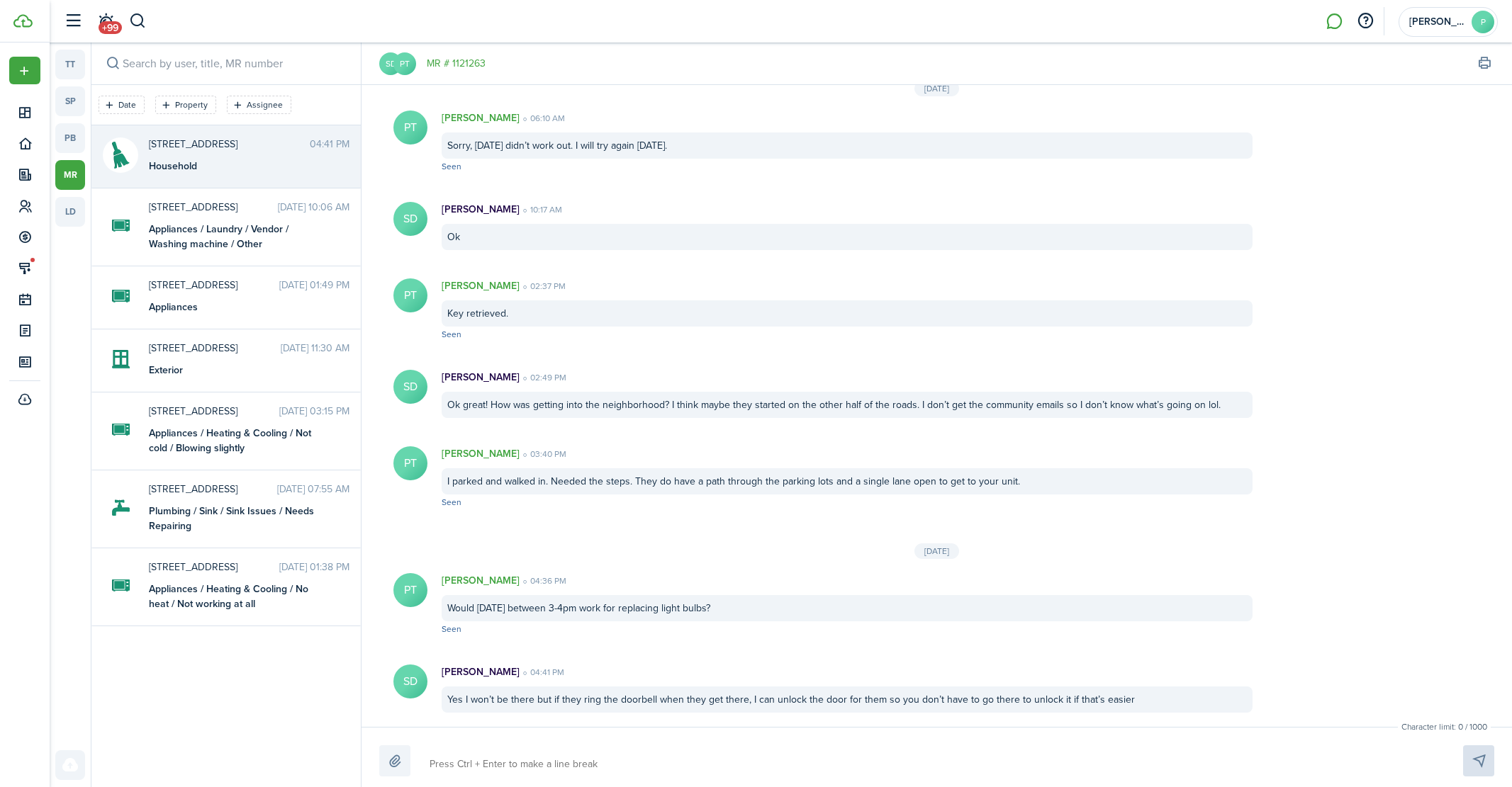
click at [541, 752] on textarea at bounding box center [929, 763] width 1010 height 24
type textarea "O"
type textarea "Ok"
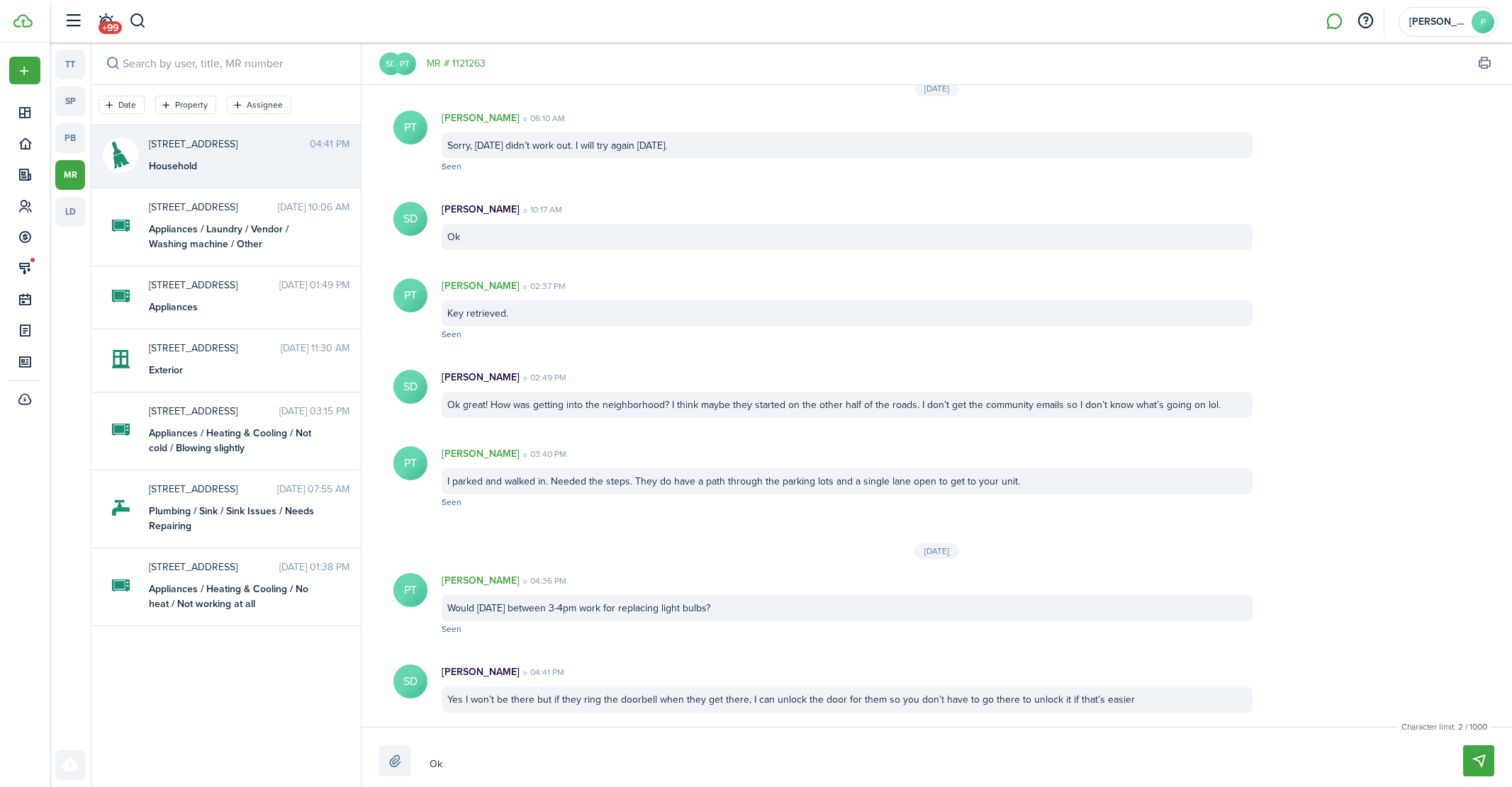
type textarea "Oka"
type textarea "Okay"
type textarea "Okay,"
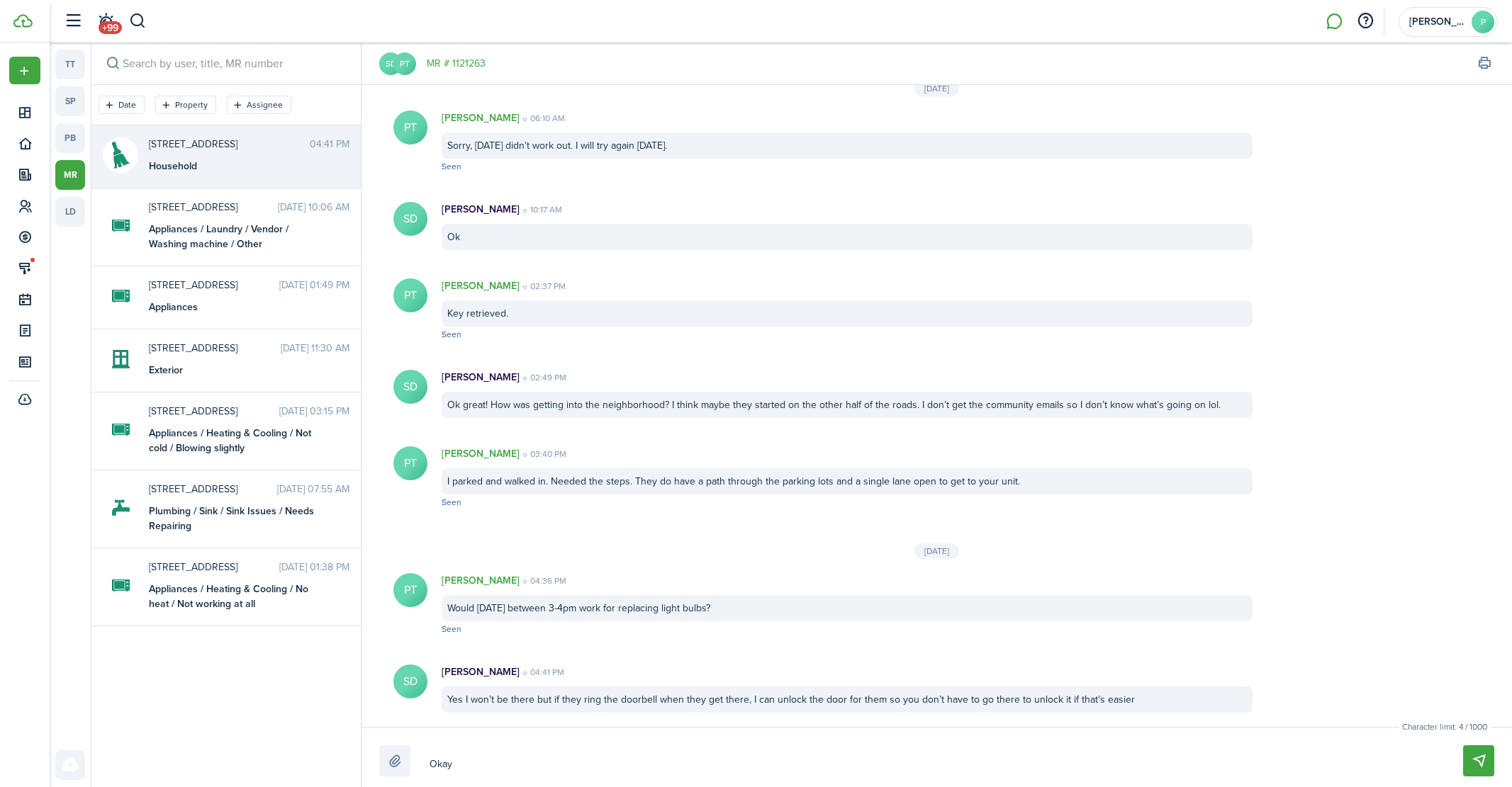
type textarea "Okay,"
type textarea "Okay, I"
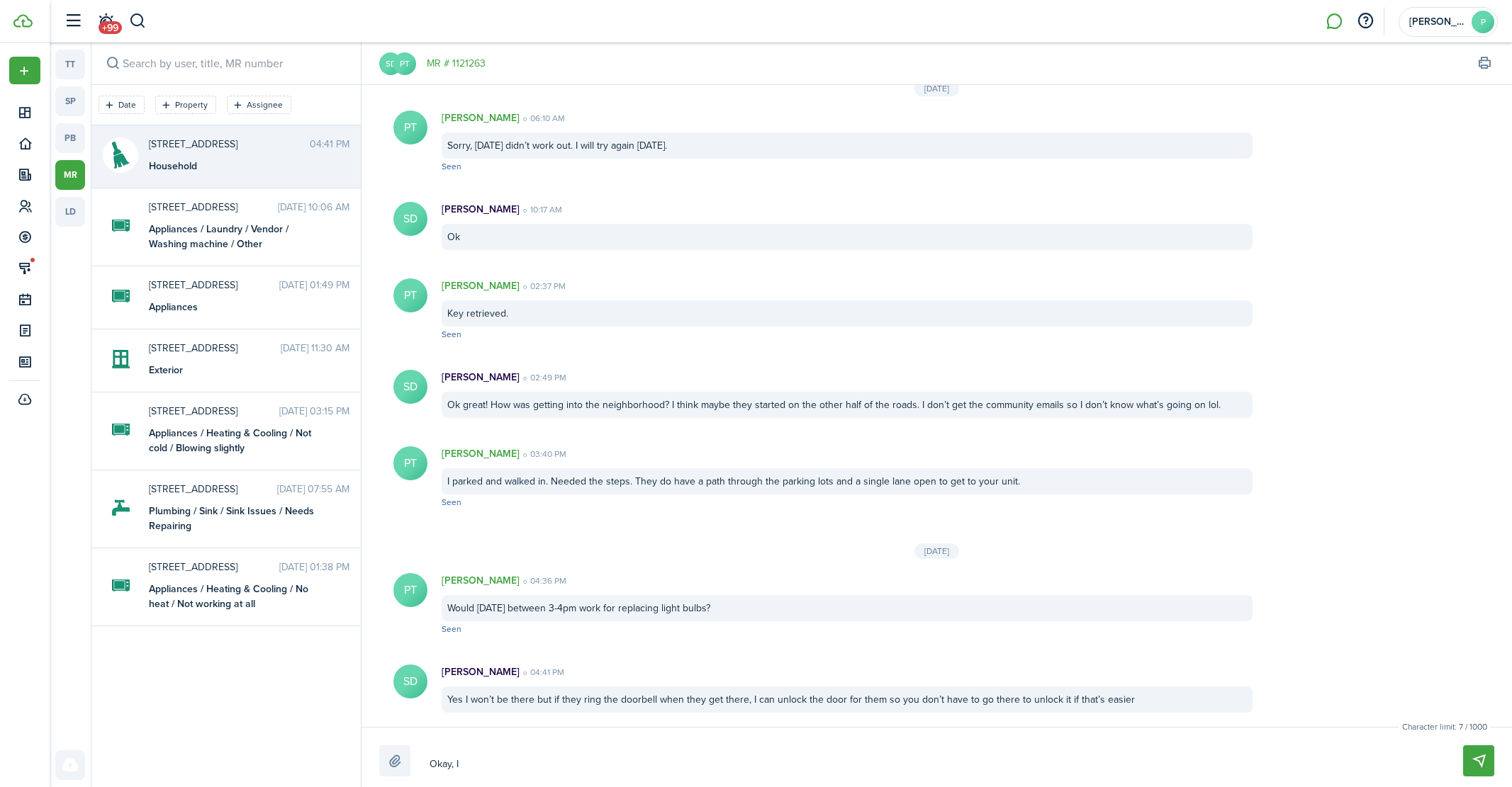
type textarea "Okay, I"
type textarea "Okay, I d"
type textarea "Okay, I di"
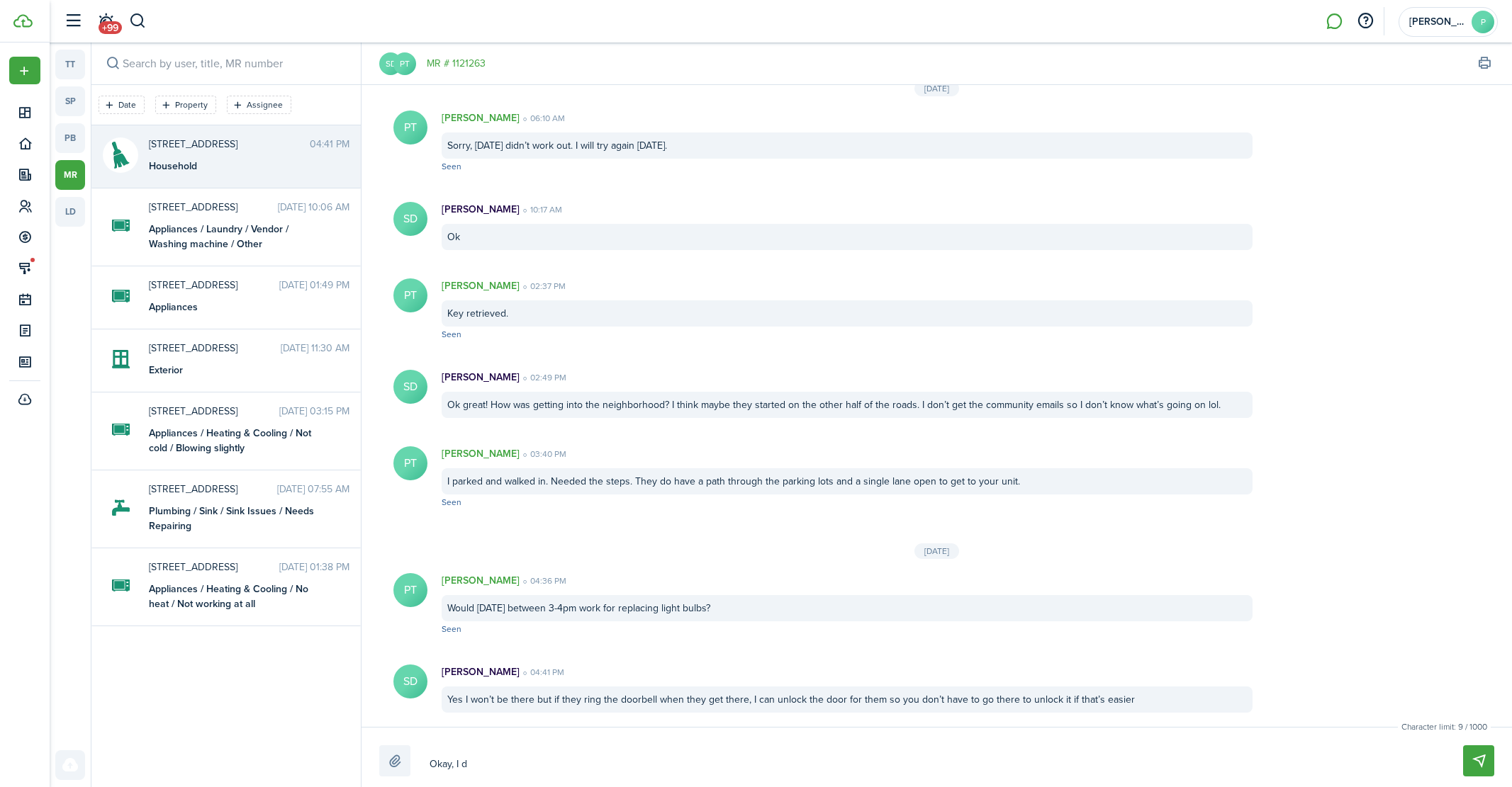
type textarea "Okay, I di"
type textarea "Okay, I did"
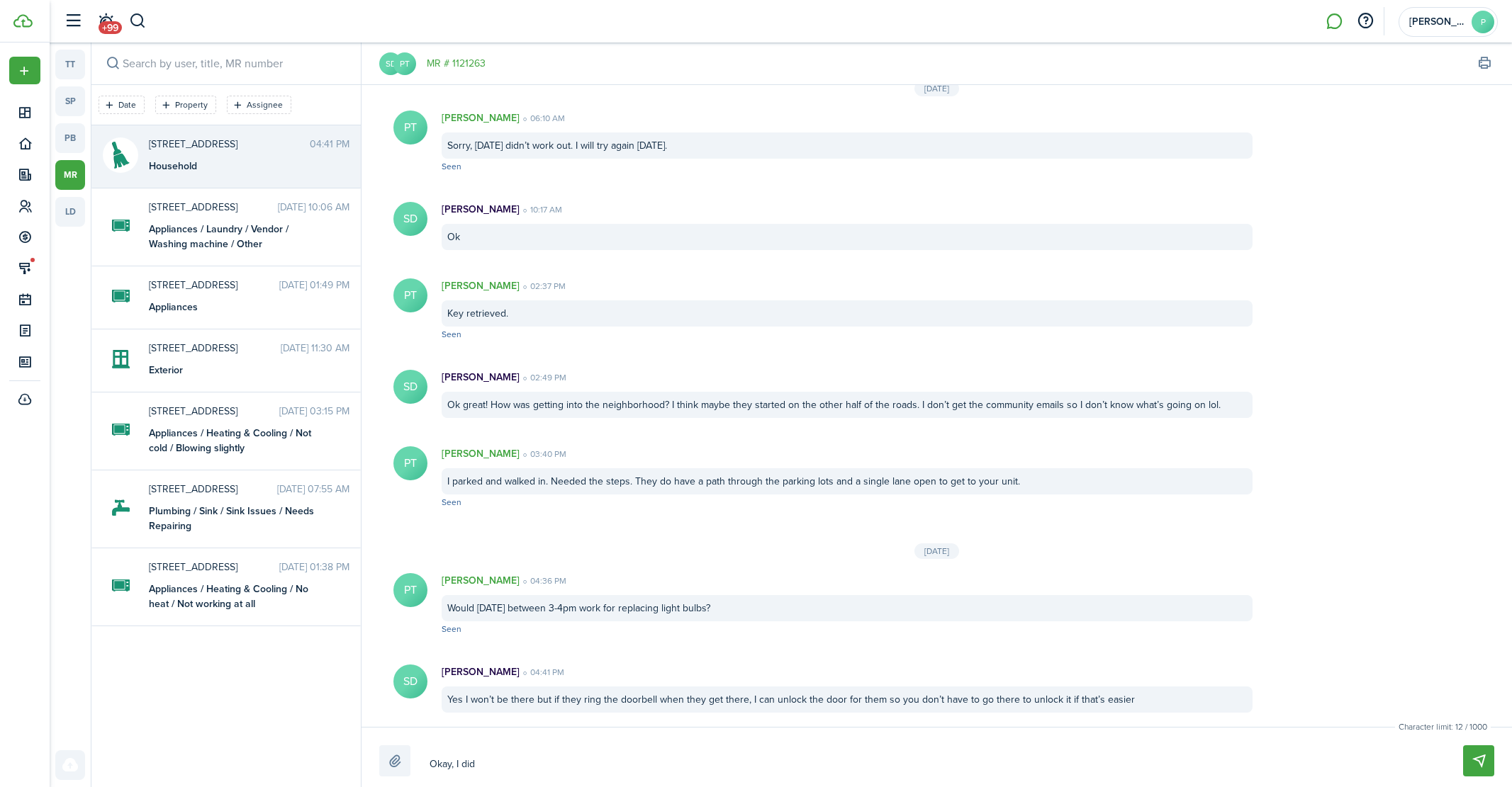
type textarea "Okay, I did p"
type textarea "Okay, I did pl"
type textarea "Okay, I did pla"
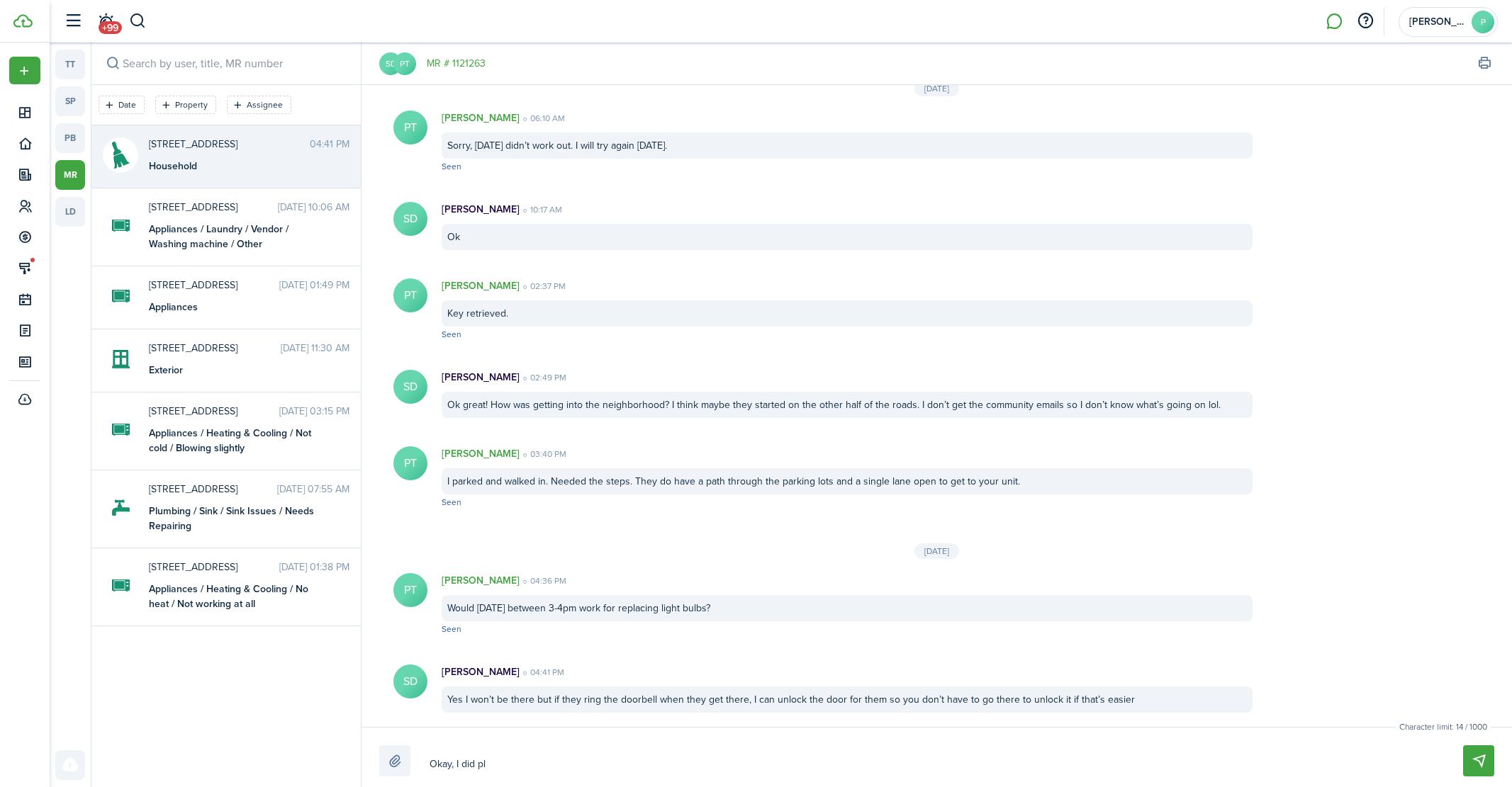
type textarea "Okay, I did pla"
type textarea "Okay, I did plan"
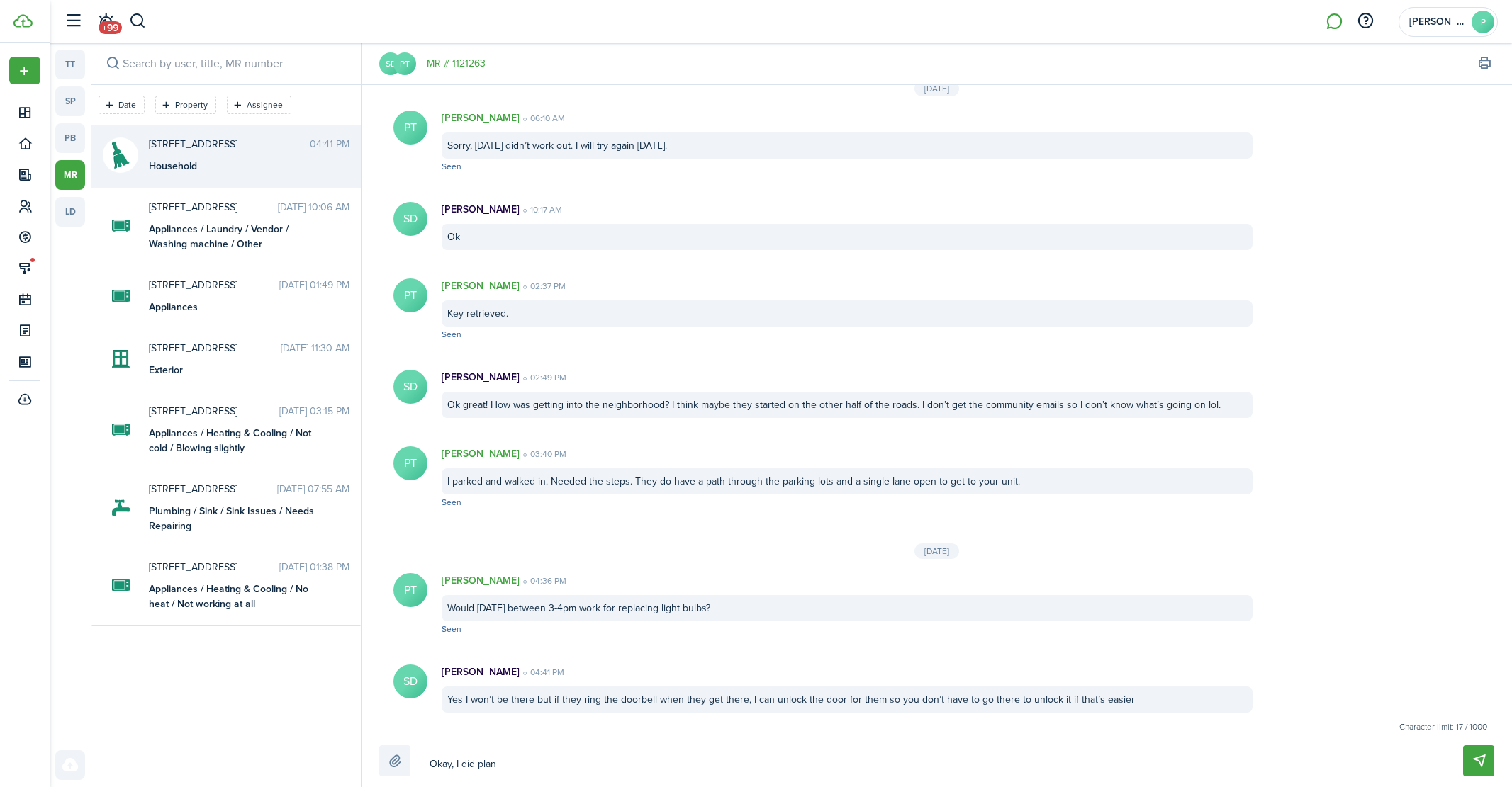
type textarea "Okay, I did plan n"
type textarea "Okay, I did plan"
type textarea "Okay, I did plan o"
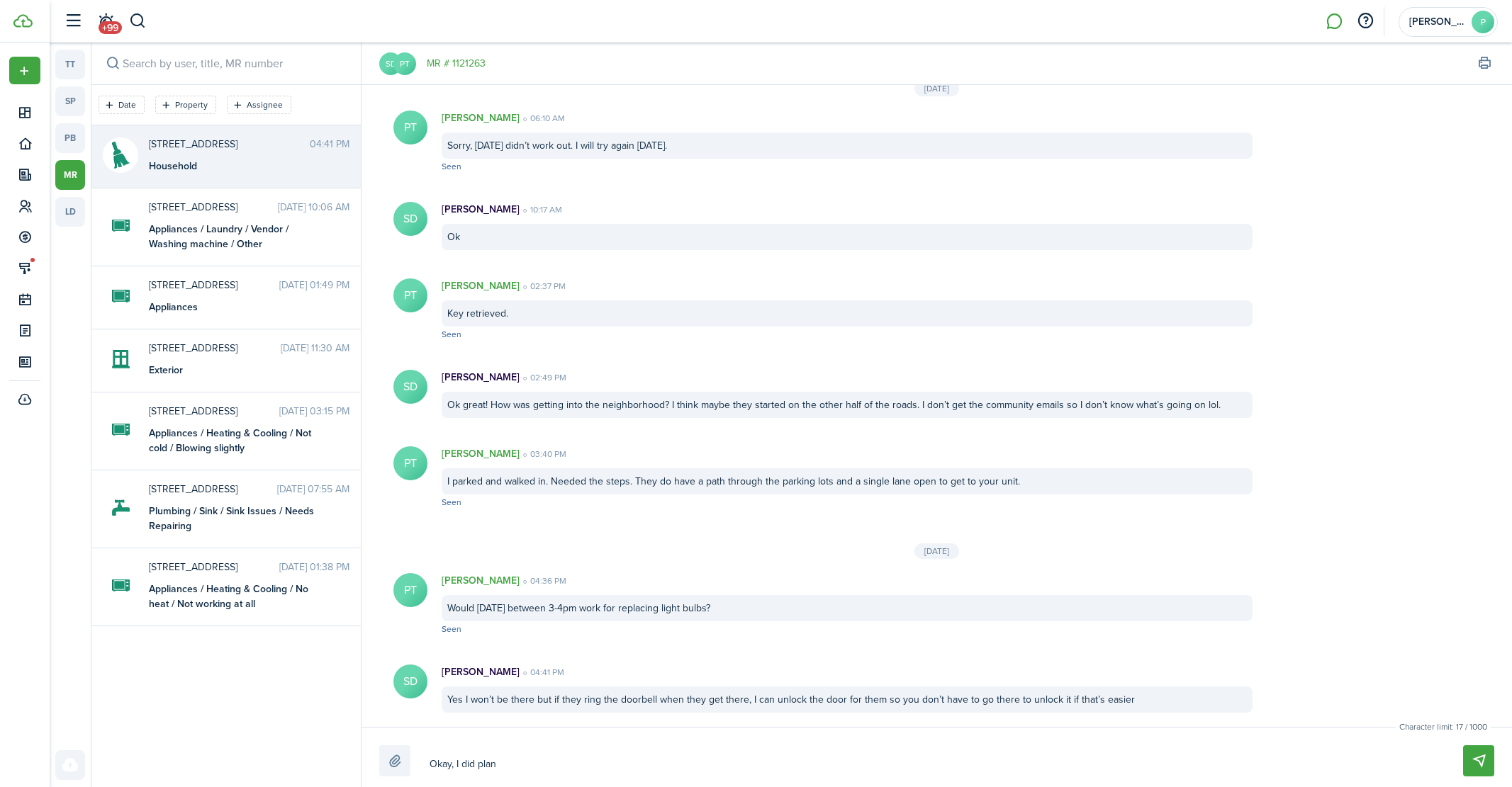
type textarea "Okay, I did plan o"
type textarea "Okay, I did plan on"
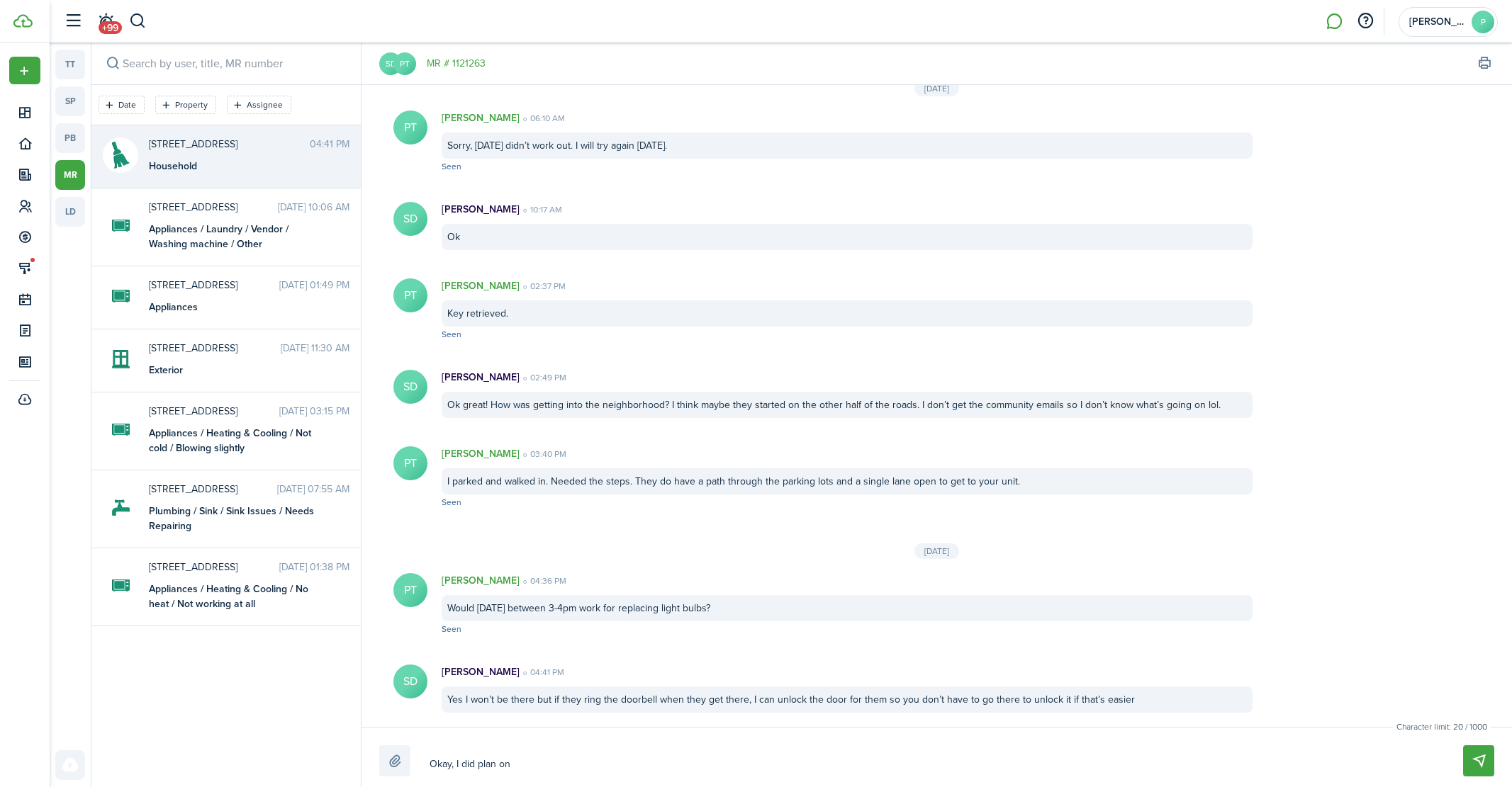
type textarea "Okay, I did [MEDICAL_DATA]"
type textarea "Okay, I did plan on be"
type textarea "Okay, I did plan on bei"
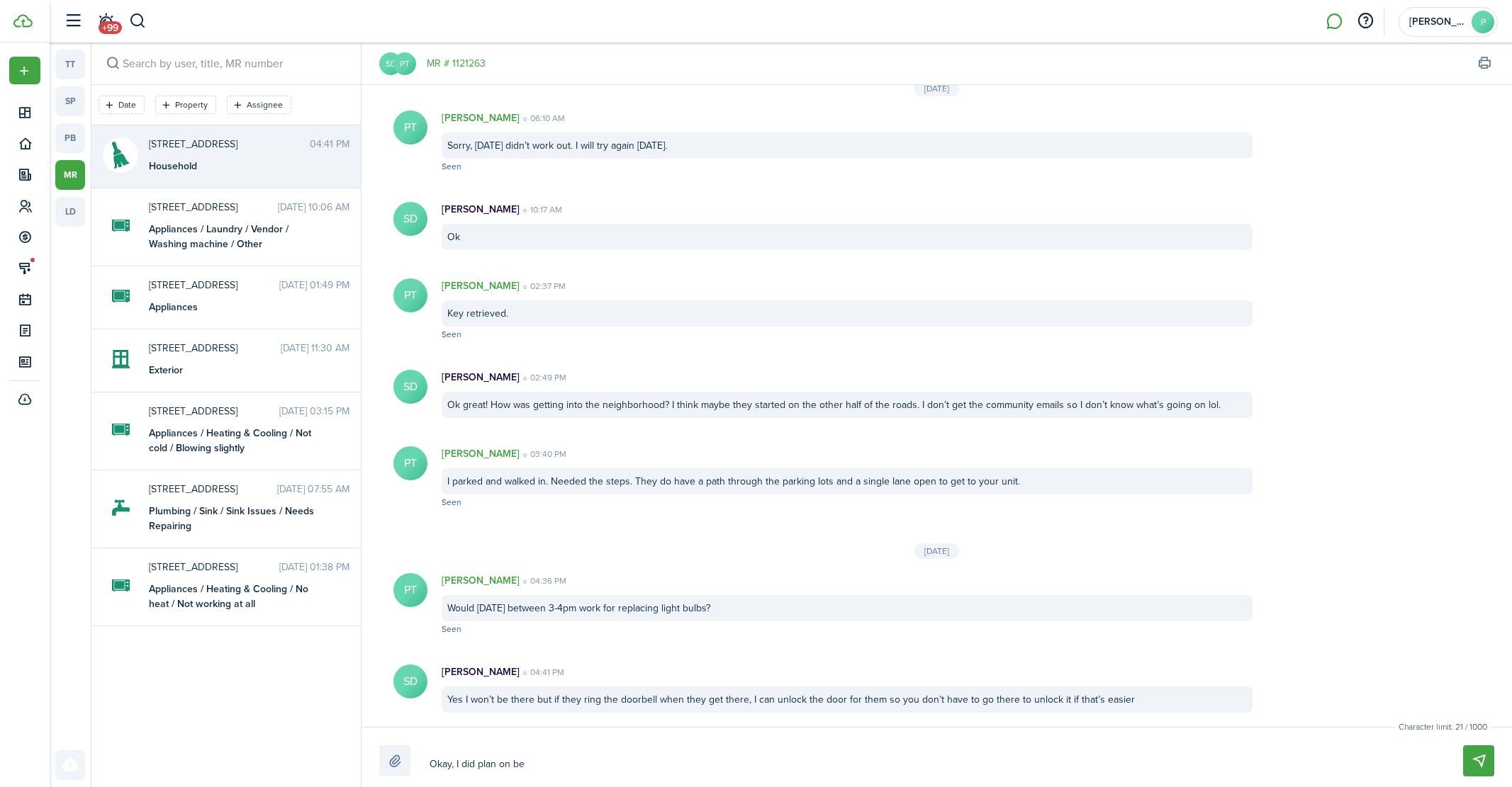
type textarea "Okay, I did plan on bei"
type textarea "Okay, I did plan on bein"
type textarea "Okay, I did plan on being"
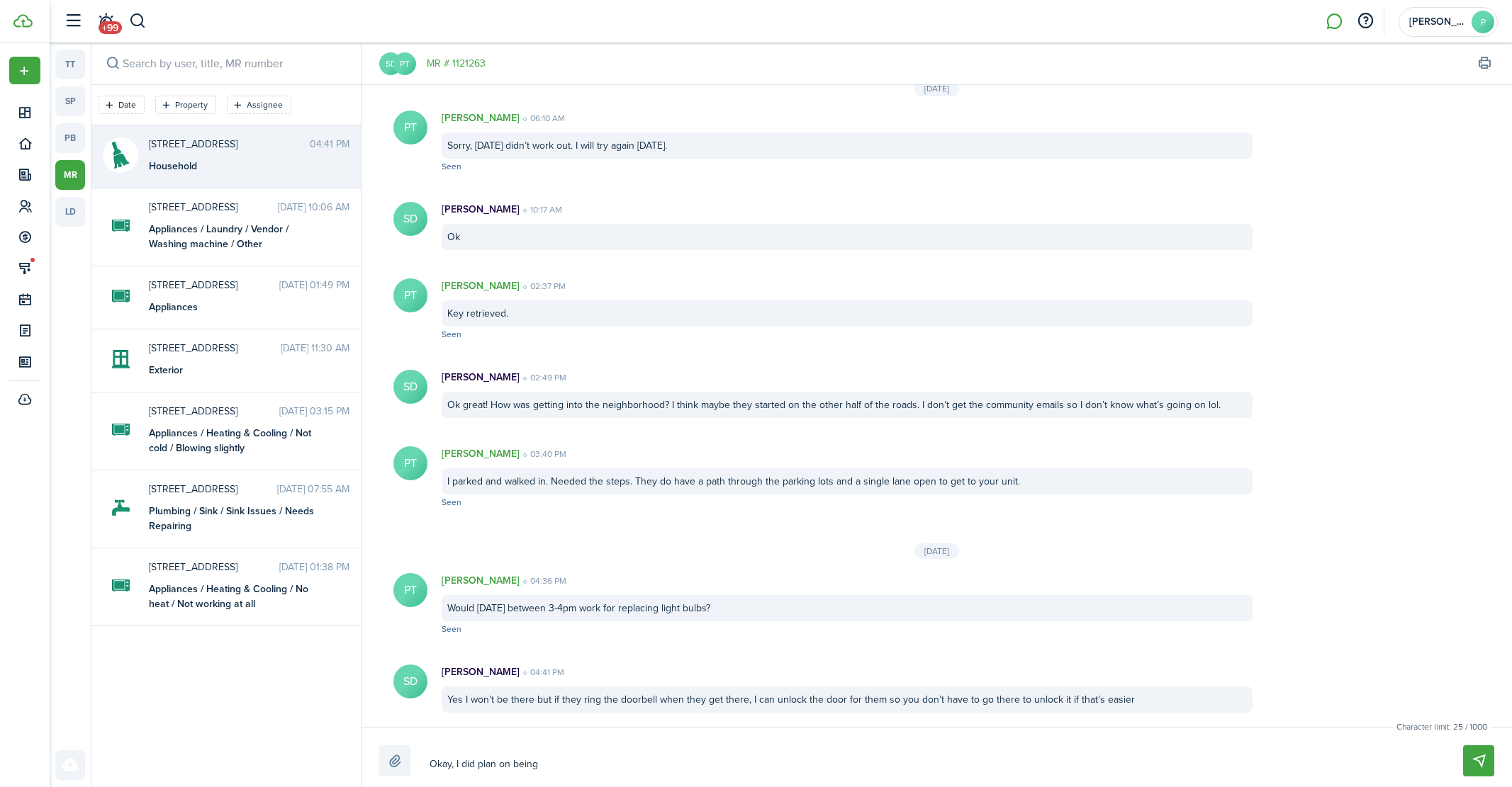
type textarea "Okay, I did plan on being"
type textarea "Okay, I did plan on being t"
type textarea "Okay, I did plan on being th"
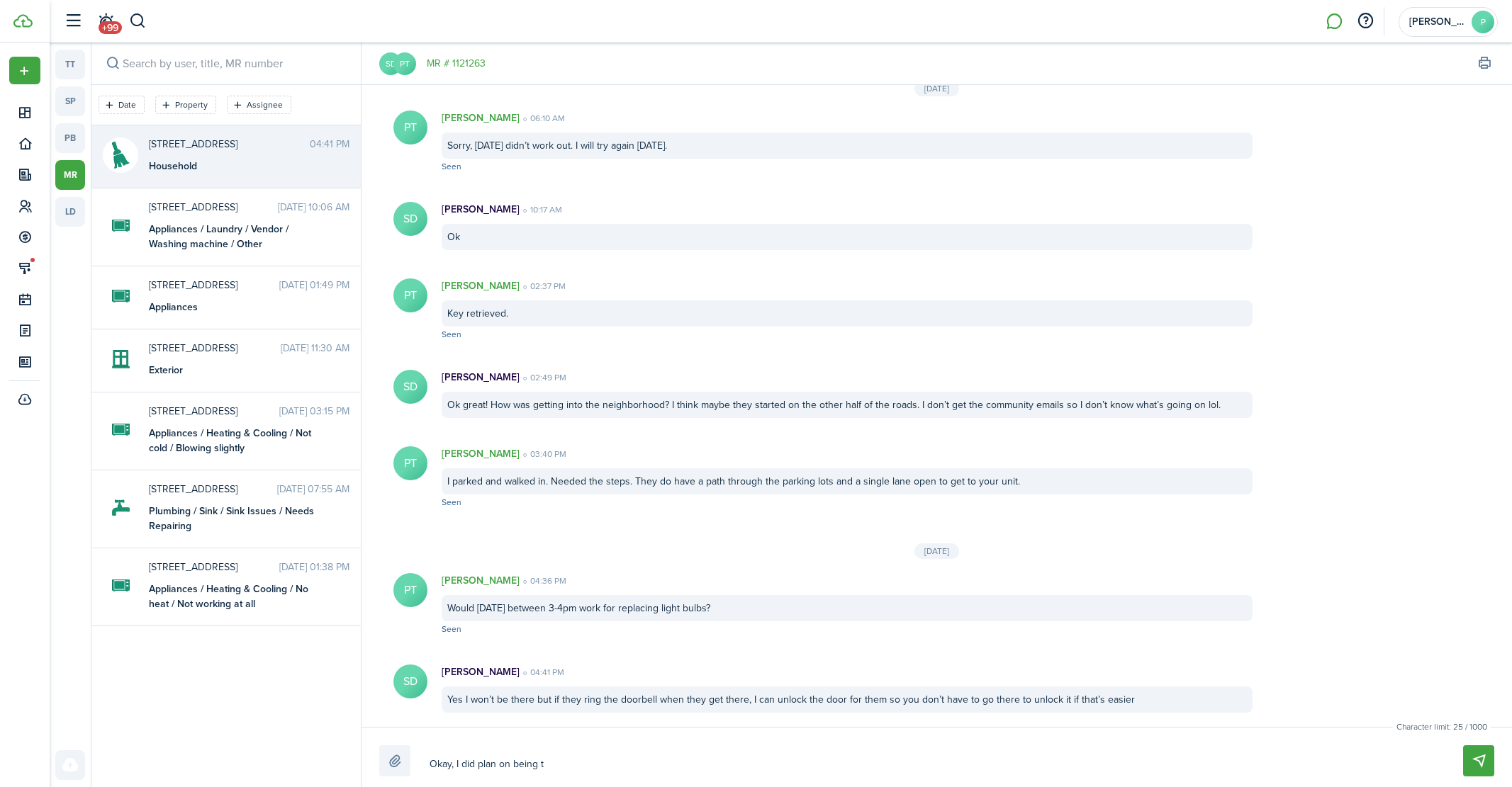
type textarea "Okay, I did plan on being th"
type textarea "Okay, I did plan on being the"
type textarea "Okay, I did plan on being ther"
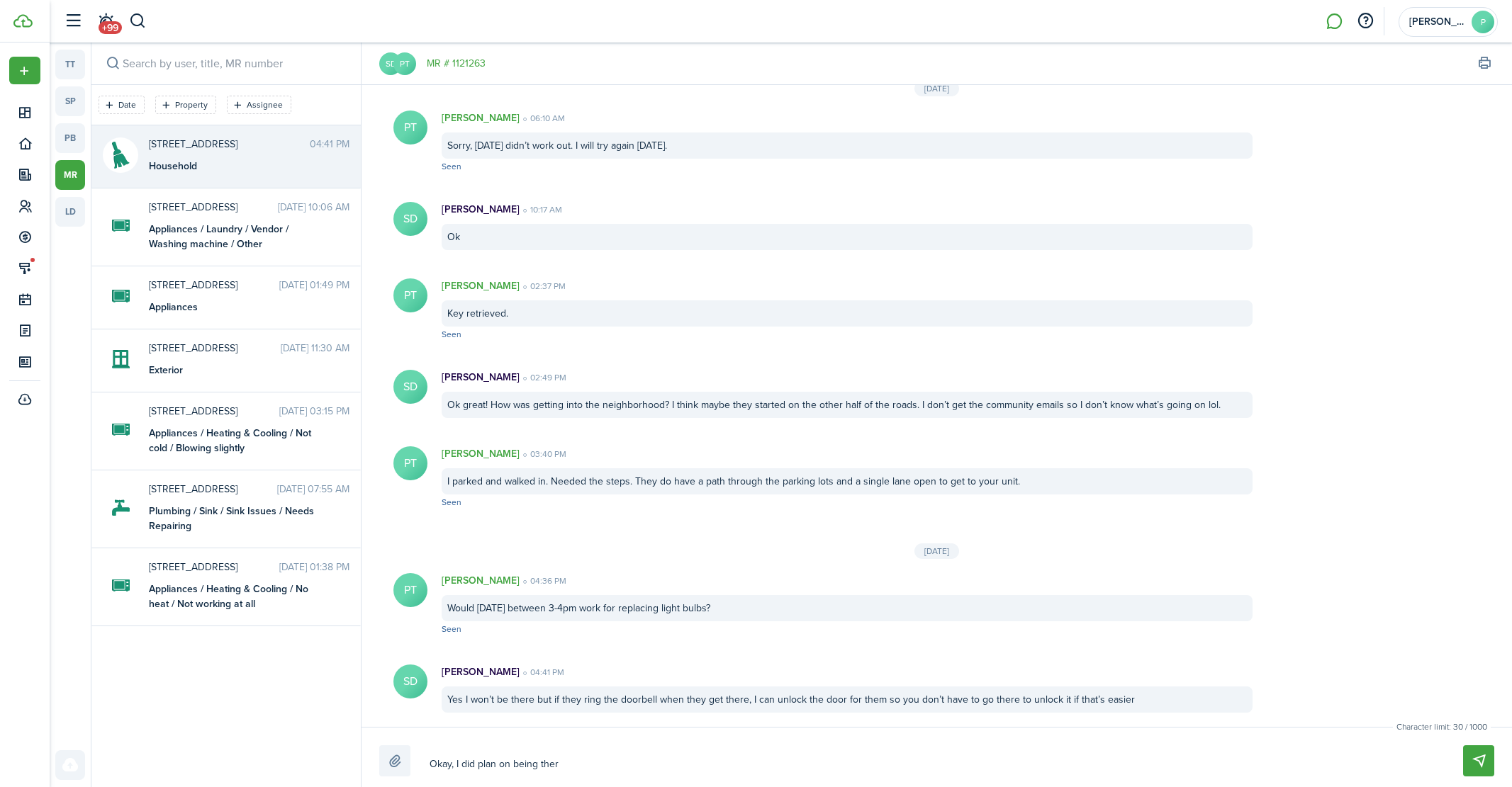
type textarea "Okay, I did plan on being there"
type textarea "Okay, I did plan on being there."
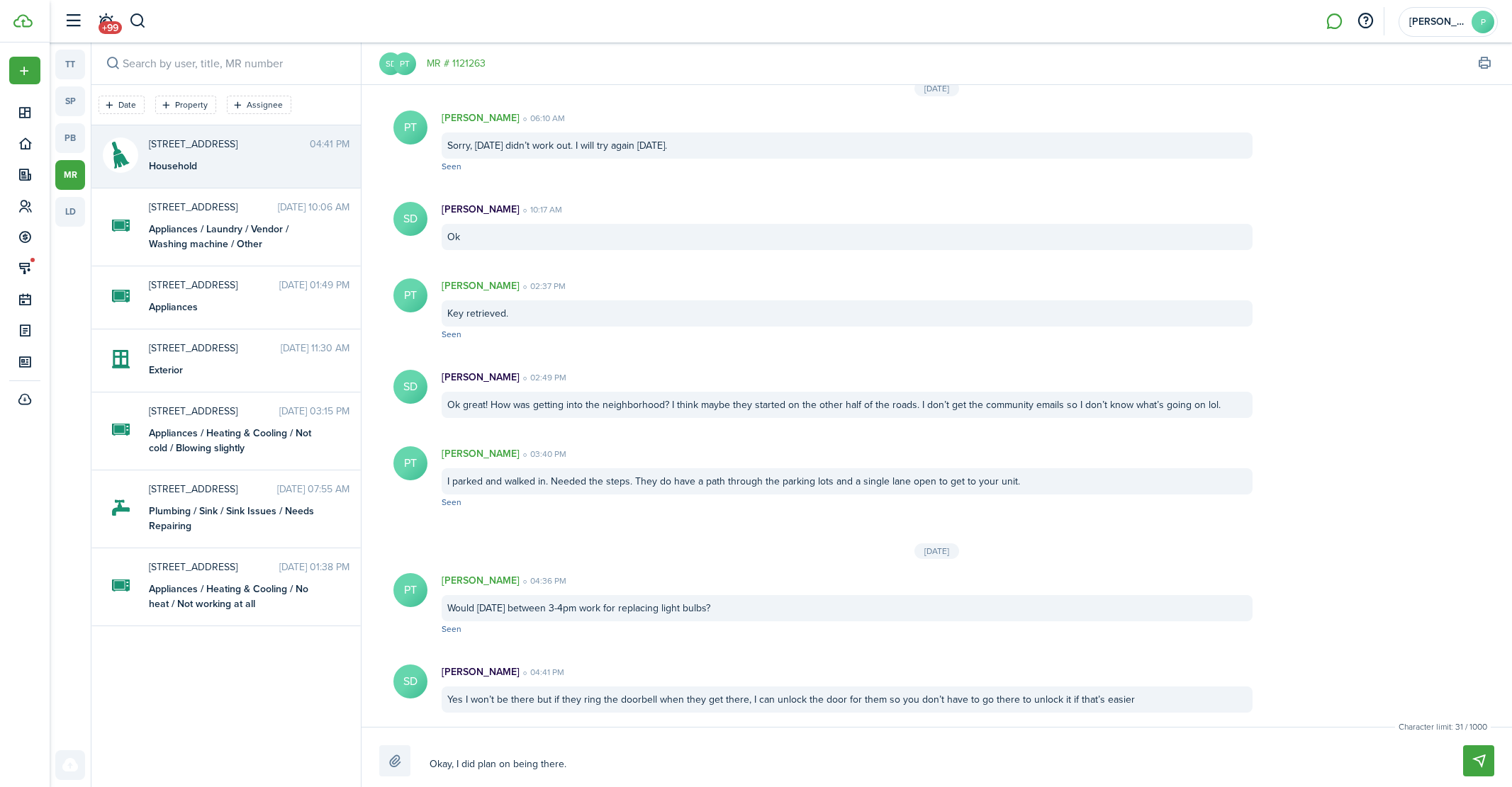
type textarea "Okay, I did plan on being there."
type textarea "Okay, I did plan on being there. D"
type textarea "Okay, I did plan on being there."
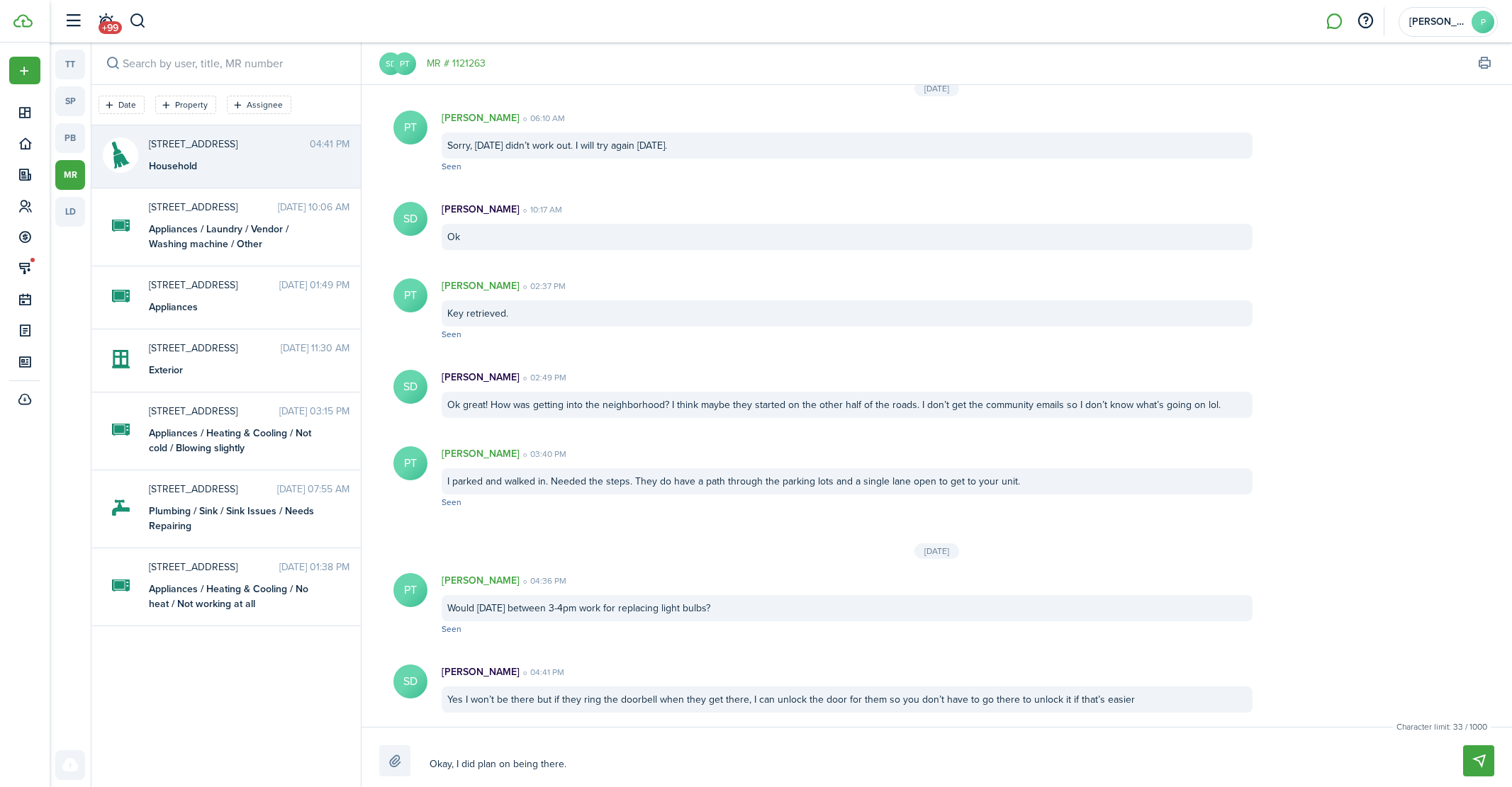
type textarea "Okay, I did plan on being there."
type textarea "Okay, I did plan on being there"
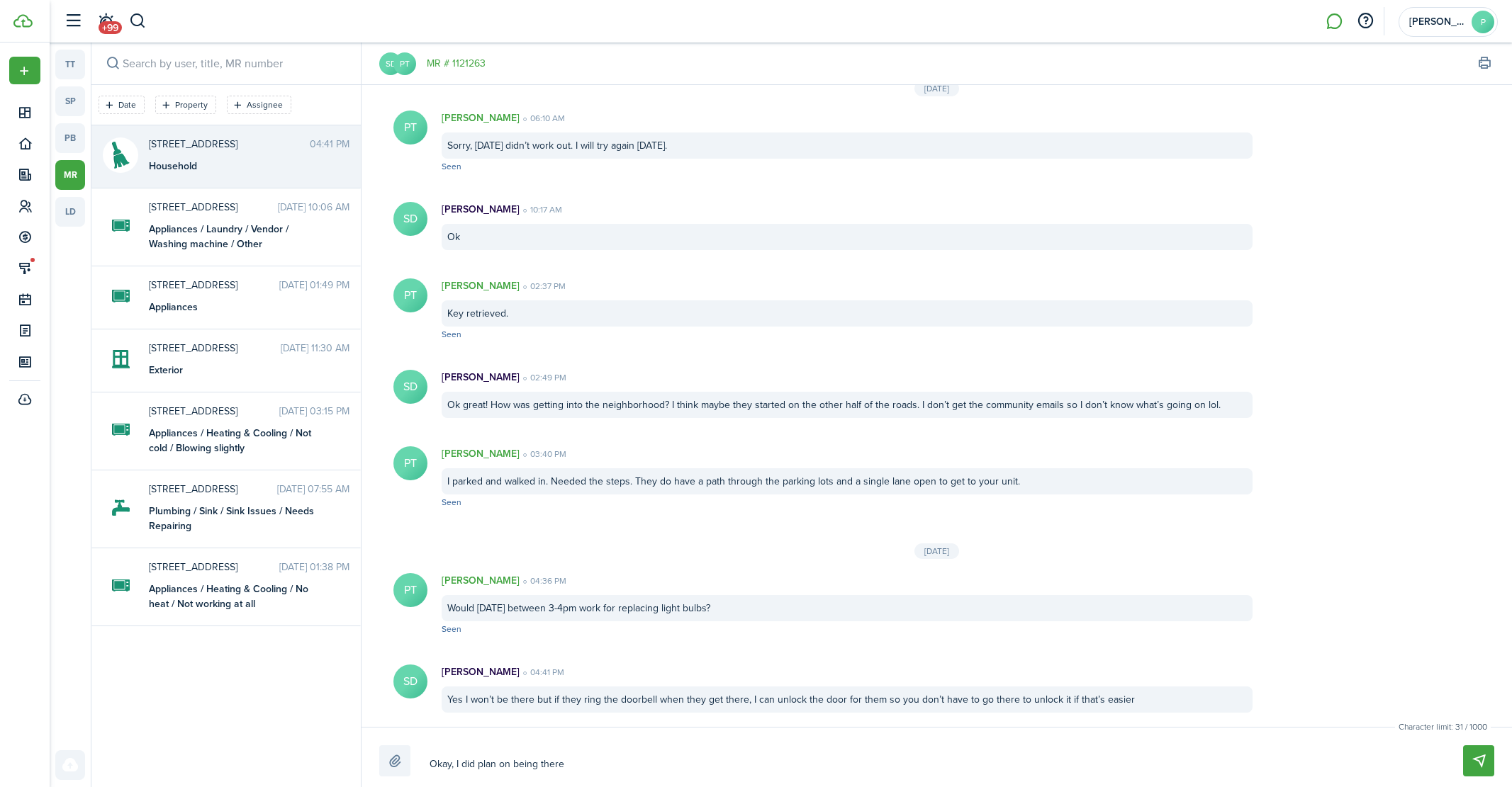
type textarea "Okay, I did plan on being there"
type textarea "Okay, I did plan on being there b"
type textarea "Okay, I did plan on being there bu"
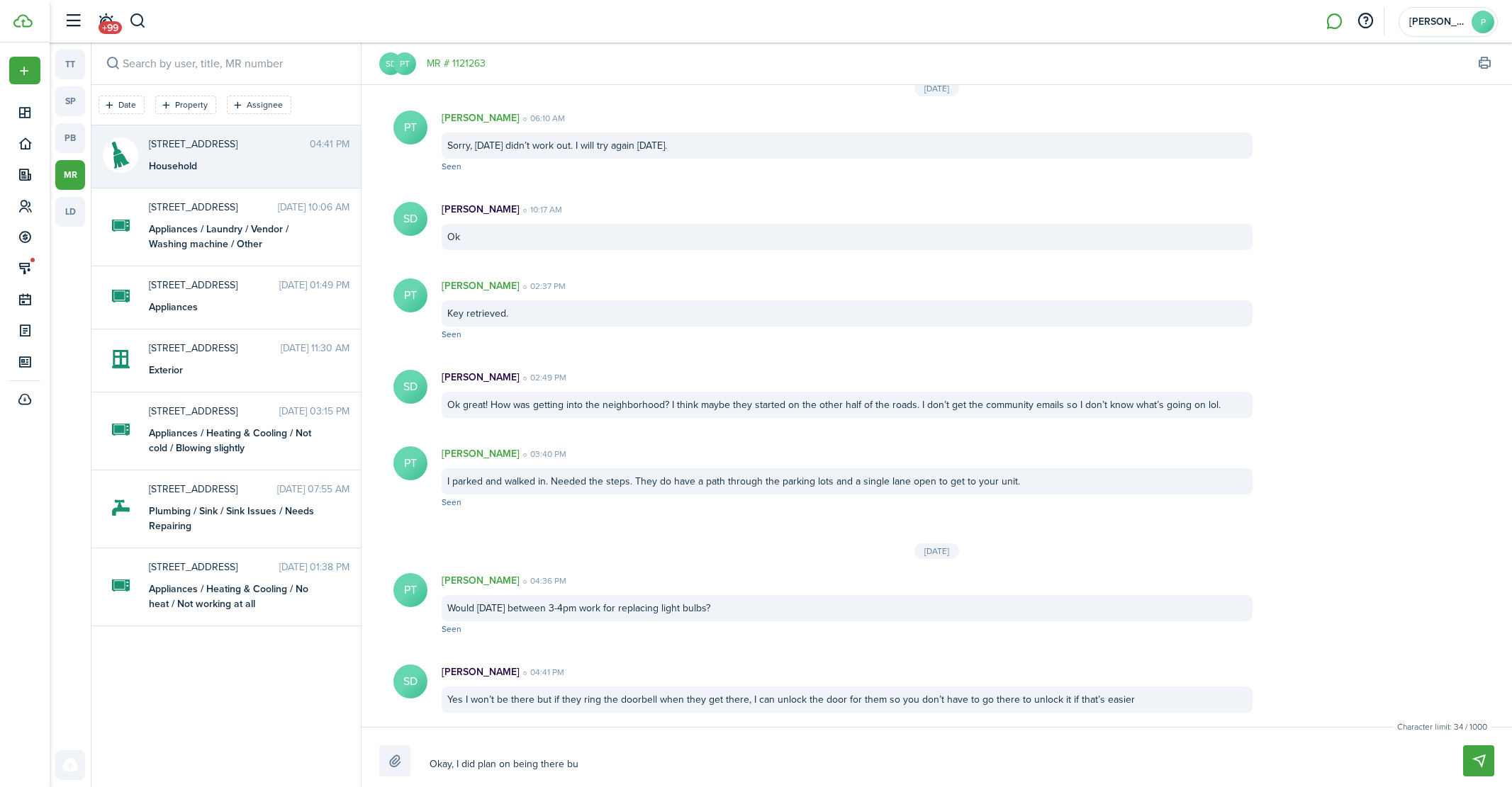
type textarea "Okay, I did plan on being there but"
type textarea "Okay, I did plan on being there but t"
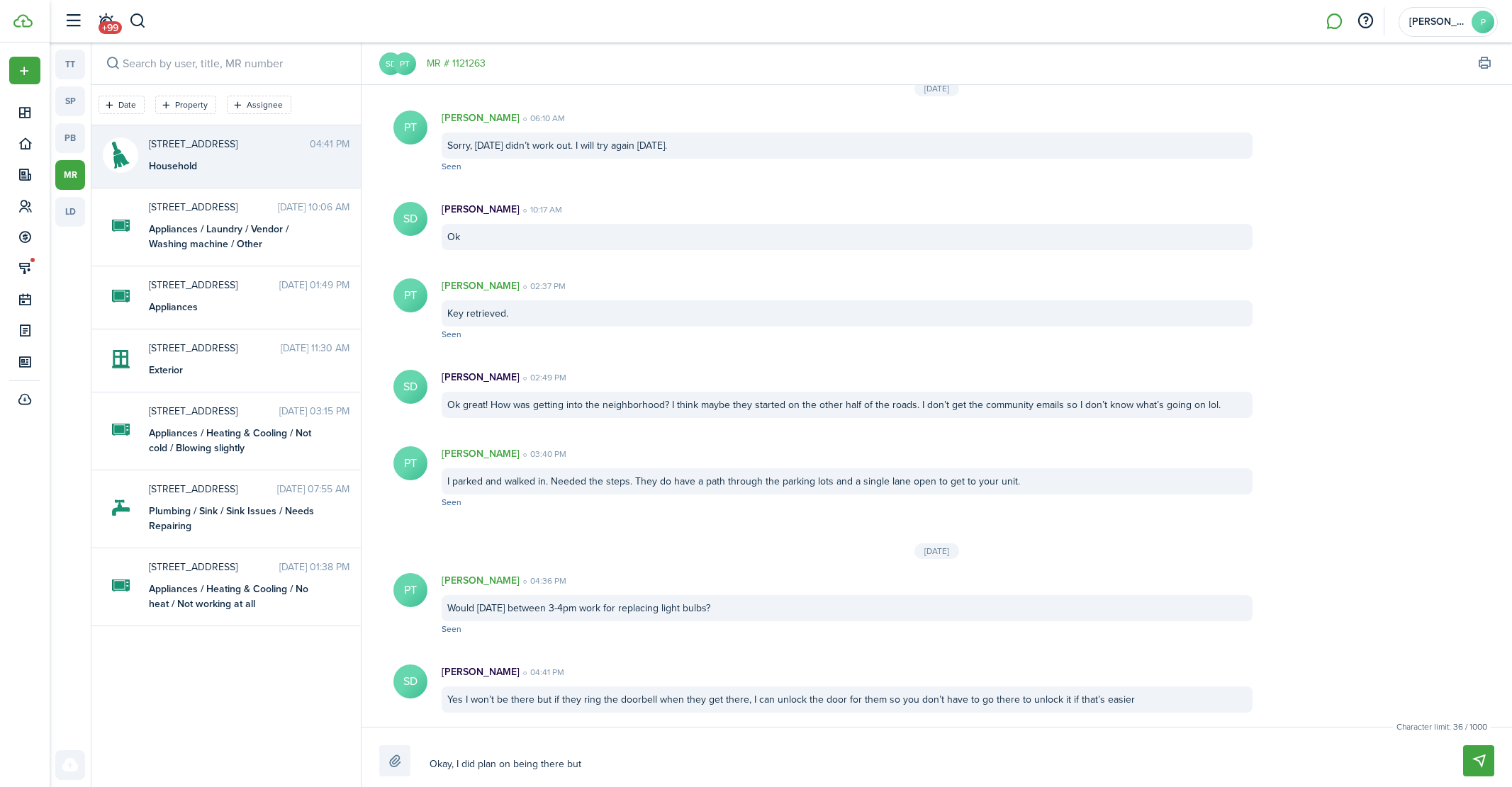
type textarea "Okay, I did plan on being there but t"
type textarea "Okay, I did plan on being there but th"
type textarea "Okay, I did plan on being there but tha"
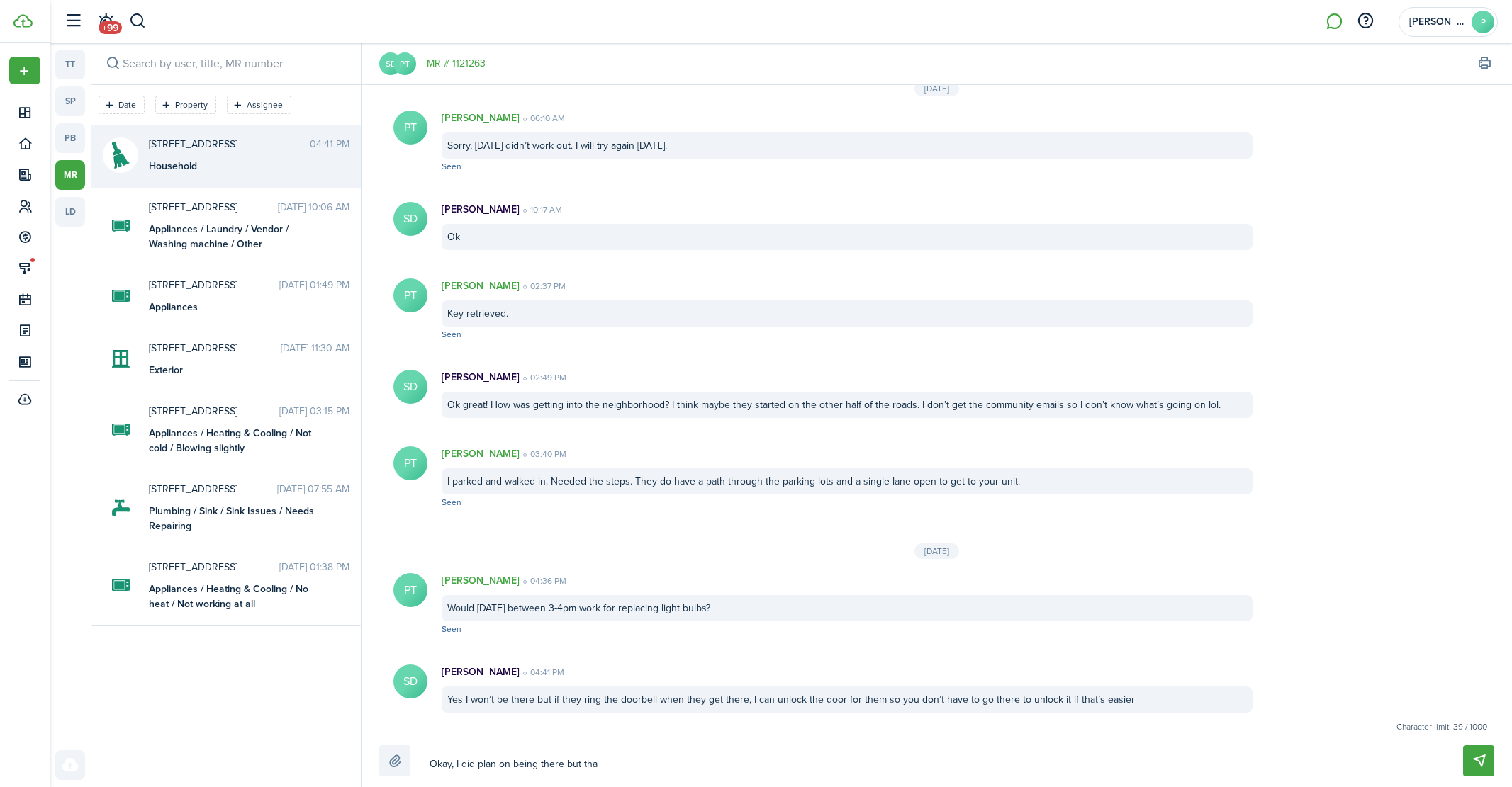
type textarea "Okay, I did plan on being there but than"
type textarea "Okay, I did plan on being there but thank"
type textarea "Okay, I did plan on being there but thanks"
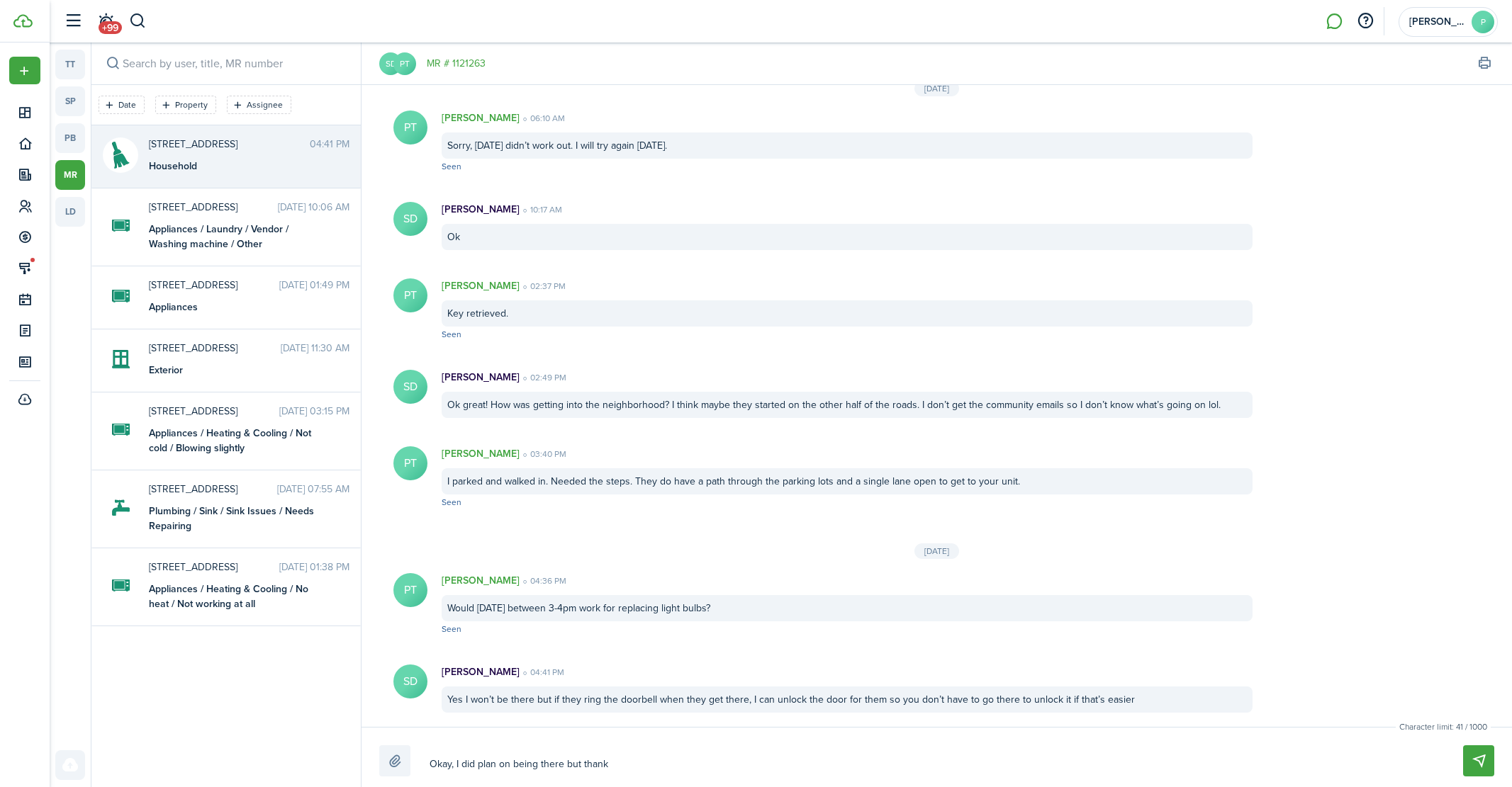
type textarea "Okay, I did plan on being there but thanks"
type textarea "Okay, I did plan on being there but thanks f"
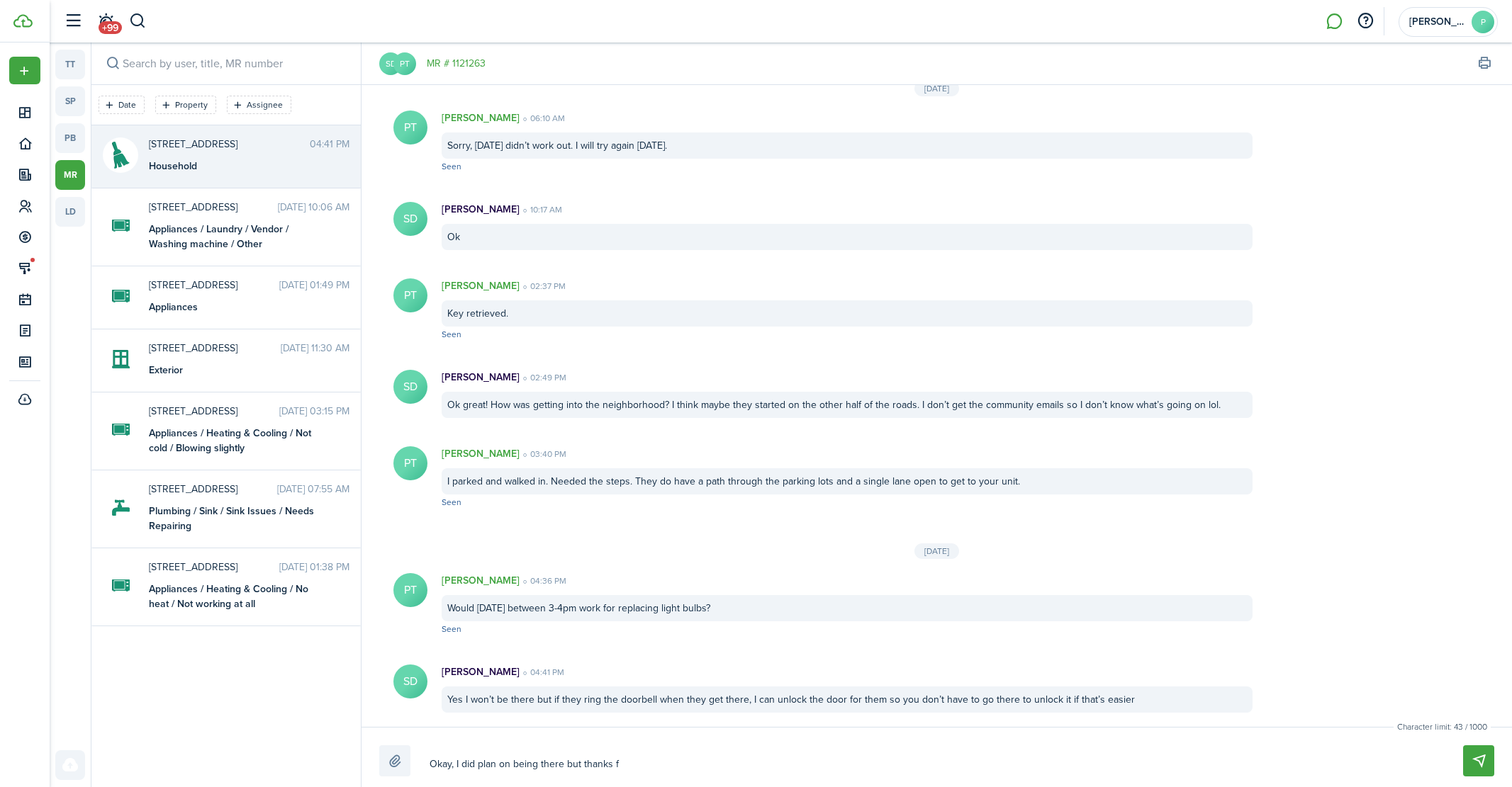
type textarea "Okay, I did plan on being there but thanks fo"
type textarea "Okay, I did plan on being there but thanks for"
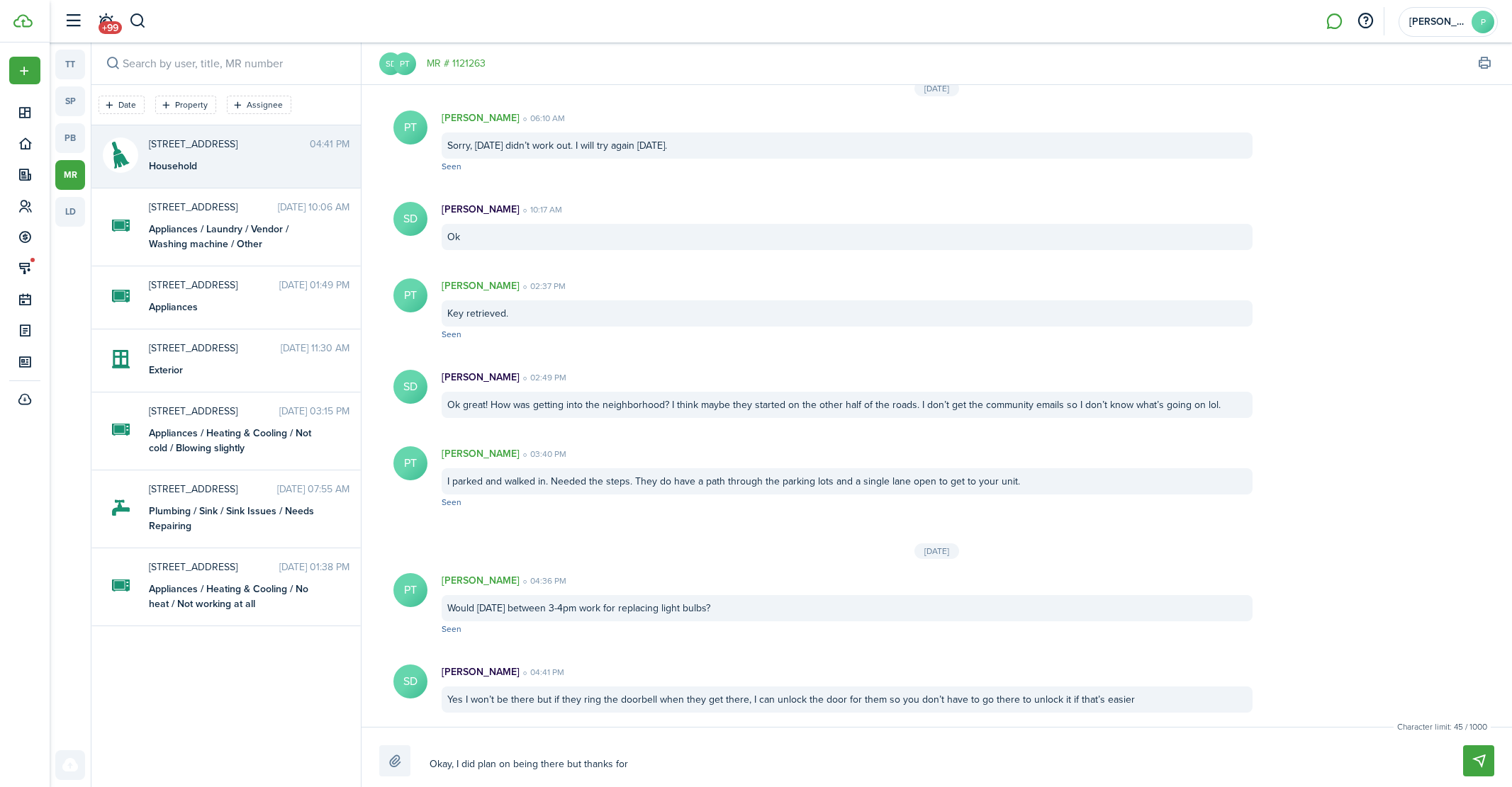
type textarea "Okay, I did plan on being there but thanks for"
type textarea "Okay, I did plan on being there but thanks for t"
type textarea "Okay, I did plan on being there but thanks for th"
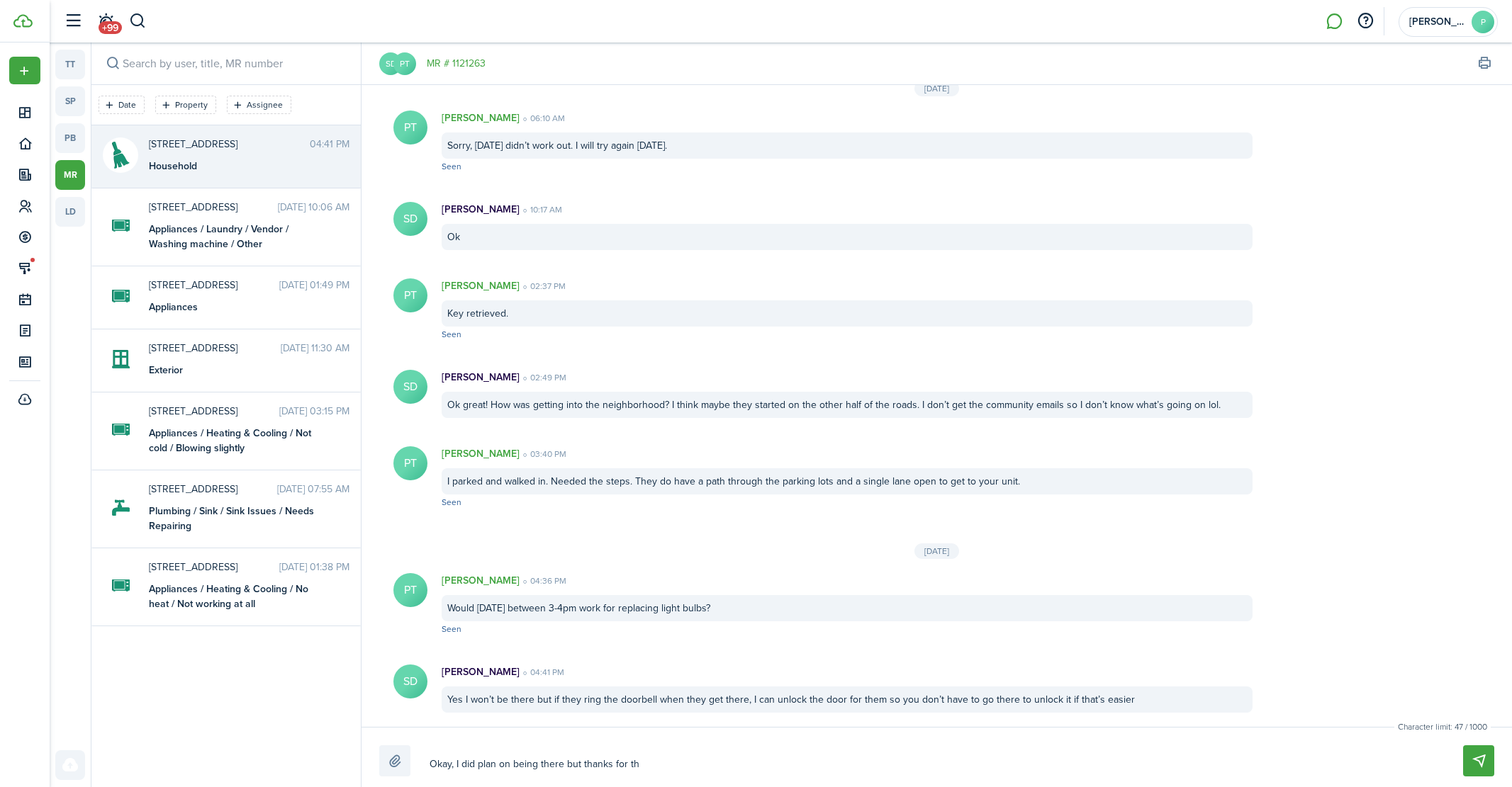
type textarea "Okay, I did plan on being there but thanks for the"
type textarea "Okay, I did plan on being there but thanks for the o"
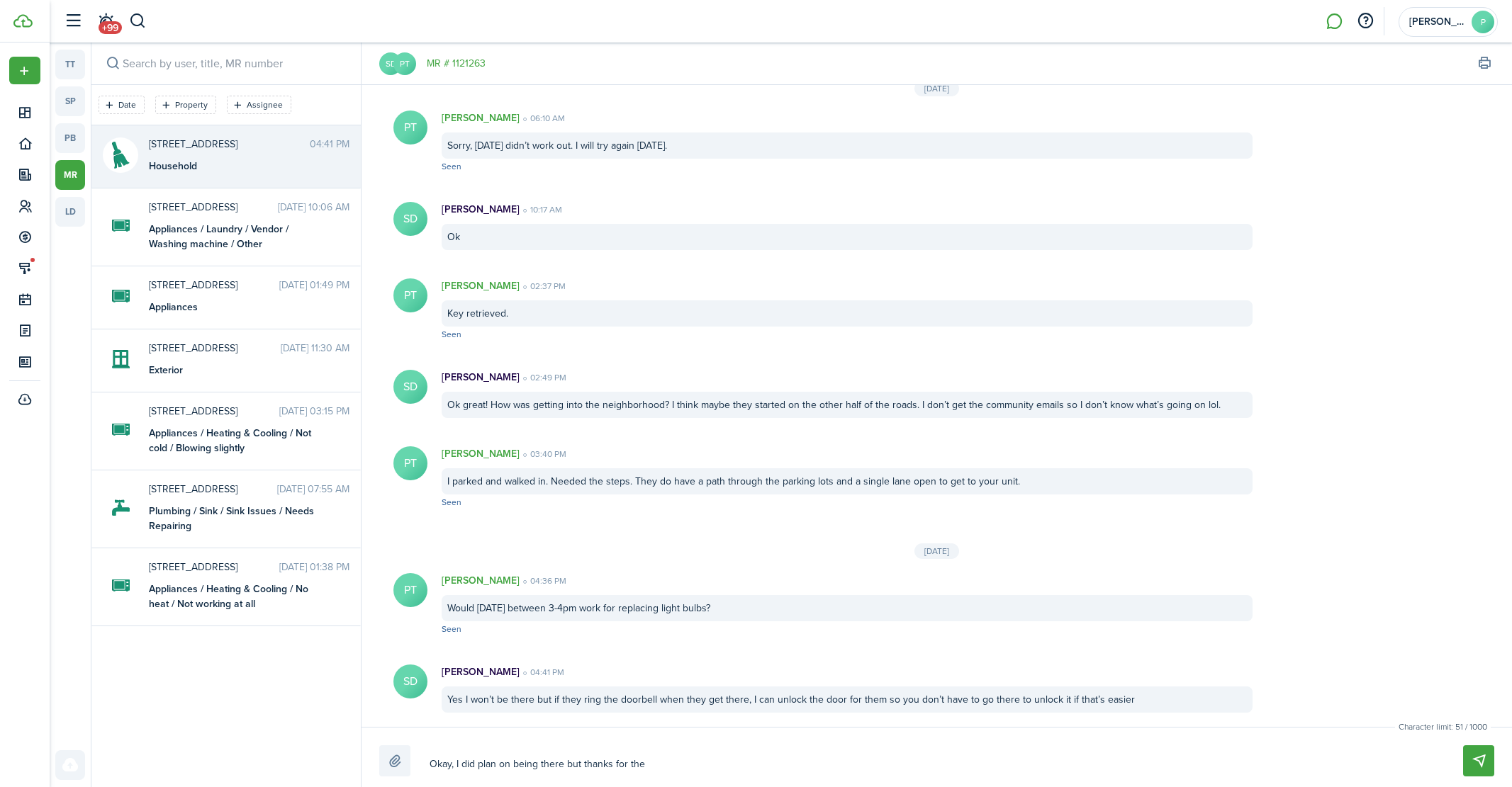
type textarea "Okay, I did plan on being there but thanks for the o"
type textarea "Okay, I did plan on being there but thanks for the op"
type textarea "Okay, I did plan on being there but thanks for the opt"
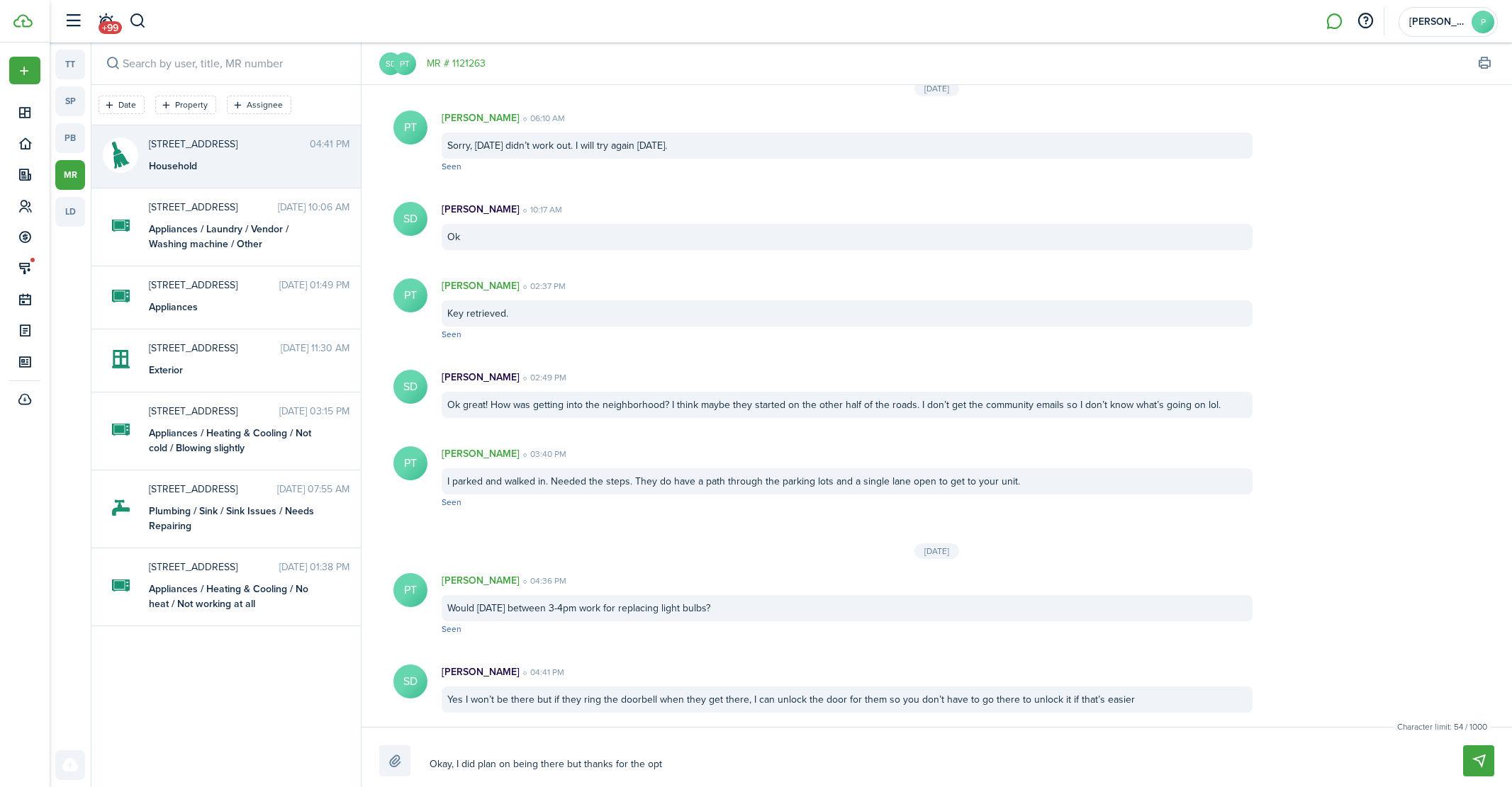
type textarea "Okay, I did plan on being there but thanks for the opti"
type textarea "Okay, I did plan on being there but thanks for the optio"
type textarea "Okay, I did plan on being there but thanks for the option"
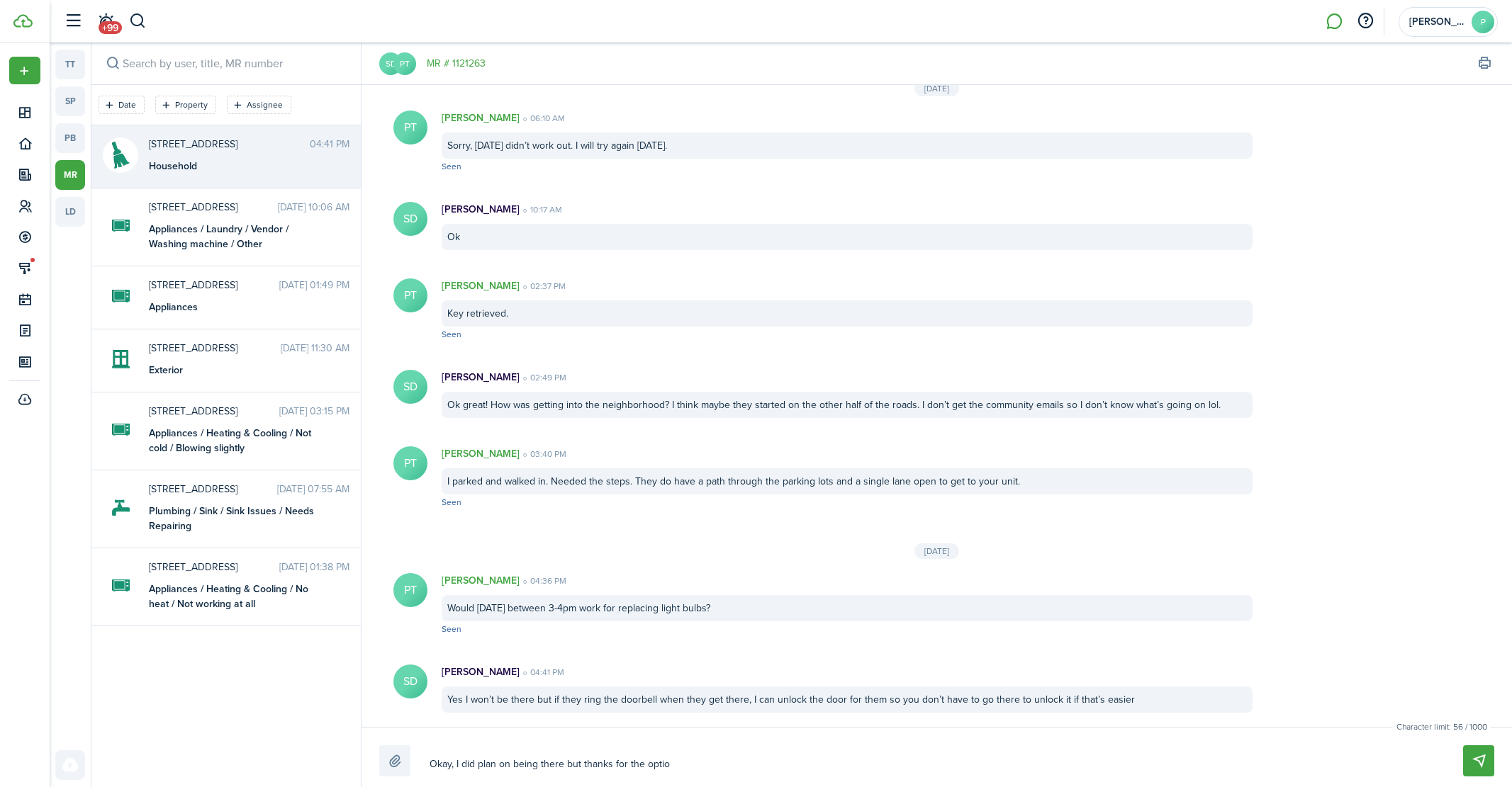
type textarea "Okay, I did plan on being there but thanks for the option"
type textarea "Okay, I did plan on being there but thanks for the option."
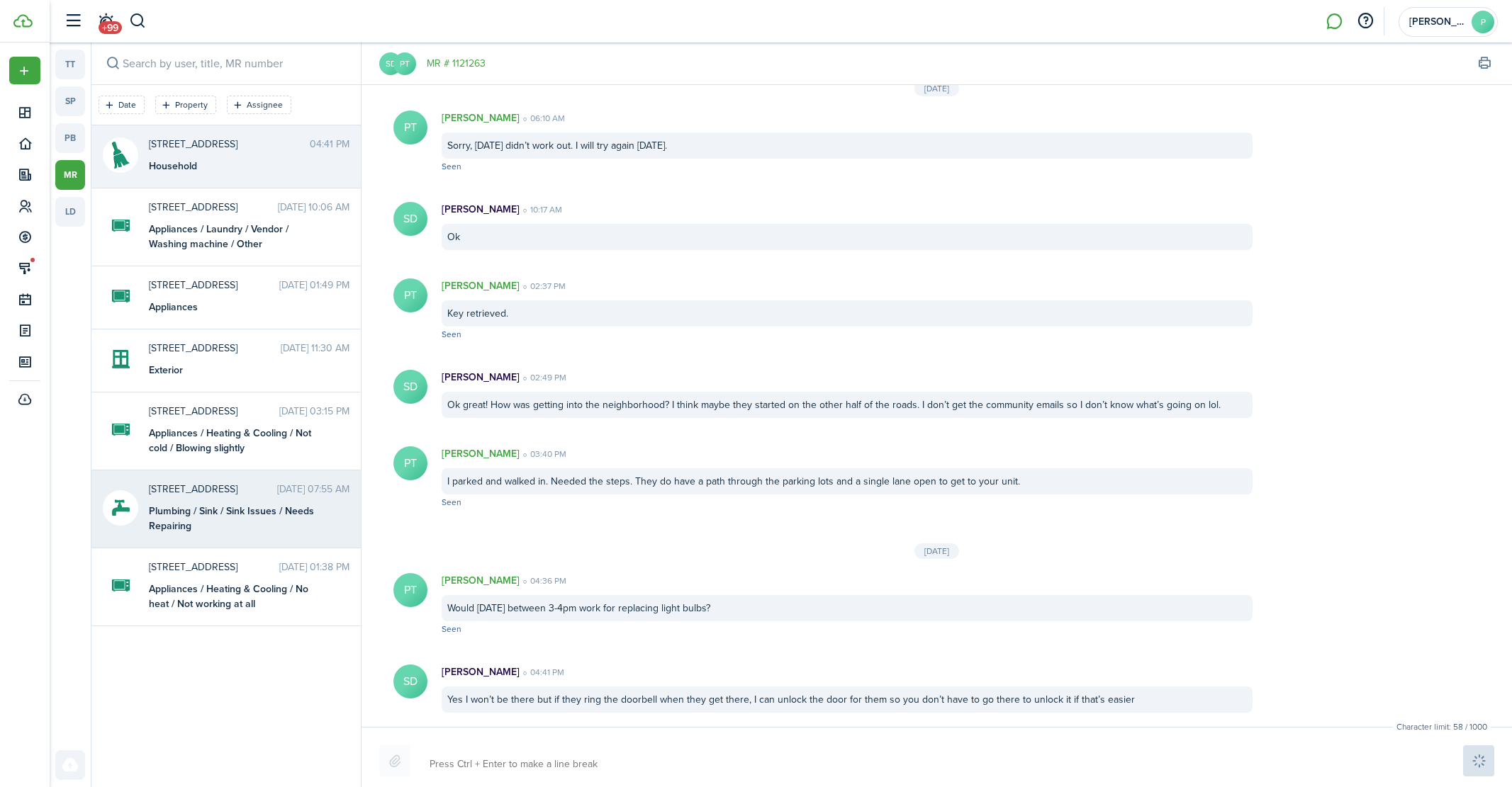
scroll to position [1497, 0]
